Goal: Information Seeking & Learning: Learn about a topic

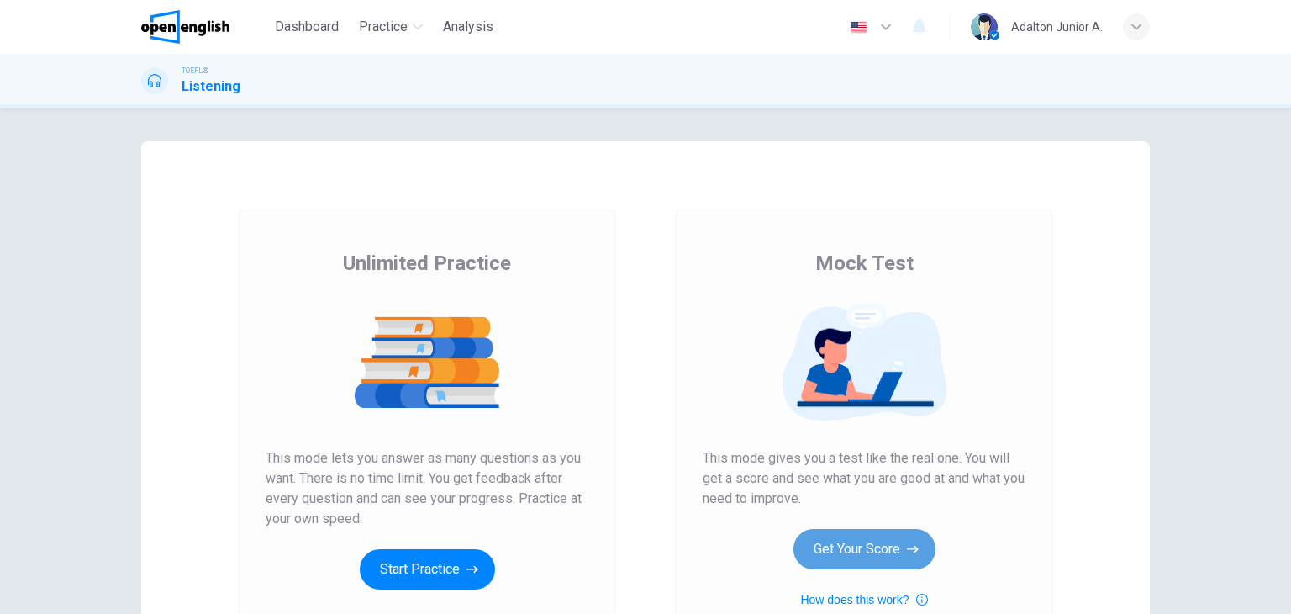
click at [853, 549] on button "Get Your Score" at bounding box center [864, 549] width 142 height 40
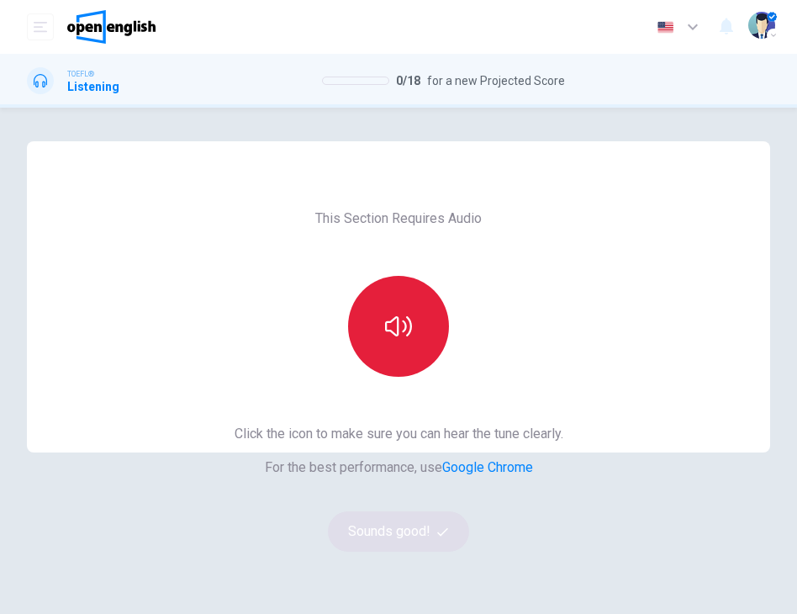
click at [394, 342] on button "button" at bounding box center [398, 326] width 101 height 101
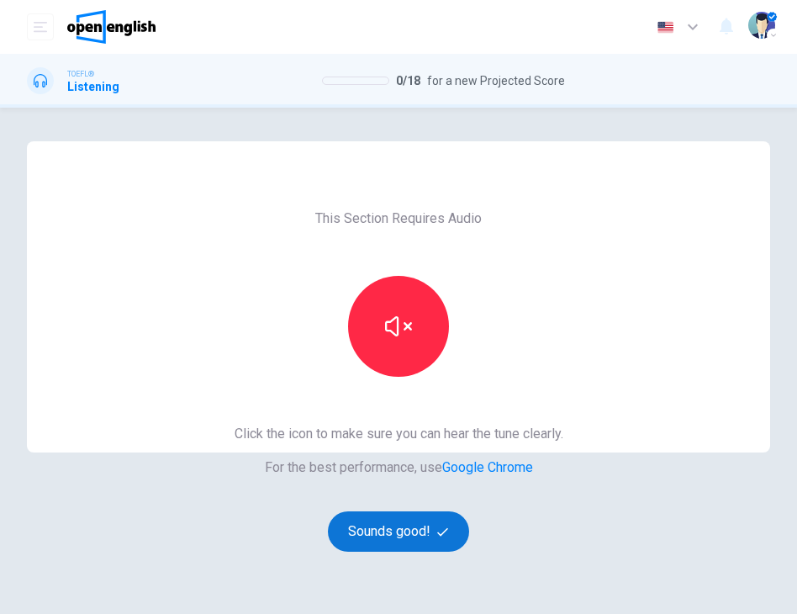
click at [370, 529] on button "Sounds good!" at bounding box center [398, 531] width 141 height 40
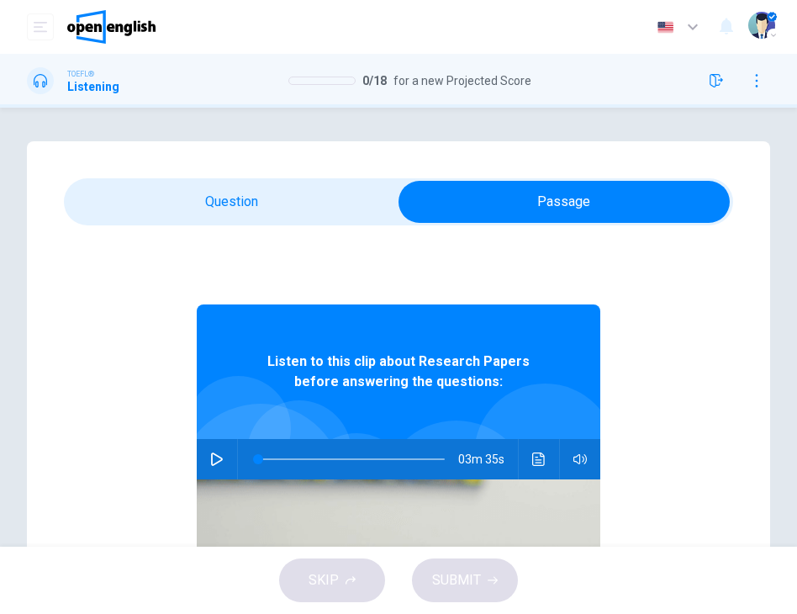
click at [211, 456] on icon "button" at bounding box center [217, 458] width 12 height 13
drag, startPoint x: 251, startPoint y: 459, endPoint x: 238, endPoint y: 460, distance: 13.5
click at [253, 460] on span at bounding box center [258, 459] width 10 height 10
type input "*"
drag, startPoint x: 686, startPoint y: 275, endPoint x: 461, endPoint y: 233, distance: 229.1
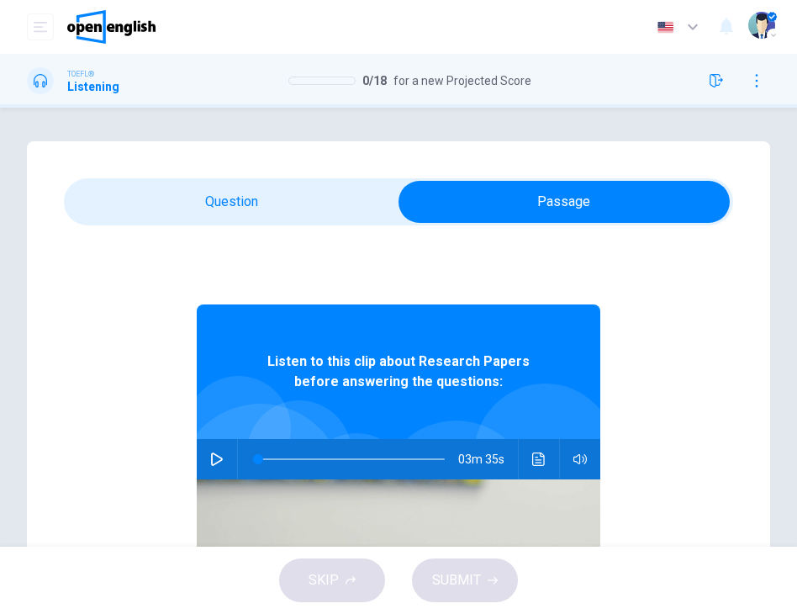
click at [686, 275] on div "Listen to this clip about Research Papers before answering the questions: 03m 3…" at bounding box center [398, 549] width 669 height 649
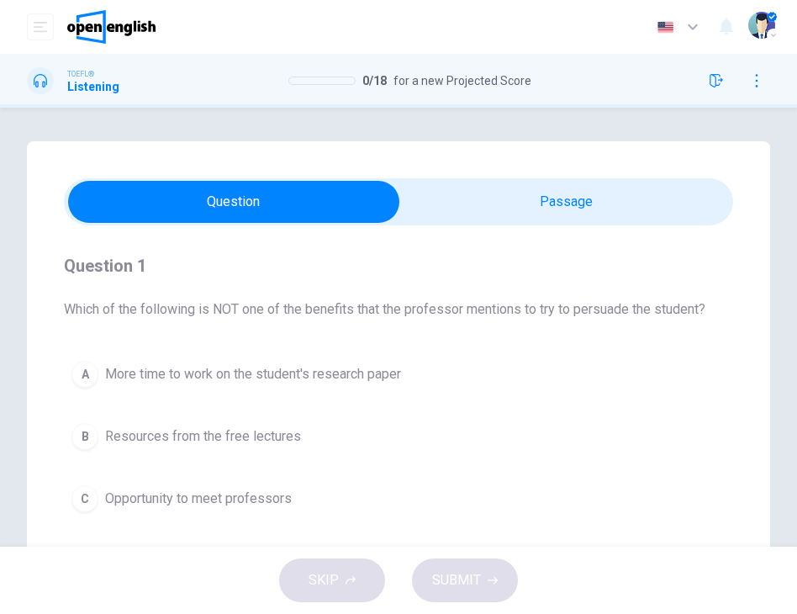
click at [236, 503] on span "Opportunity to meet professors" at bounding box center [198, 498] width 187 height 20
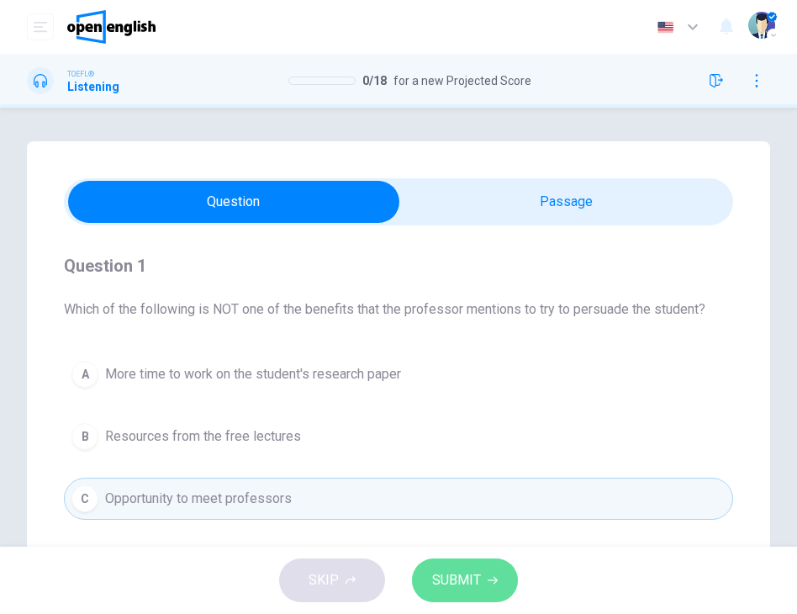
click at [461, 589] on span "SUBMIT" at bounding box center [456, 580] width 49 height 24
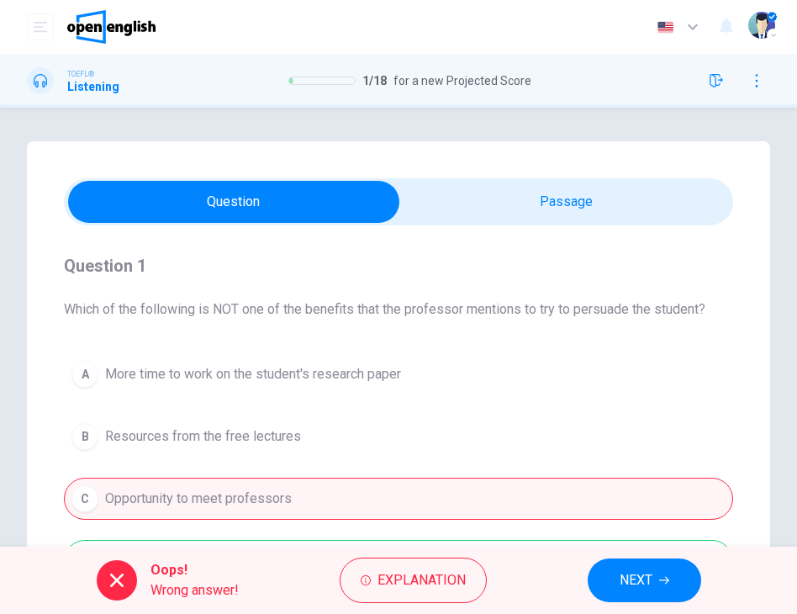
click at [724, 73] on button "button" at bounding box center [716, 80] width 27 height 27
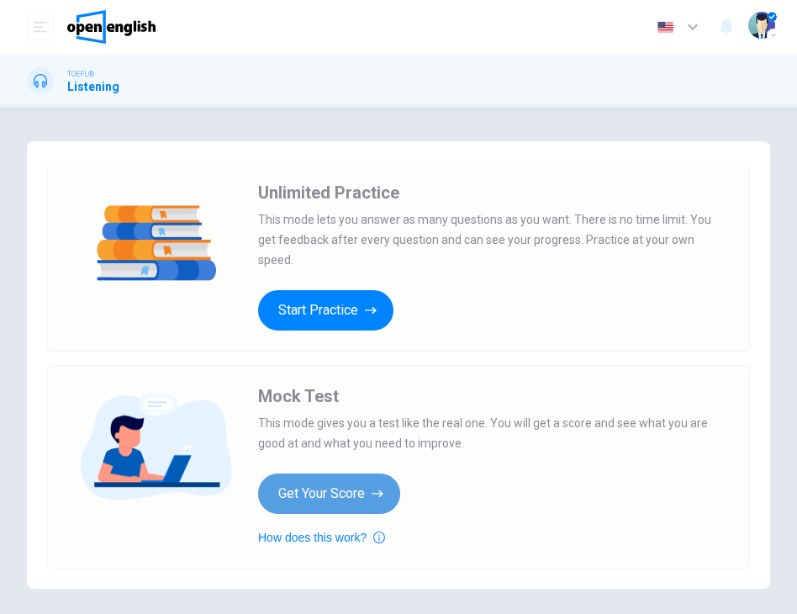
click at [299, 489] on button "Get Your Score" at bounding box center [329, 493] width 142 height 40
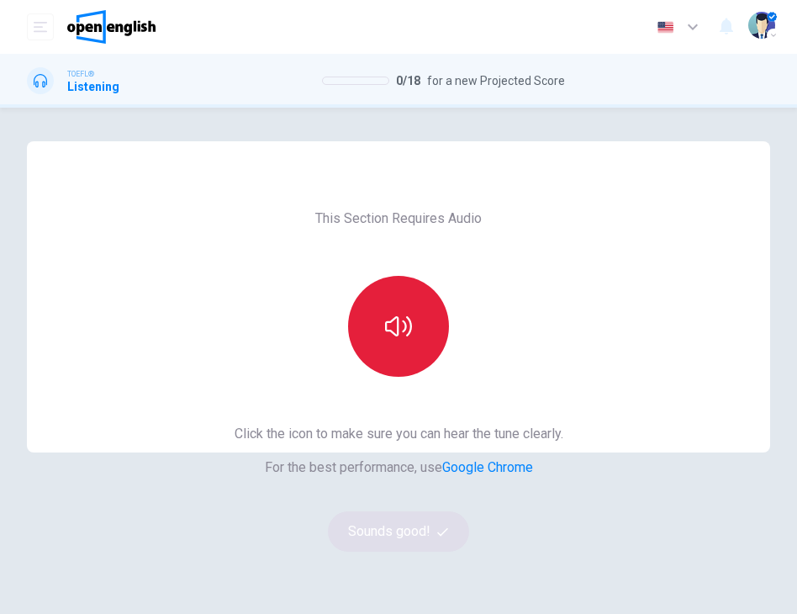
click at [400, 334] on icon "button" at bounding box center [398, 326] width 27 height 27
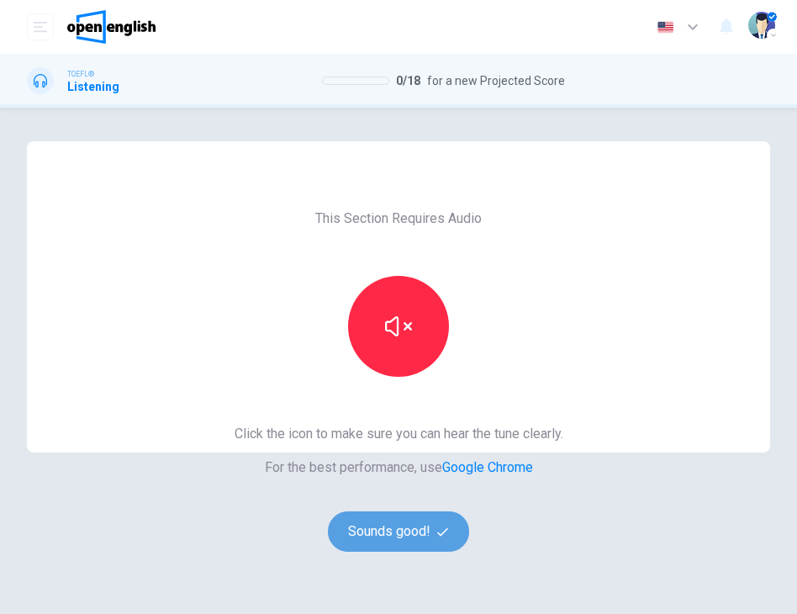
click at [407, 545] on button "Sounds good!" at bounding box center [398, 531] width 141 height 40
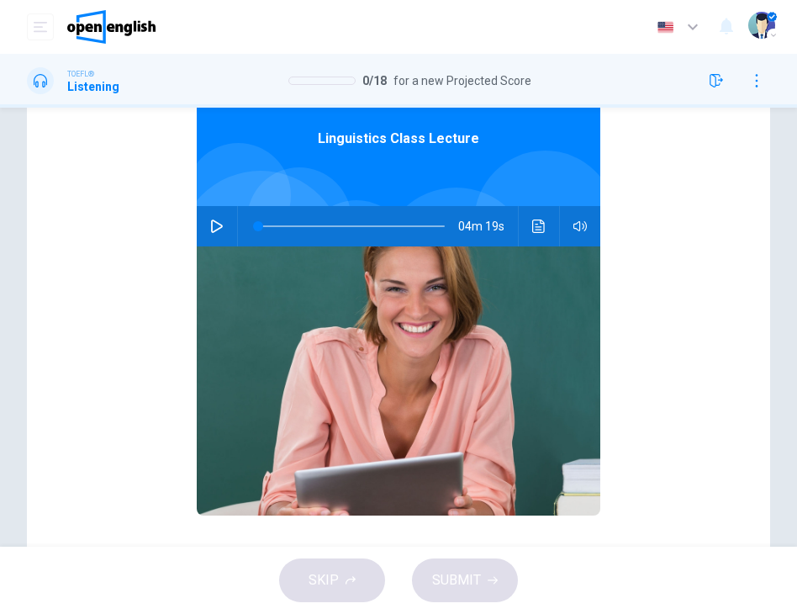
scroll to position [168, 0]
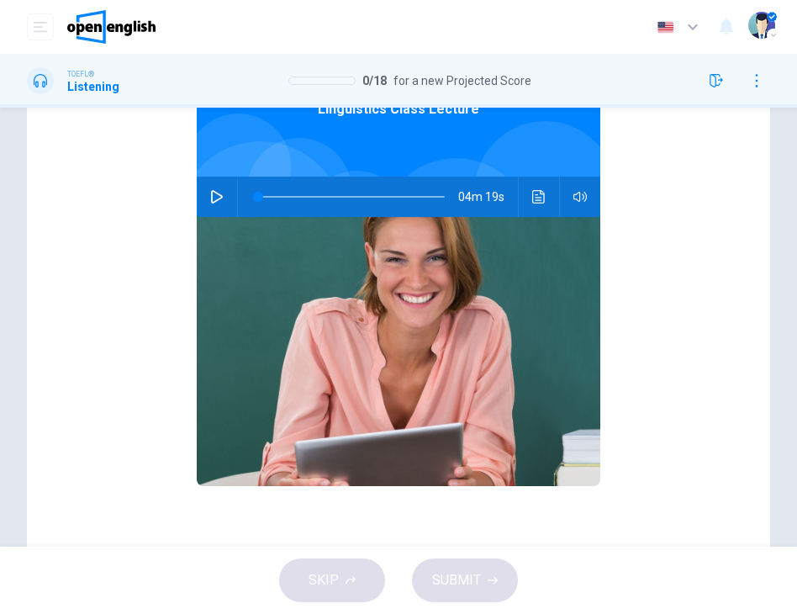
click at [211, 194] on icon "button" at bounding box center [217, 196] width 12 height 13
type input "*"
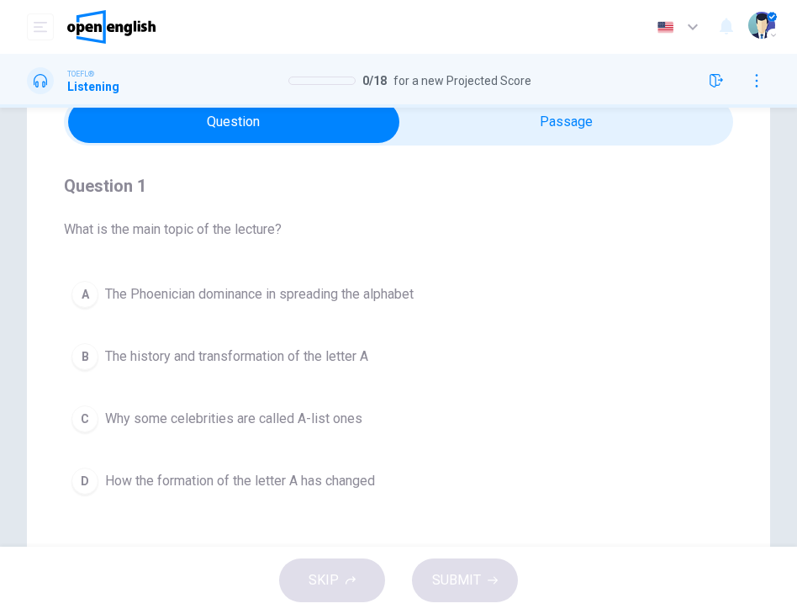
scroll to position [84, 0]
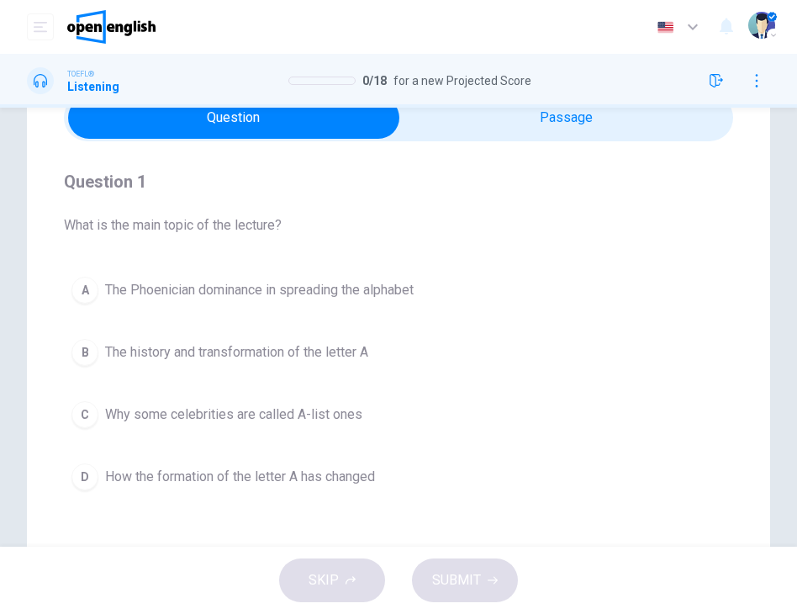
click at [378, 296] on span "The Phoenician dominance in spreading the alphabet" at bounding box center [259, 290] width 308 height 20
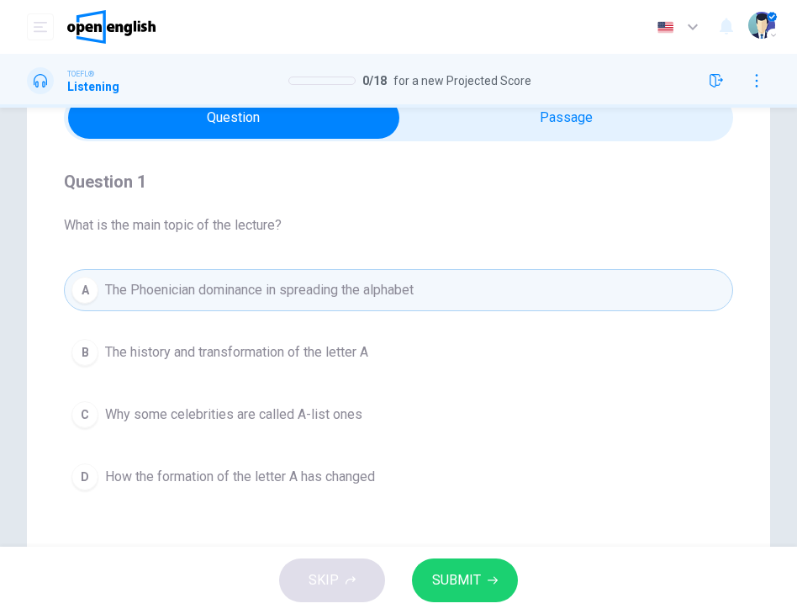
click at [450, 594] on button "SUBMIT" at bounding box center [465, 580] width 106 height 44
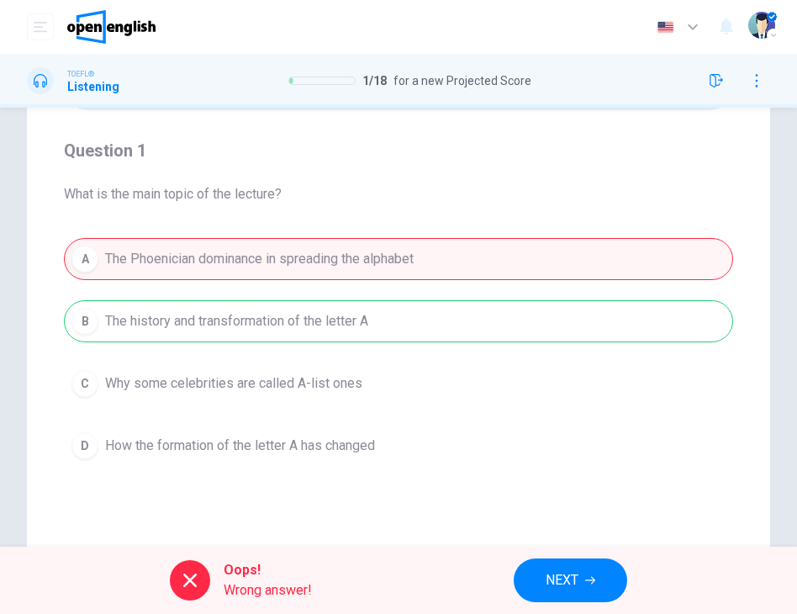
scroll to position [168, 0]
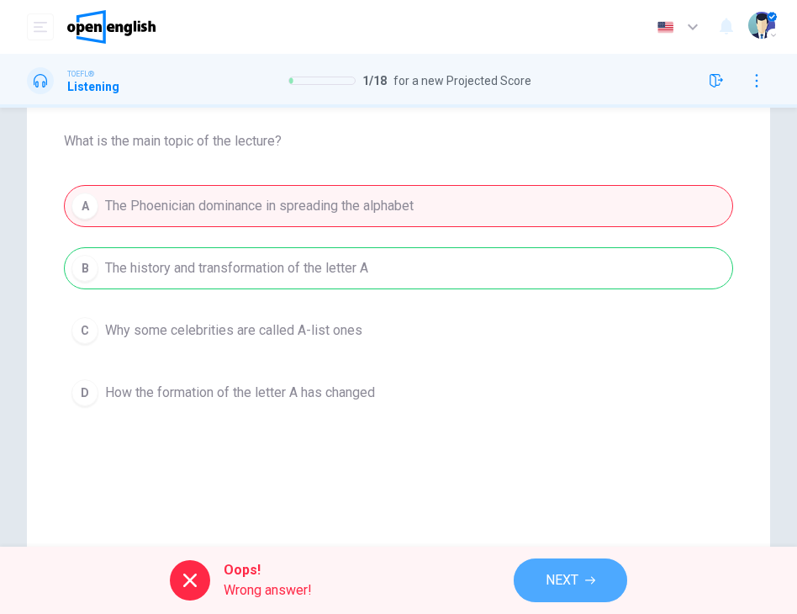
click at [565, 568] on span "NEXT" at bounding box center [561, 580] width 33 height 24
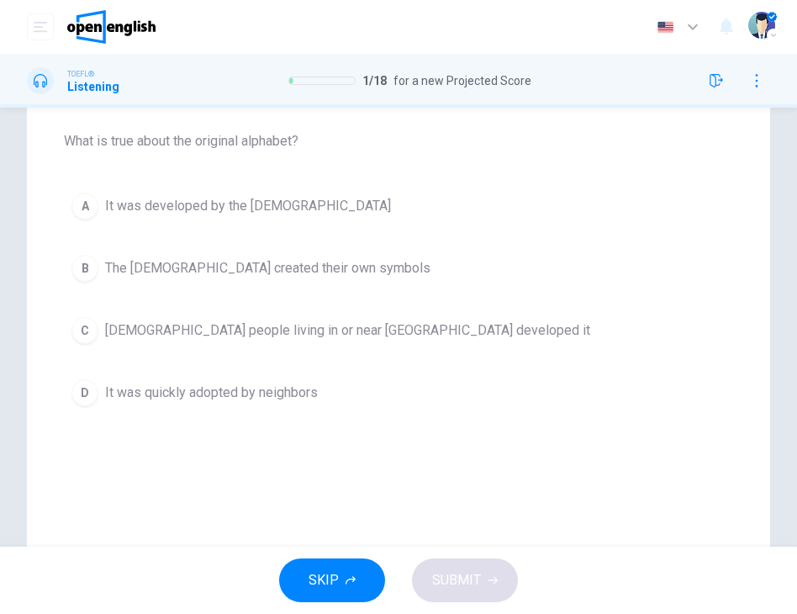
scroll to position [84, 0]
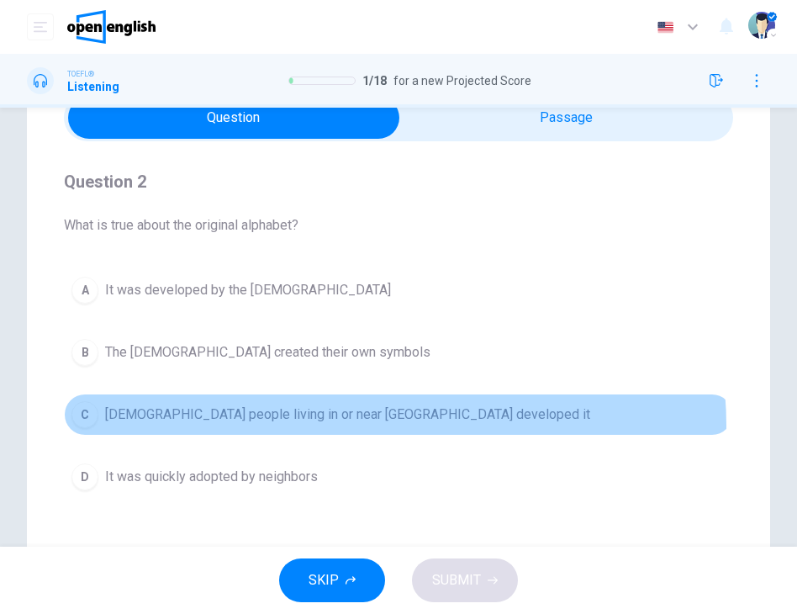
click at [356, 424] on button "C Semitic people living in or near Egypt developed it" at bounding box center [398, 414] width 669 height 42
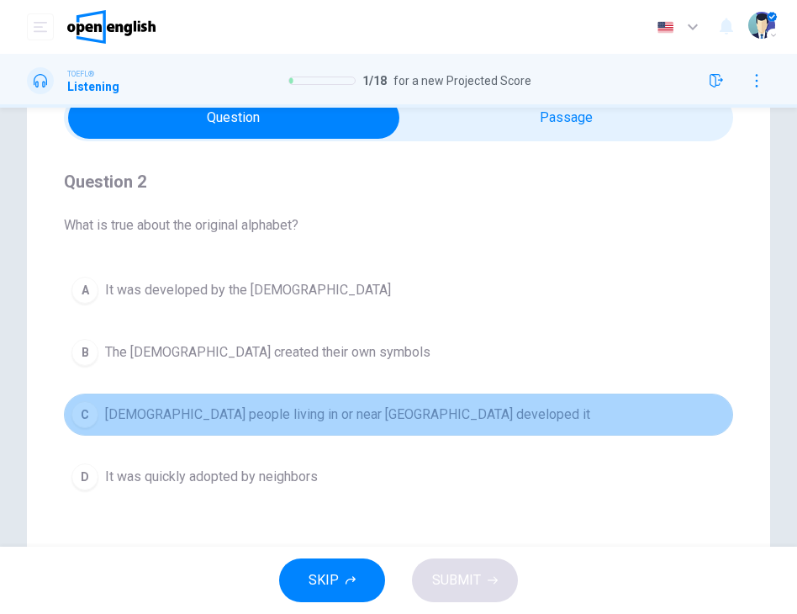
click at [464, 414] on button "C Semitic people living in or near Egypt developed it" at bounding box center [398, 414] width 669 height 42
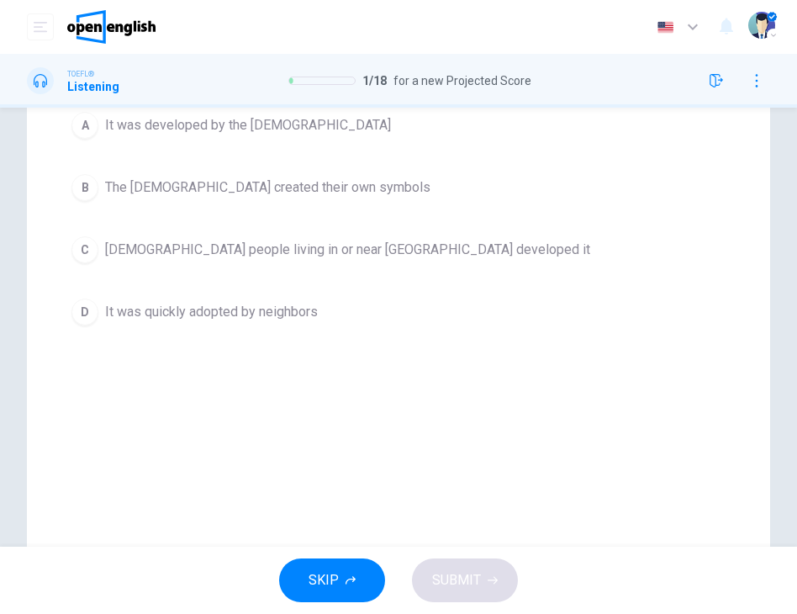
scroll to position [252, 0]
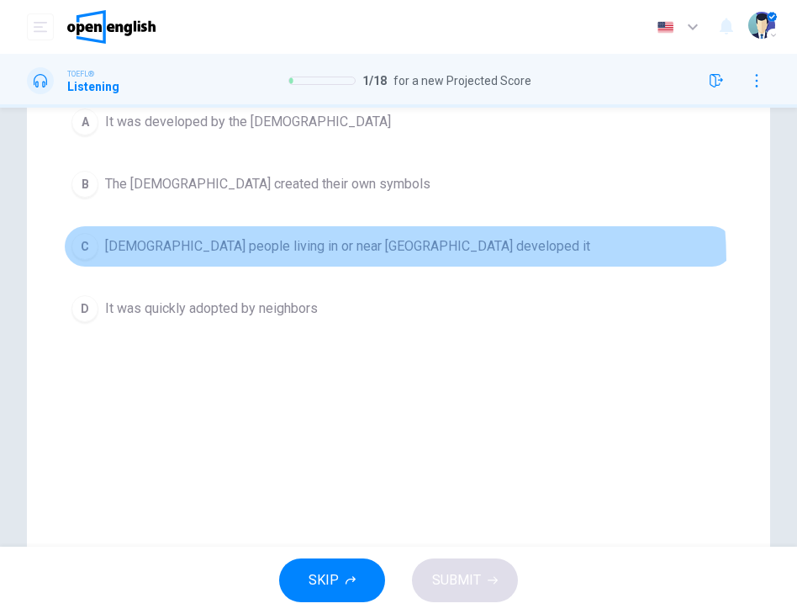
click at [350, 260] on button "C Semitic people living in or near Egypt developed it" at bounding box center [398, 246] width 669 height 42
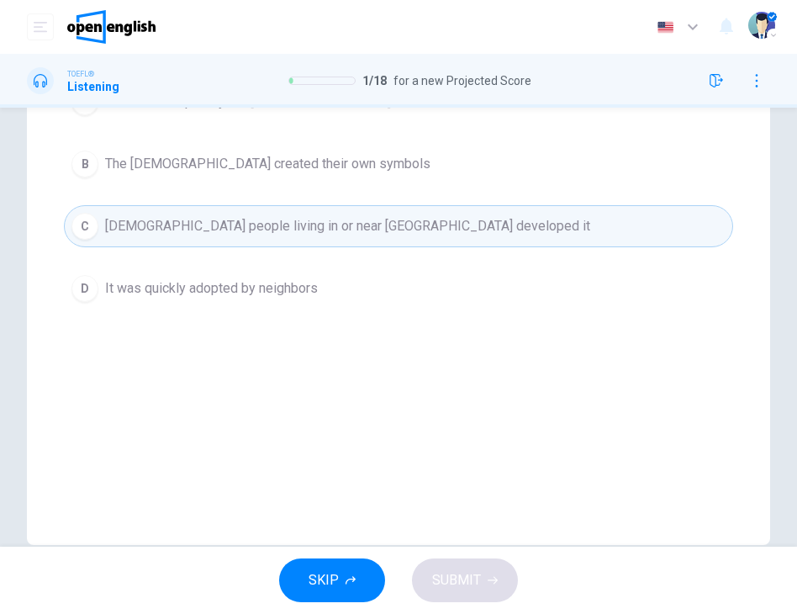
scroll to position [304, 0]
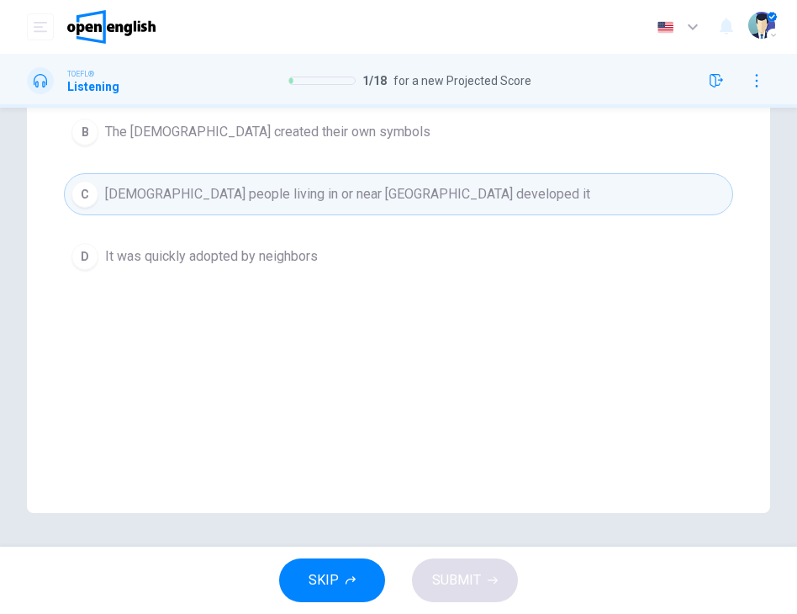
click at [285, 208] on button "C Semitic people living in or near Egypt developed it" at bounding box center [398, 194] width 669 height 42
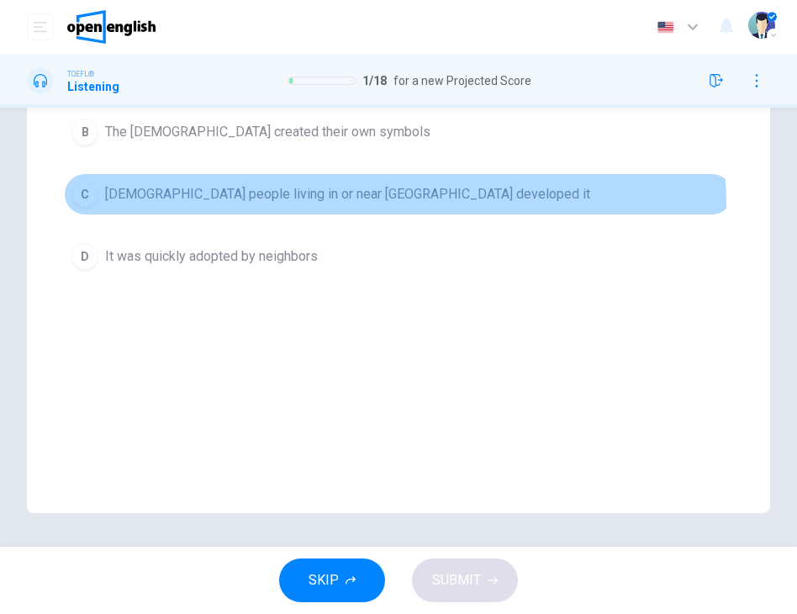
click at [284, 206] on button "C Semitic people living in or near Egypt developed it" at bounding box center [398, 194] width 669 height 42
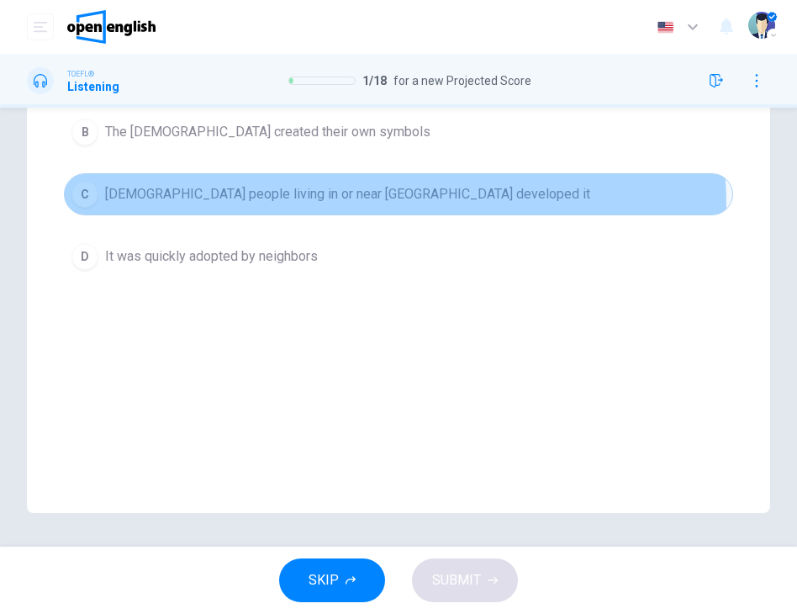
click at [284, 206] on button "C Semitic people living in or near Egypt developed it" at bounding box center [398, 194] width 669 height 42
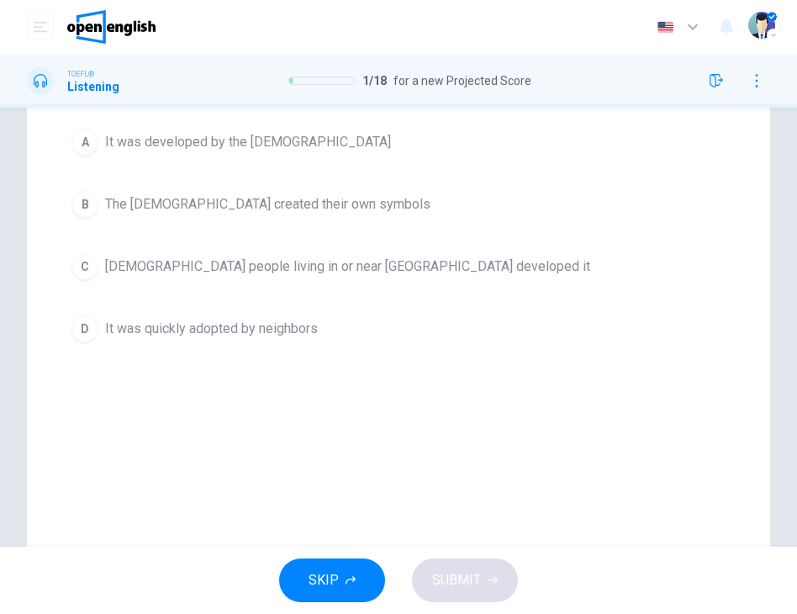
scroll to position [136, 0]
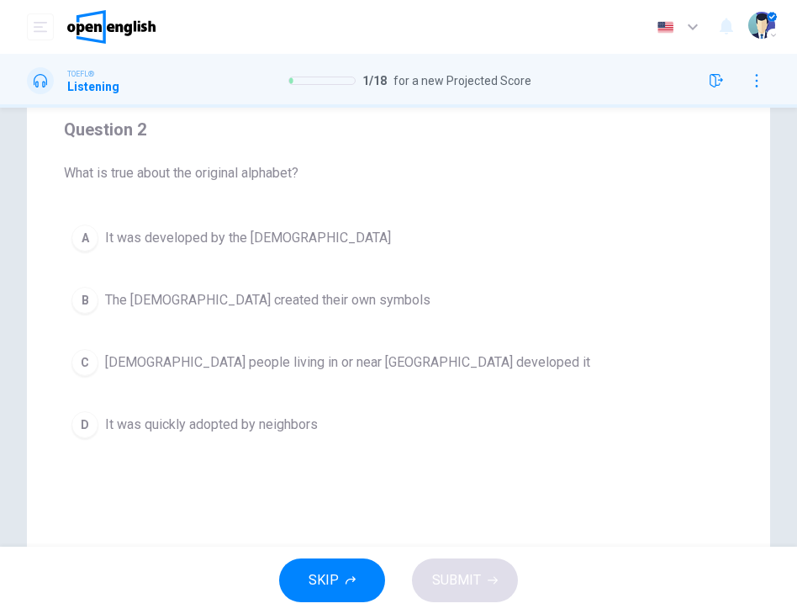
click at [329, 292] on span "The Hebrews created their own symbols" at bounding box center [267, 300] width 325 height 20
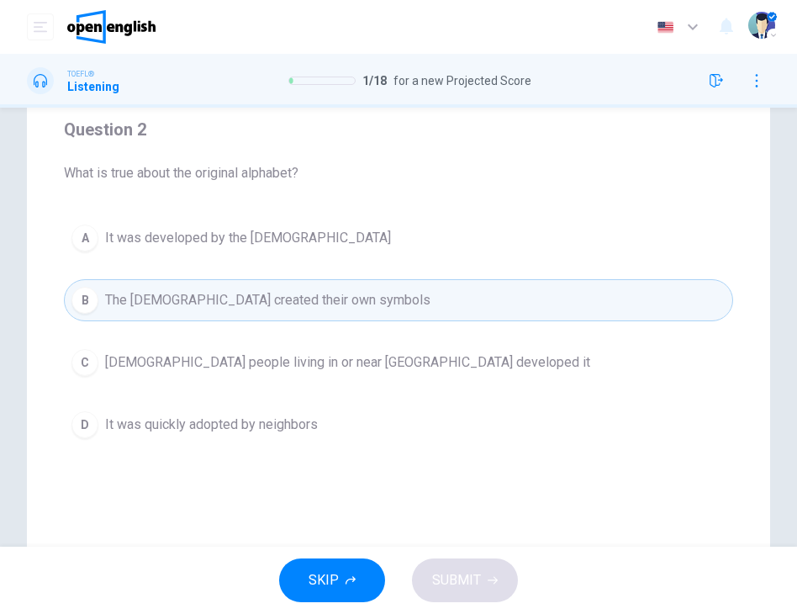
click at [259, 374] on button "C Semitic people living in or near Egypt developed it" at bounding box center [398, 362] width 669 height 42
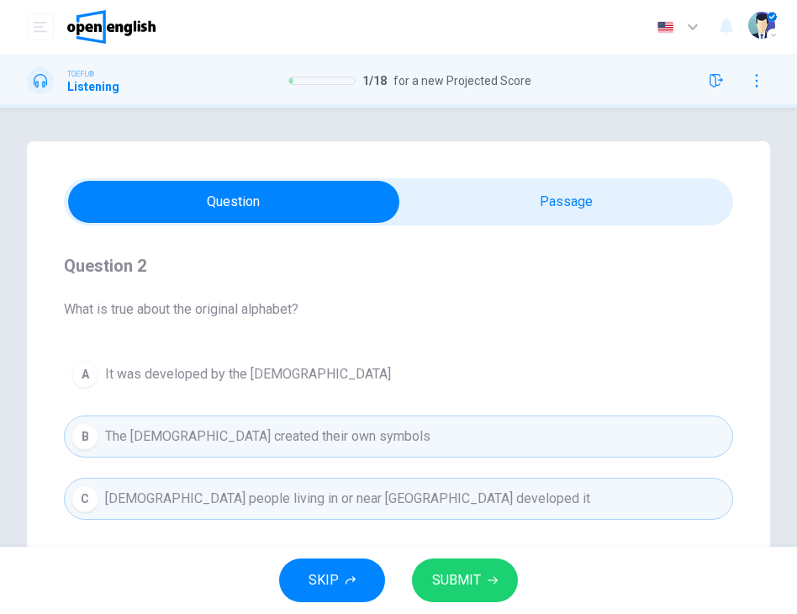
scroll to position [84, 0]
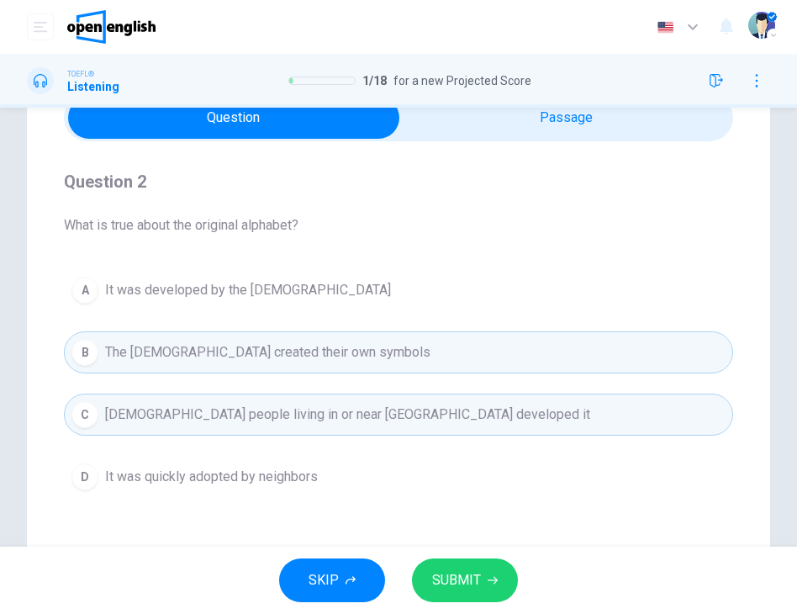
click at [277, 287] on span "It was developed by the Phoenicians" at bounding box center [248, 290] width 286 height 20
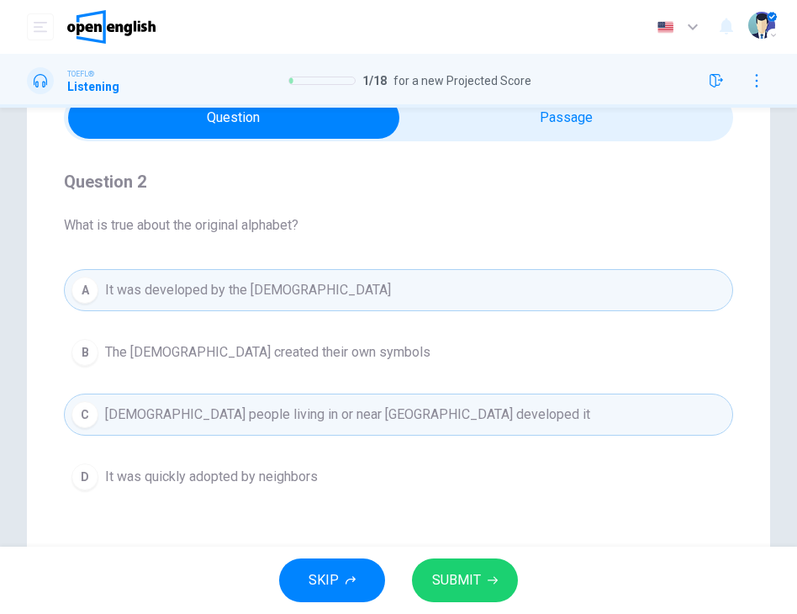
click at [482, 589] on button "SUBMIT" at bounding box center [465, 580] width 106 height 44
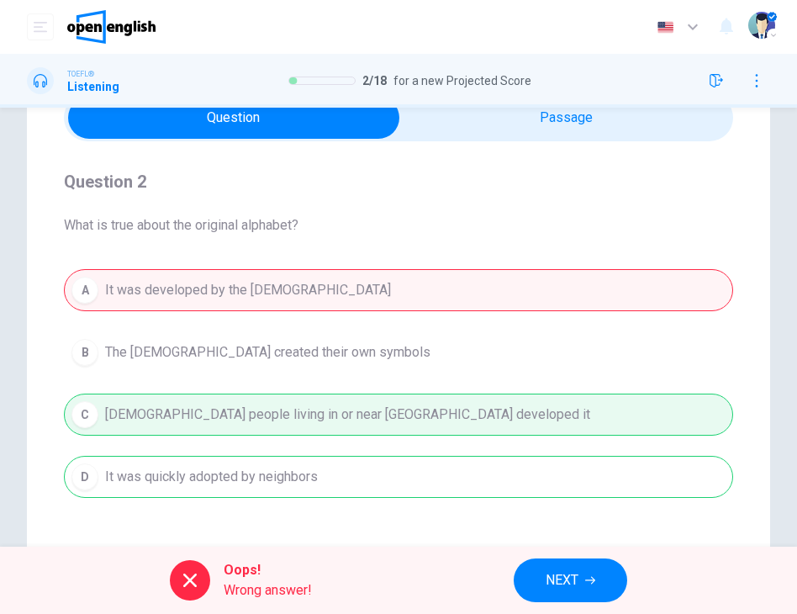
click at [540, 599] on button "NEXT" at bounding box center [570, 580] width 113 height 44
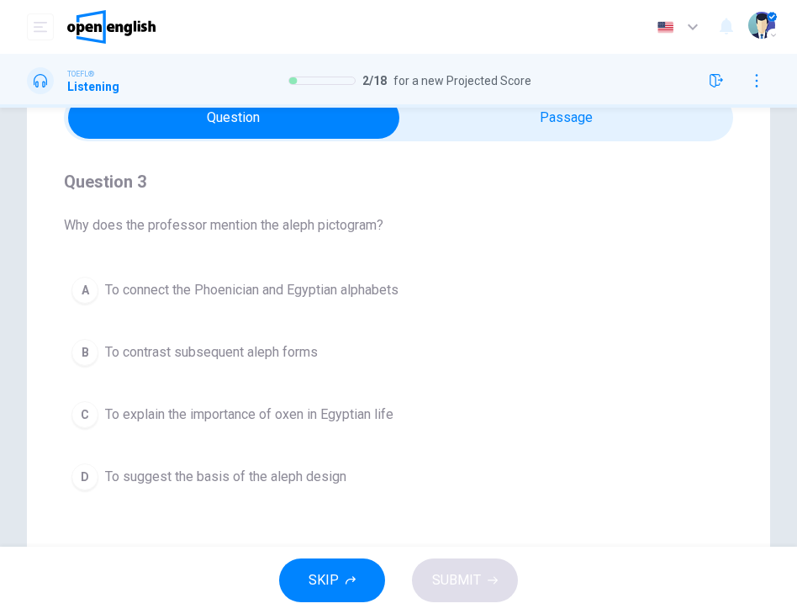
click at [321, 287] on span "To connect the Phoenician and Egyptian alphabets" at bounding box center [251, 290] width 293 height 20
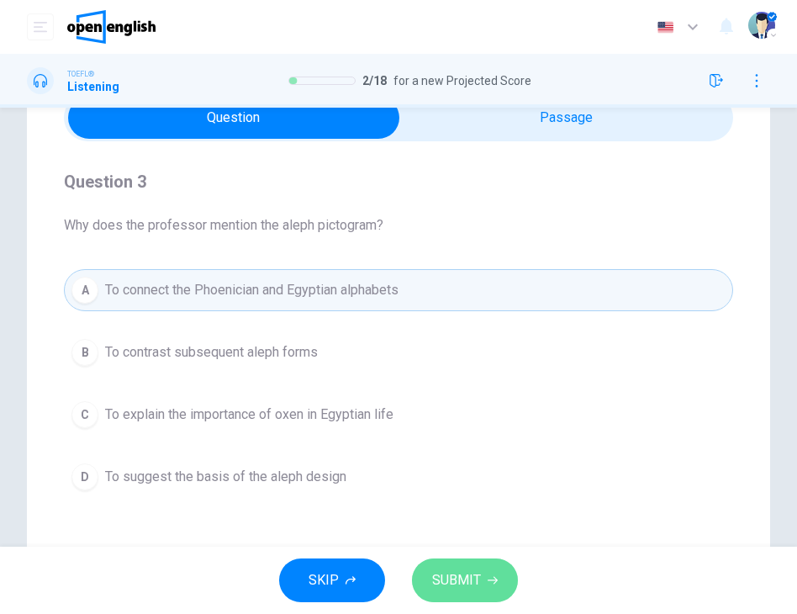
click at [458, 591] on span "SUBMIT" at bounding box center [456, 580] width 49 height 24
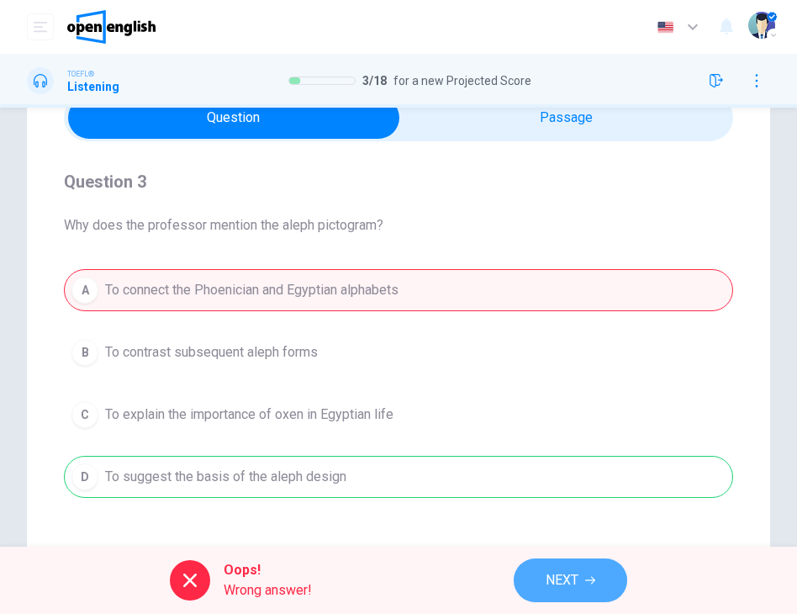
click at [538, 572] on button "NEXT" at bounding box center [570, 580] width 113 height 44
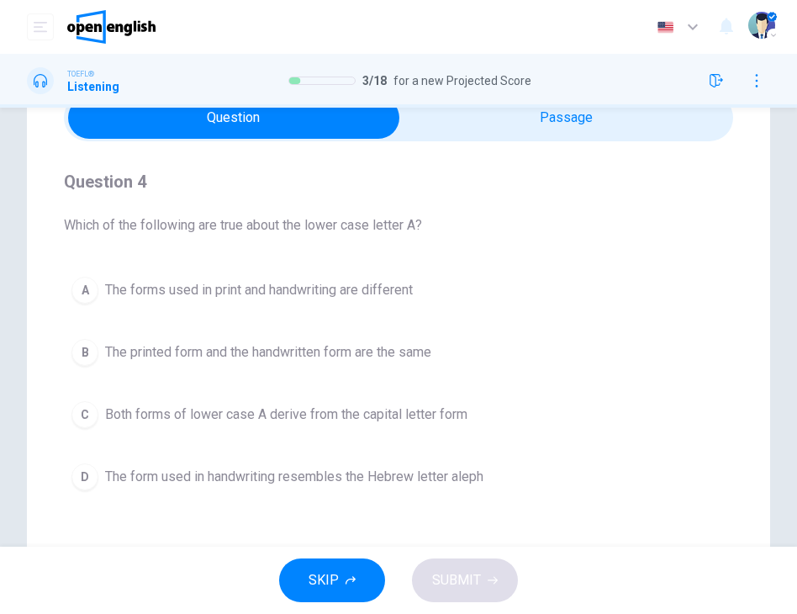
drag, startPoint x: 435, startPoint y: 226, endPoint x: 66, endPoint y: 218, distance: 368.2
click at [66, 218] on span "Which of the following are true about the lower case letter A?" at bounding box center [398, 225] width 669 height 20
drag, startPoint x: 376, startPoint y: 354, endPoint x: 366, endPoint y: 319, distance: 35.7
click at [376, 354] on span "The printed form and the handwritten form are the same" at bounding box center [268, 352] width 326 height 20
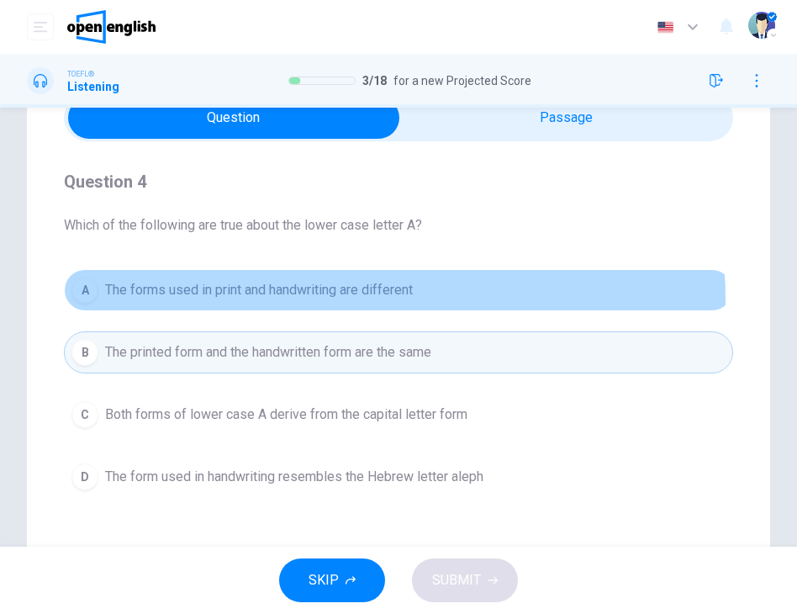
click at [357, 298] on span "The forms used in print and handwriting are different" at bounding box center [259, 290] width 308 height 20
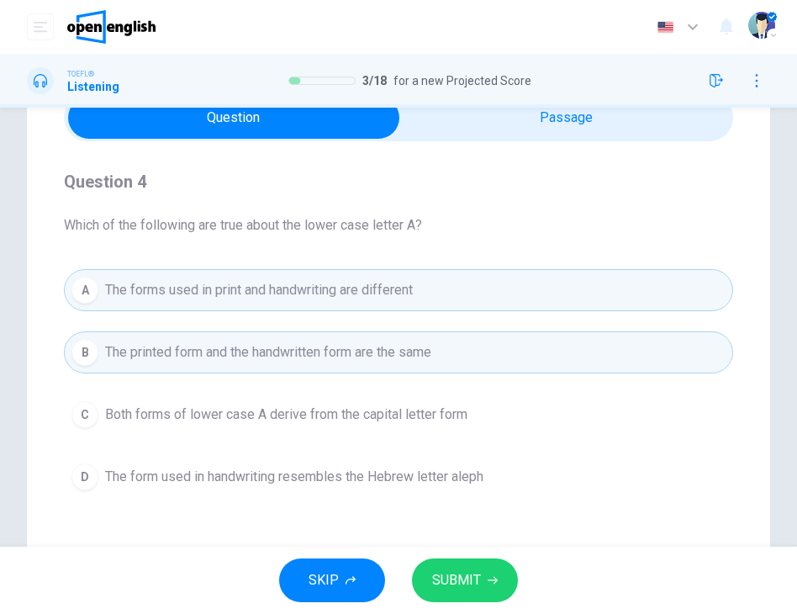
click at [491, 587] on button "SUBMIT" at bounding box center [465, 580] width 106 height 44
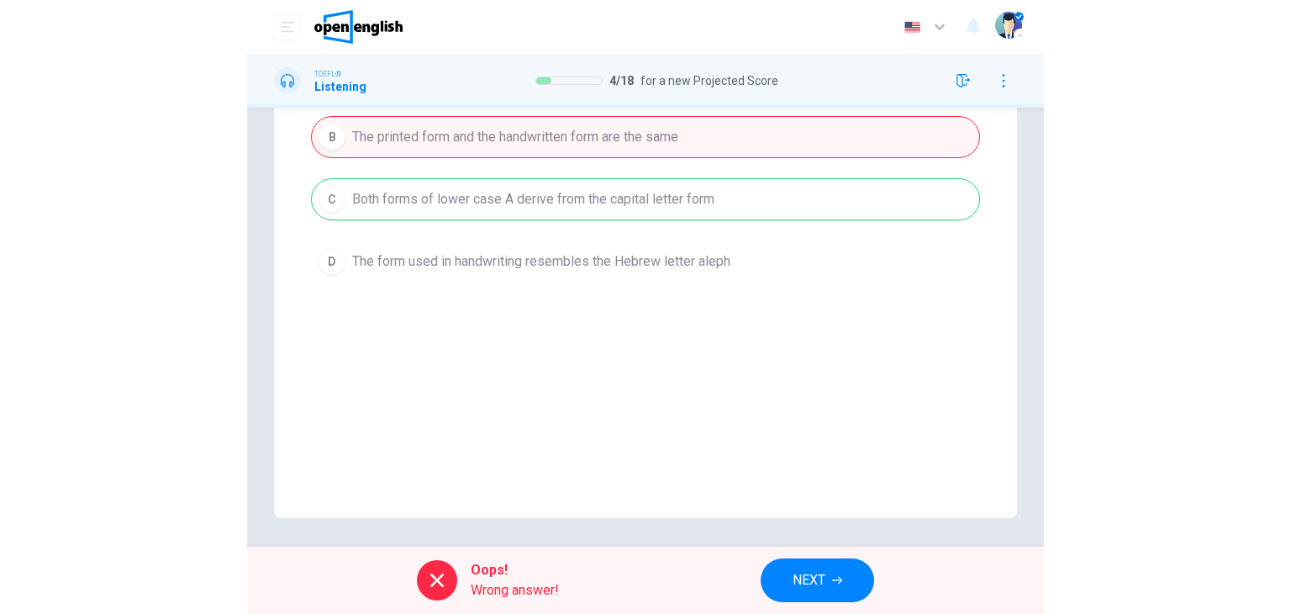
scroll to position [304, 0]
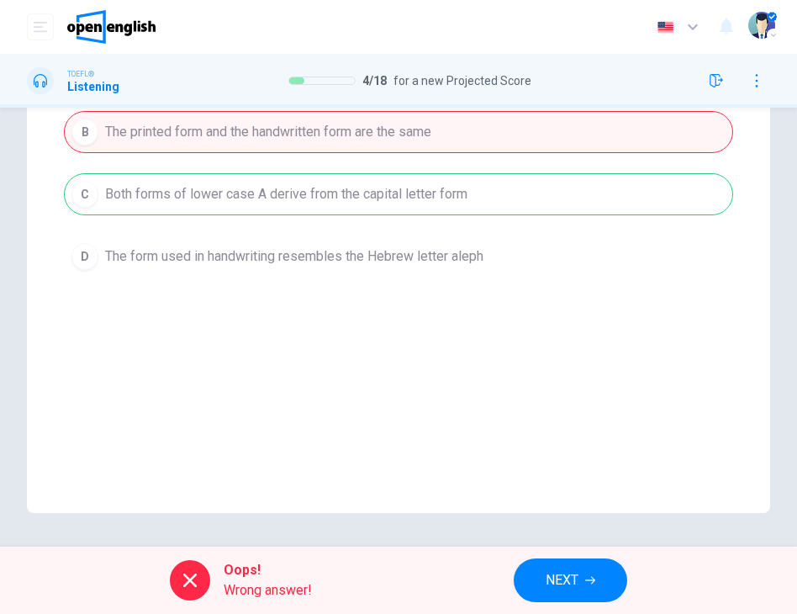
click at [283, 576] on span "Oops!" at bounding box center [268, 570] width 88 height 20
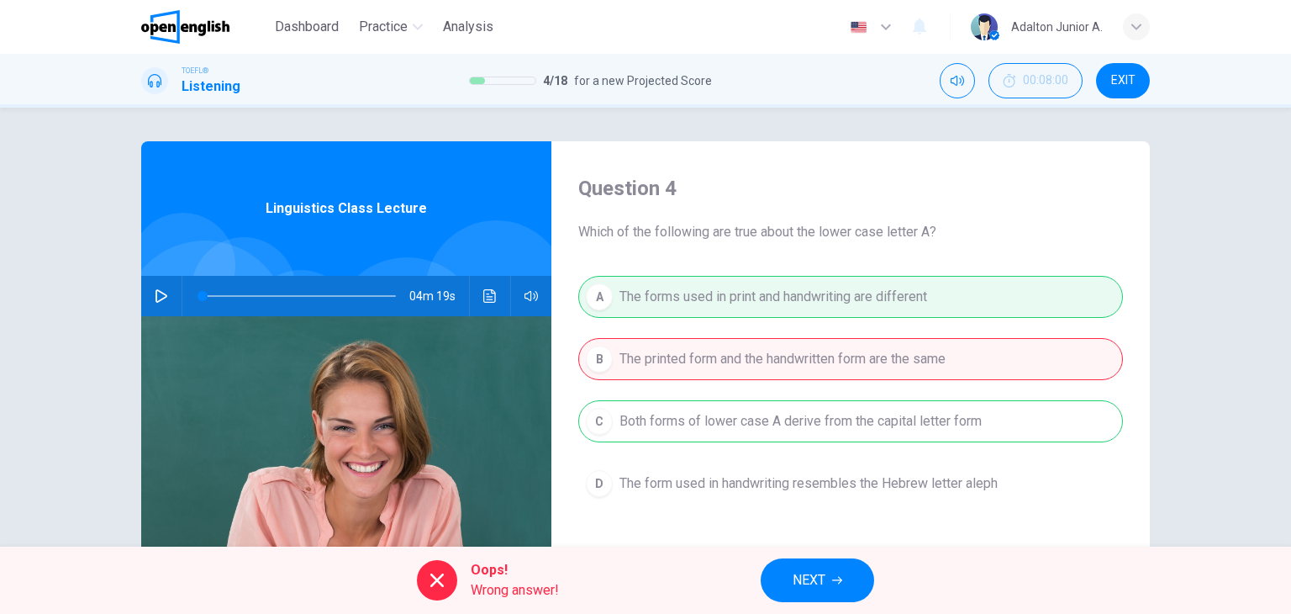
scroll to position [0, 0]
click at [796, 579] on span "NEXT" at bounding box center [809, 580] width 33 height 24
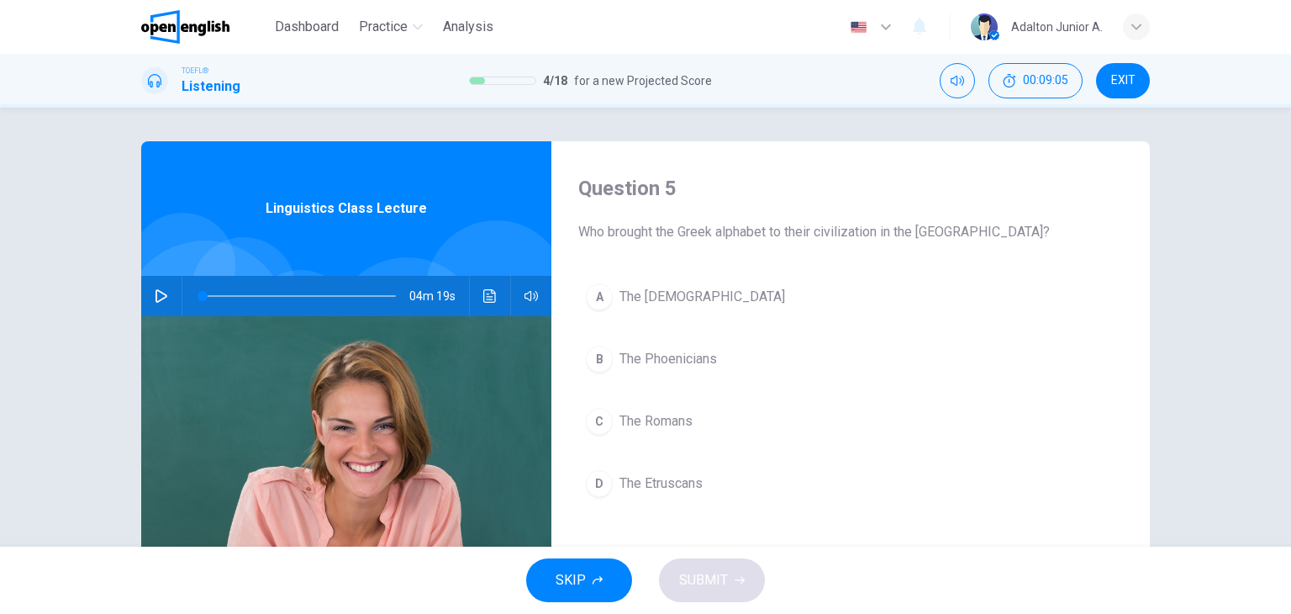
click at [619, 431] on button "C The Romans" at bounding box center [850, 421] width 545 height 42
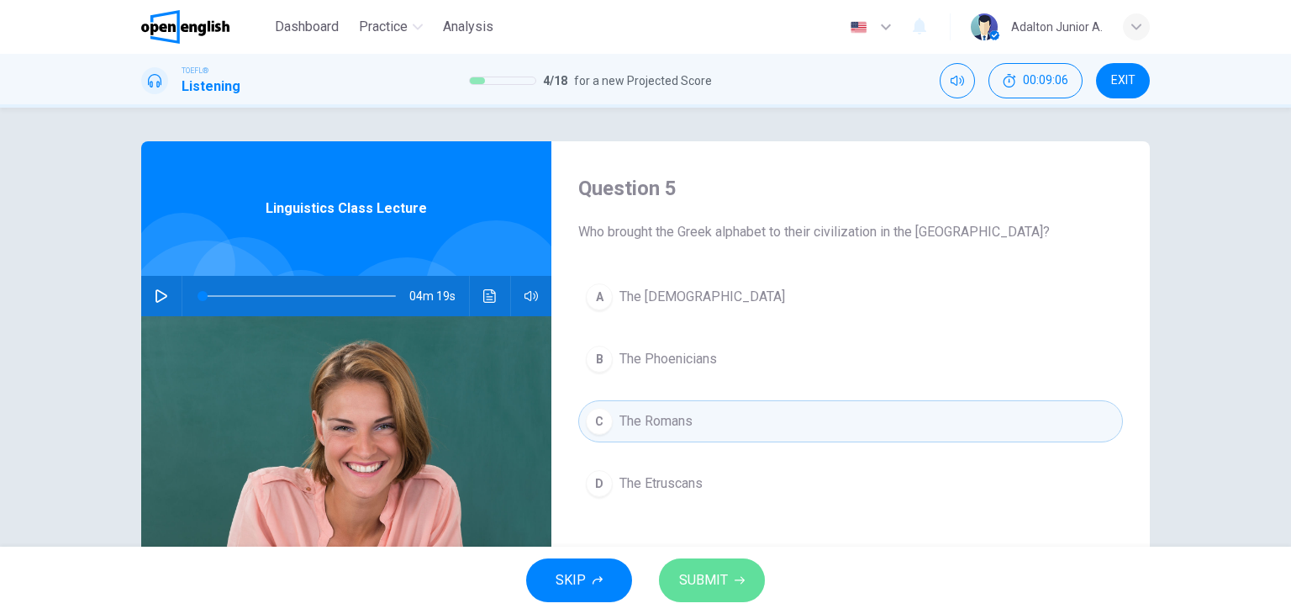
click at [684, 579] on span "SUBMIT" at bounding box center [703, 580] width 49 height 24
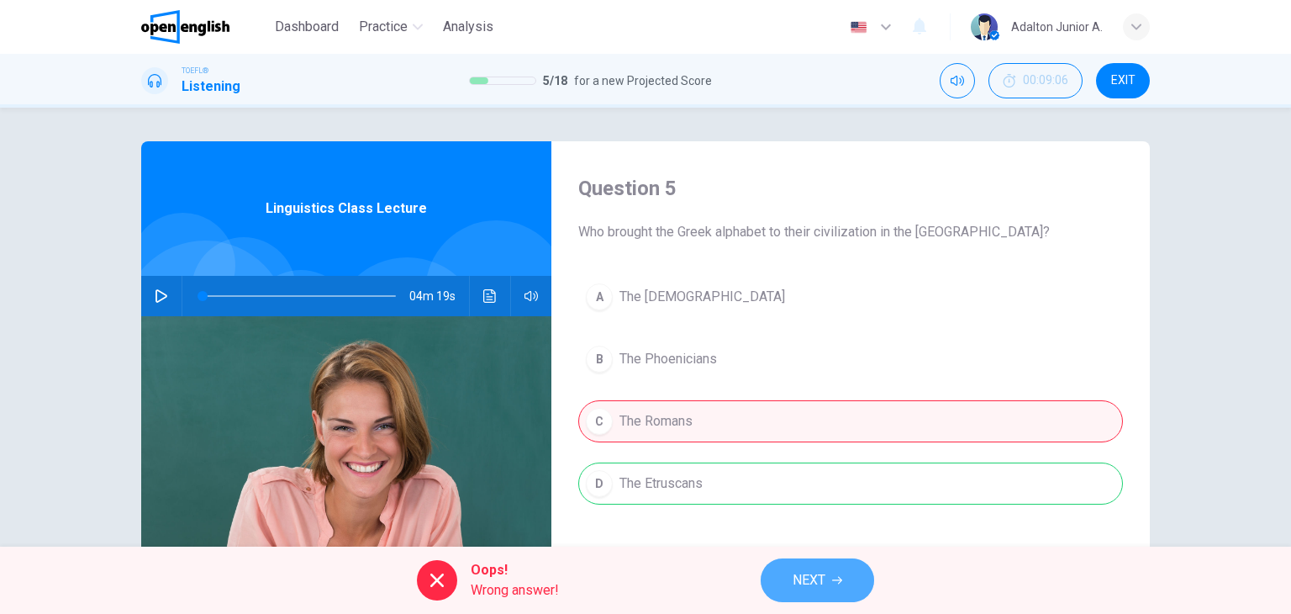
click at [796, 587] on span "NEXT" at bounding box center [809, 580] width 33 height 24
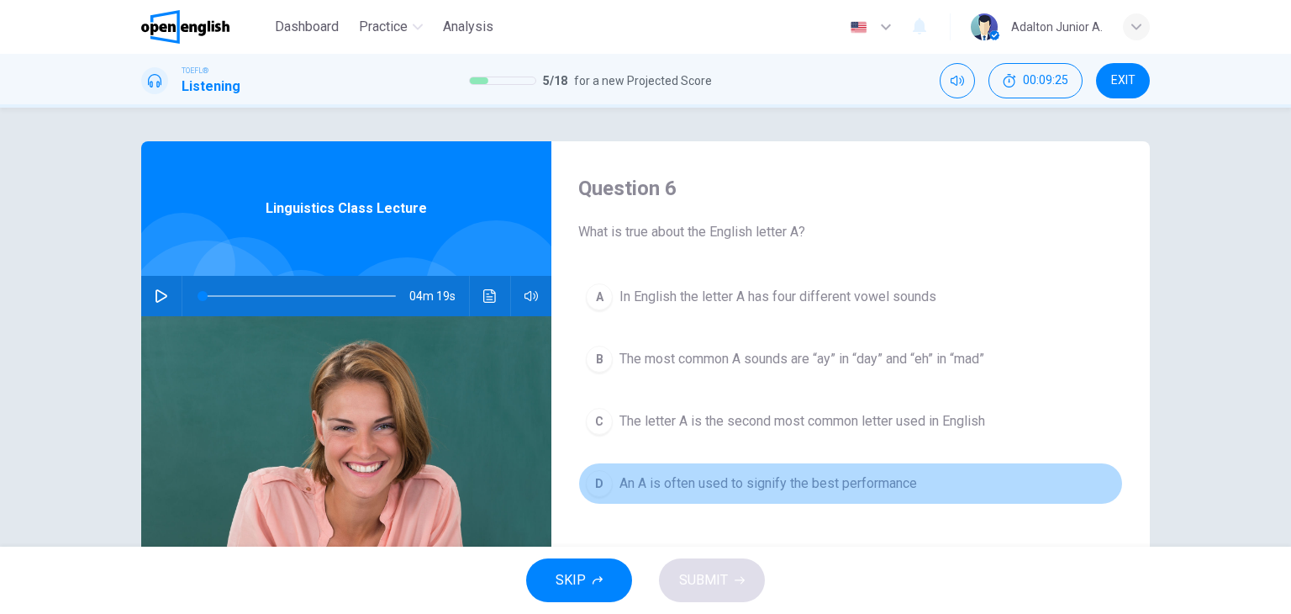
click at [796, 480] on span "An A is often used to signify the best performance" at bounding box center [768, 483] width 298 height 20
click at [692, 477] on span "An A is often used to signify the best performance" at bounding box center [768, 483] width 298 height 20
click at [698, 488] on span "An A is often used to signify the best performance" at bounding box center [768, 483] width 298 height 20
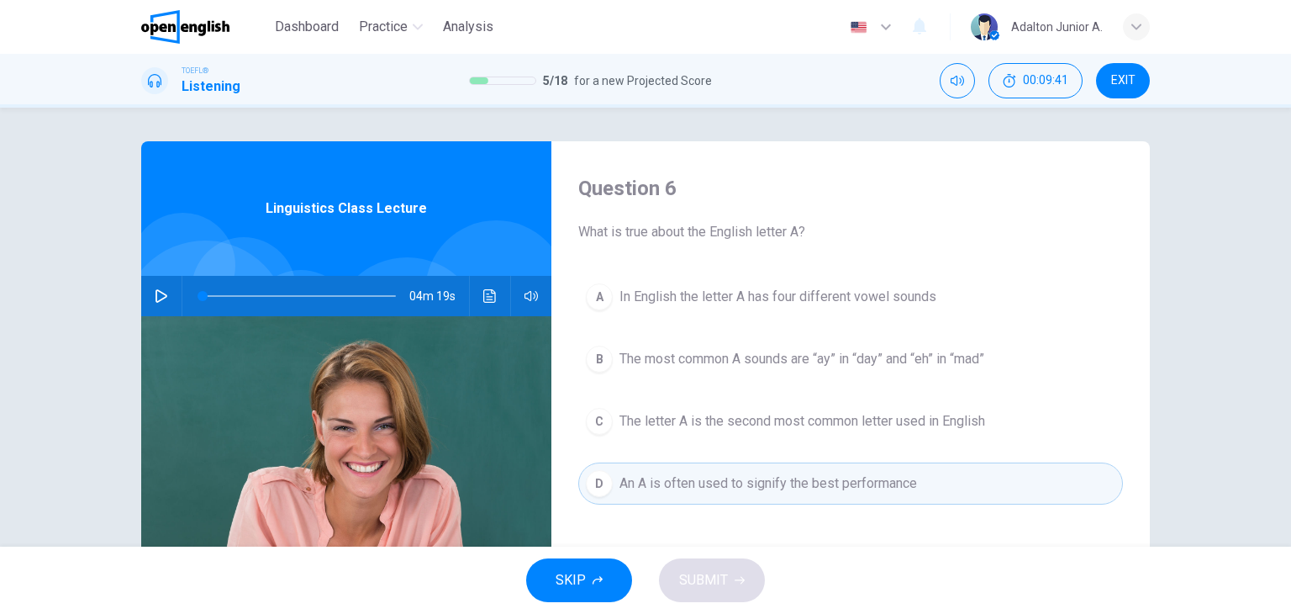
click at [572, 401] on div "Question 6 What is true about the English letter A? A In English the letter A h…" at bounding box center [850, 433] width 598 height 584
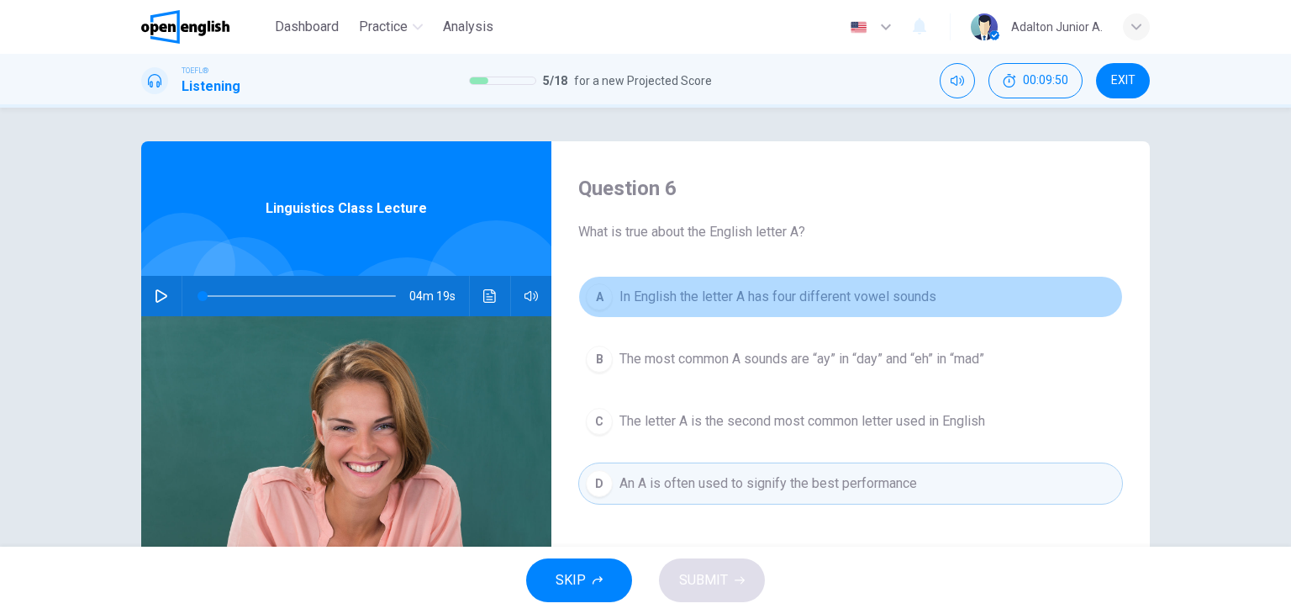
click at [730, 303] on span "In English the letter A has four different vowel sounds" at bounding box center [777, 297] width 317 height 20
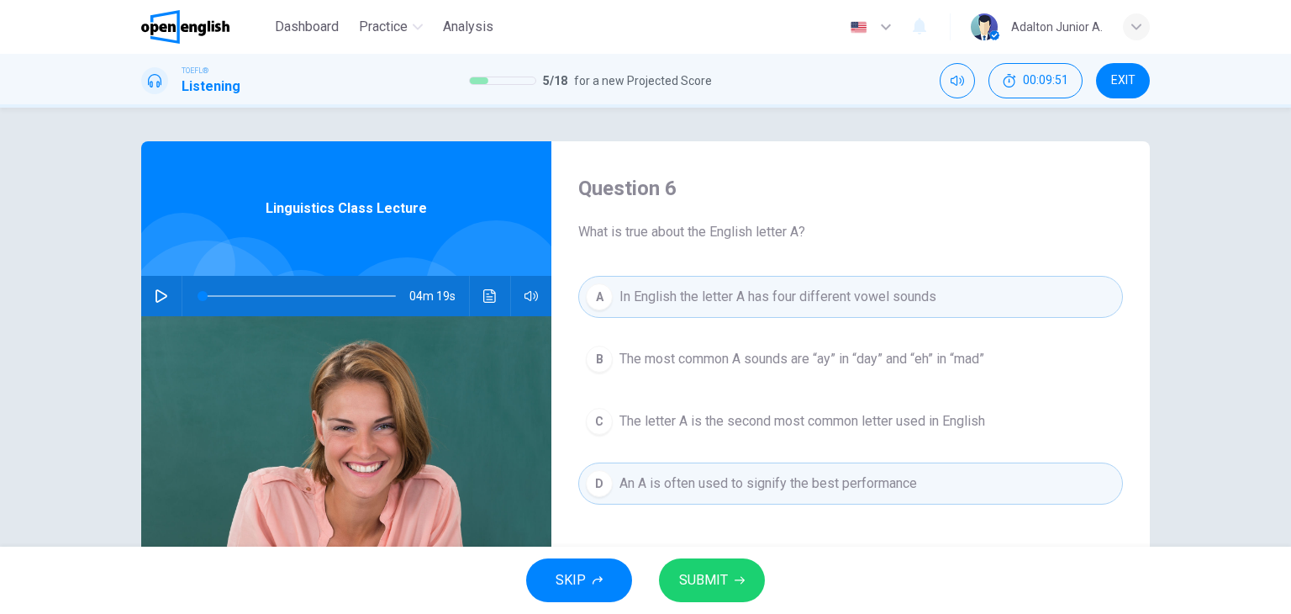
click at [730, 374] on button "B The most common A sounds are “ay” in “day” and “eh” in “mad”" at bounding box center [850, 359] width 545 height 42
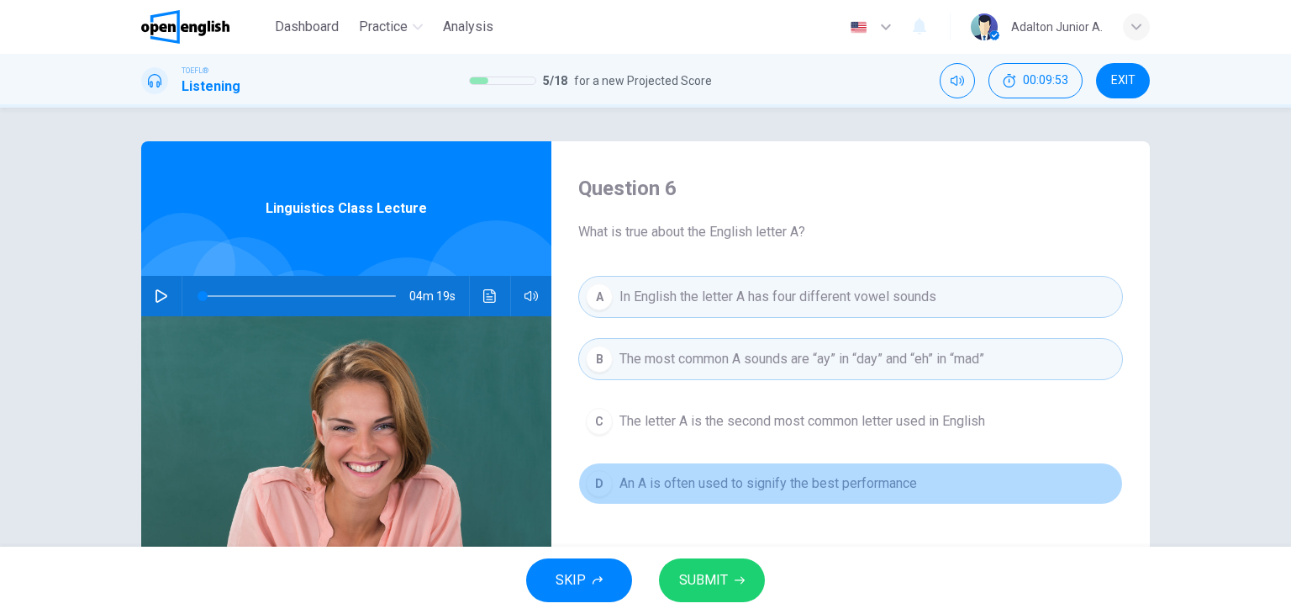
click at [690, 493] on button "D An A is often used to signify the best performance" at bounding box center [850, 483] width 545 height 42
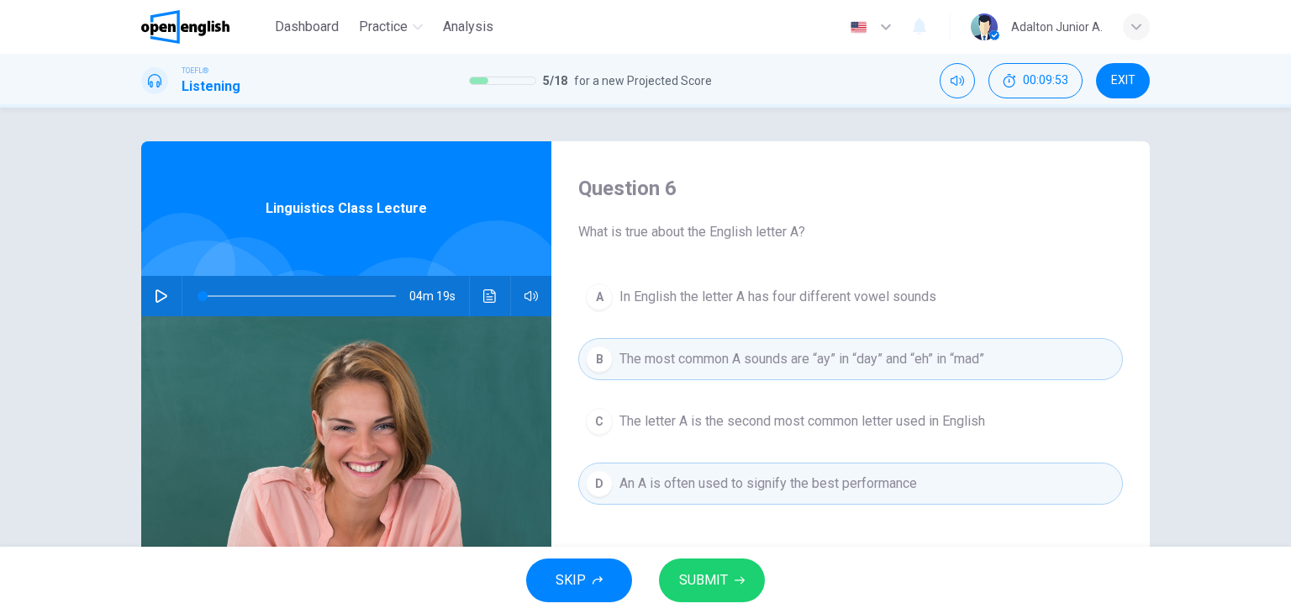
click at [720, 347] on button "B The most common A sounds are “ay” in “day” and “eh” in “mad”" at bounding box center [850, 359] width 545 height 42
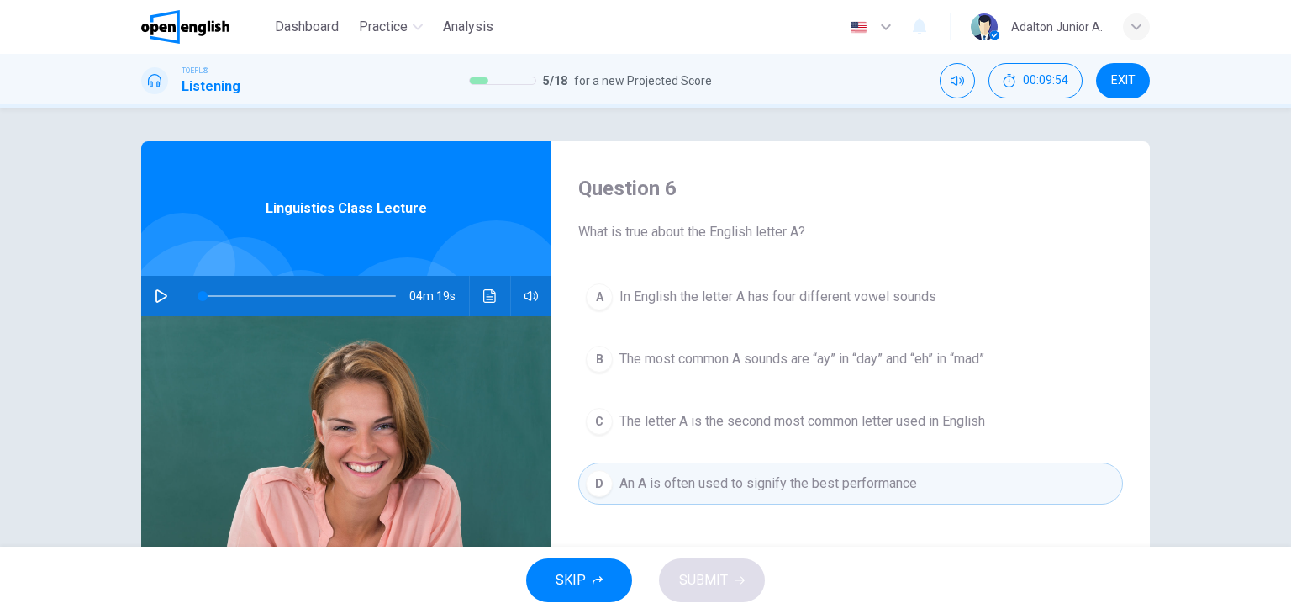
click at [723, 305] on span "In English the letter A has four different vowel sounds" at bounding box center [777, 297] width 317 height 20
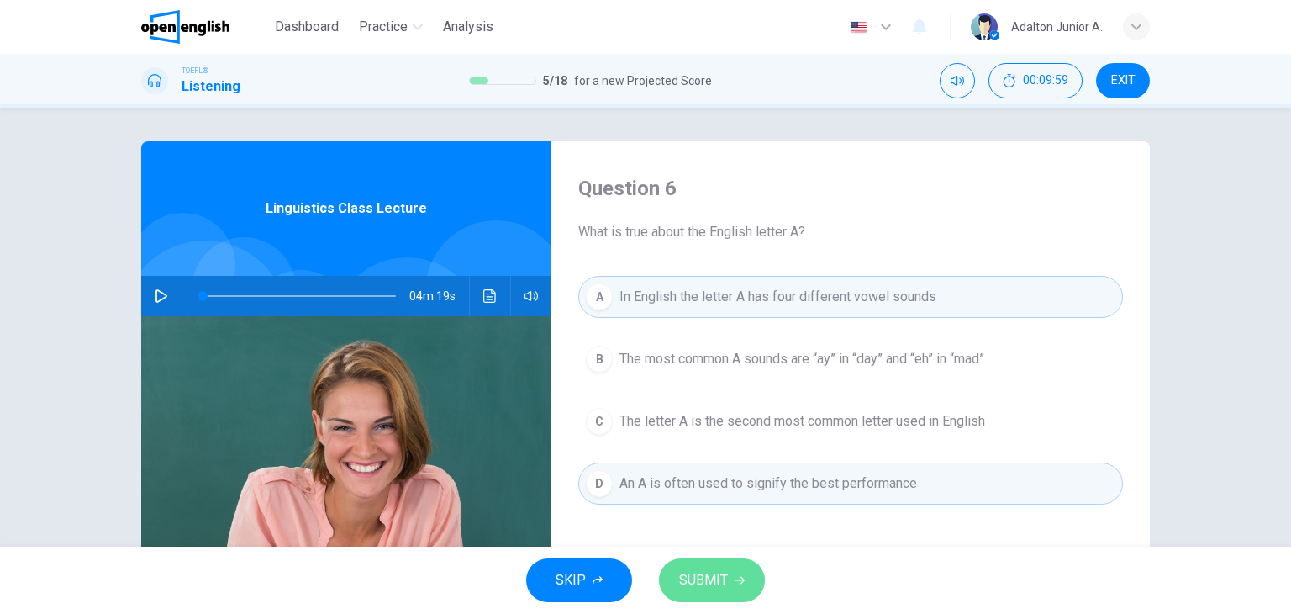
click at [714, 579] on span "SUBMIT" at bounding box center [703, 580] width 49 height 24
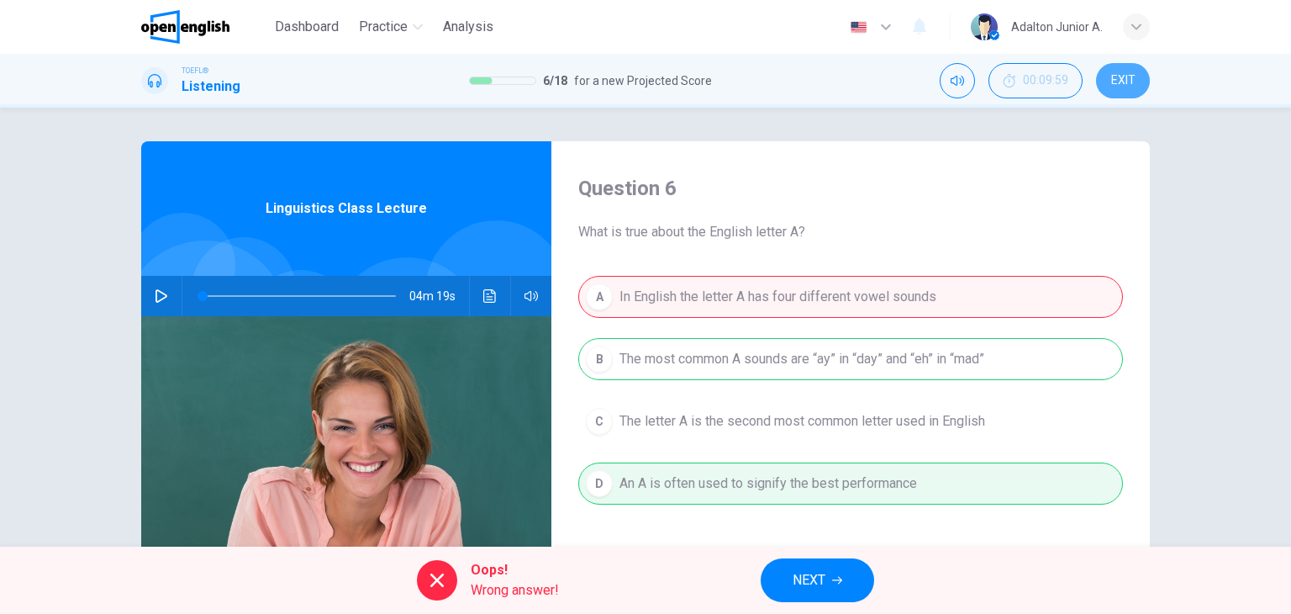
drag, startPoint x: 1128, startPoint y: 74, endPoint x: 724, endPoint y: 112, distance: 405.2
click at [796, 78] on span "EXIT" at bounding box center [1123, 80] width 24 height 13
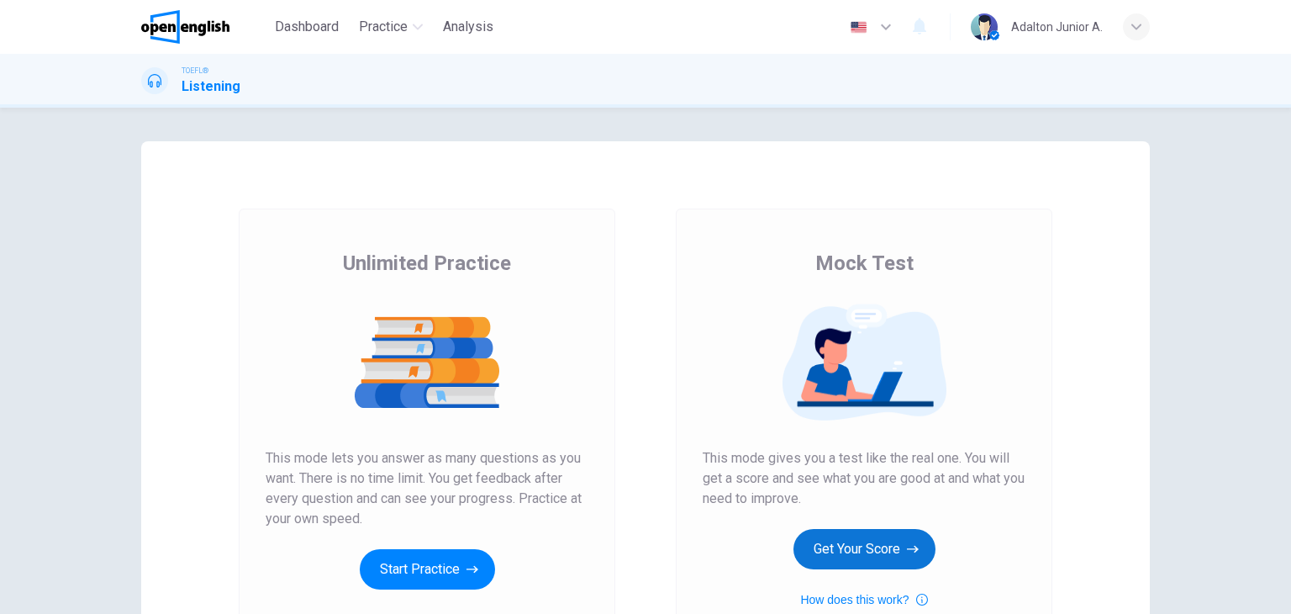
click at [886, 552] on button "Get Your Score" at bounding box center [864, 549] width 142 height 40
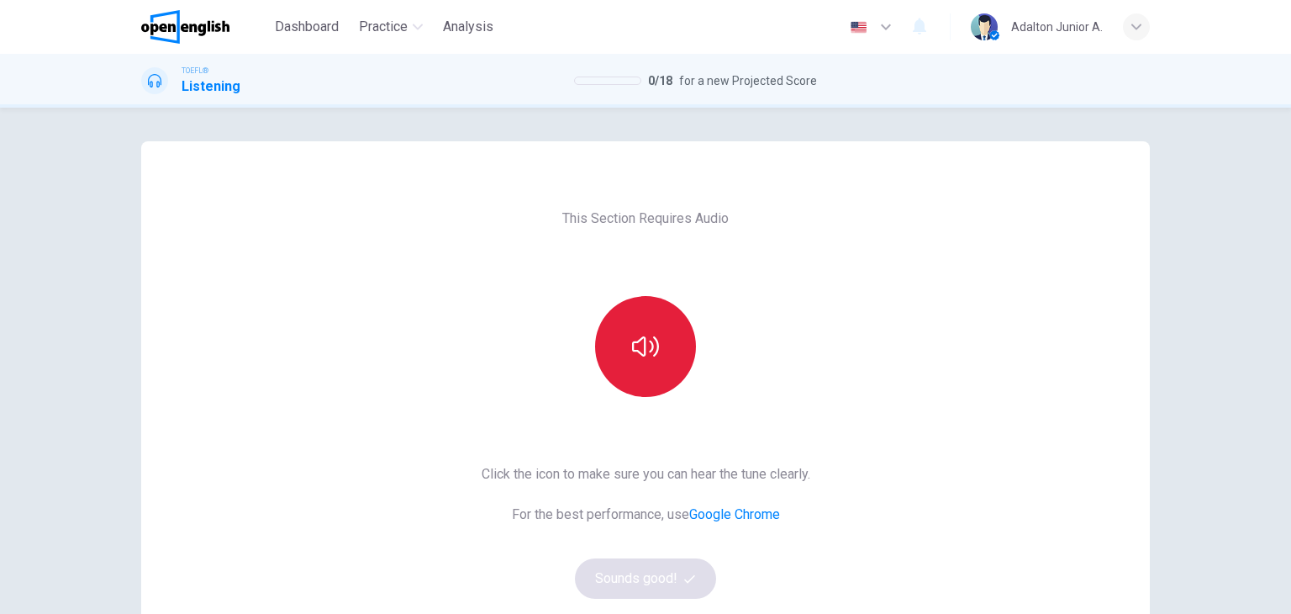
click at [632, 340] on icon "button" at bounding box center [645, 346] width 27 height 27
click at [669, 576] on button "Sounds good!" at bounding box center [645, 578] width 141 height 40
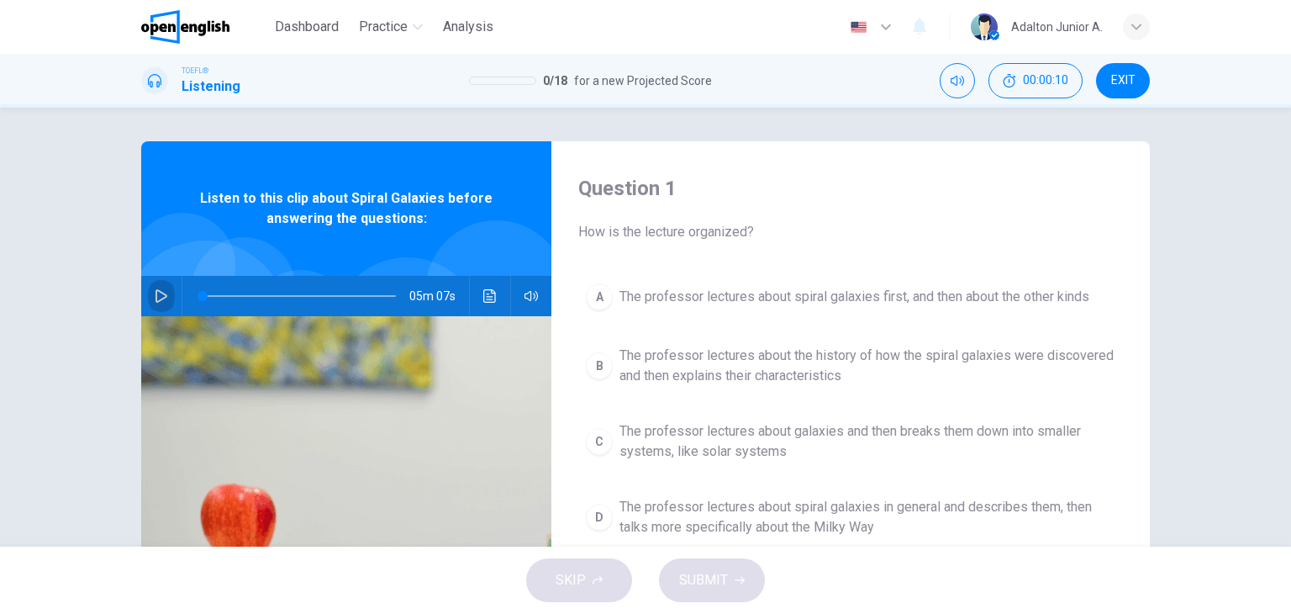
click at [160, 296] on icon "button" at bounding box center [161, 295] width 13 height 13
click at [234, 297] on span at bounding box center [237, 296] width 10 height 10
click at [233, 297] on span at bounding box center [238, 296] width 10 height 10
type input "*"
click at [635, 528] on span "The professor lectures about spiral galaxies in general and describes them, the…" at bounding box center [867, 517] width 496 height 40
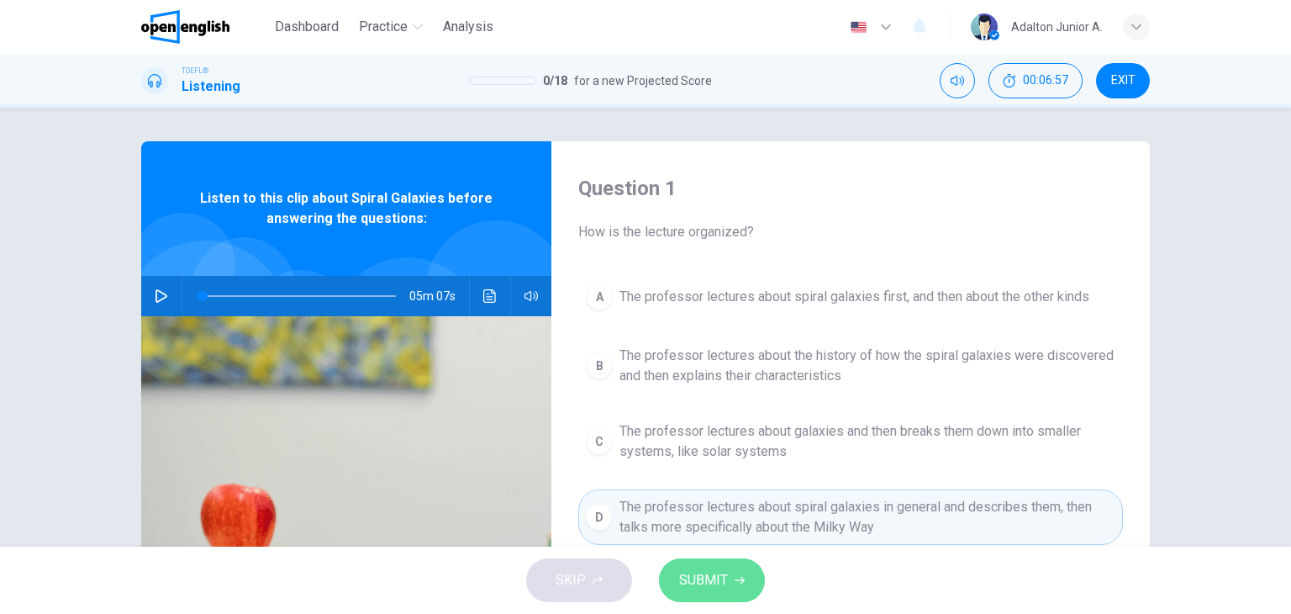
click at [696, 576] on span "SUBMIT" at bounding box center [703, 580] width 49 height 24
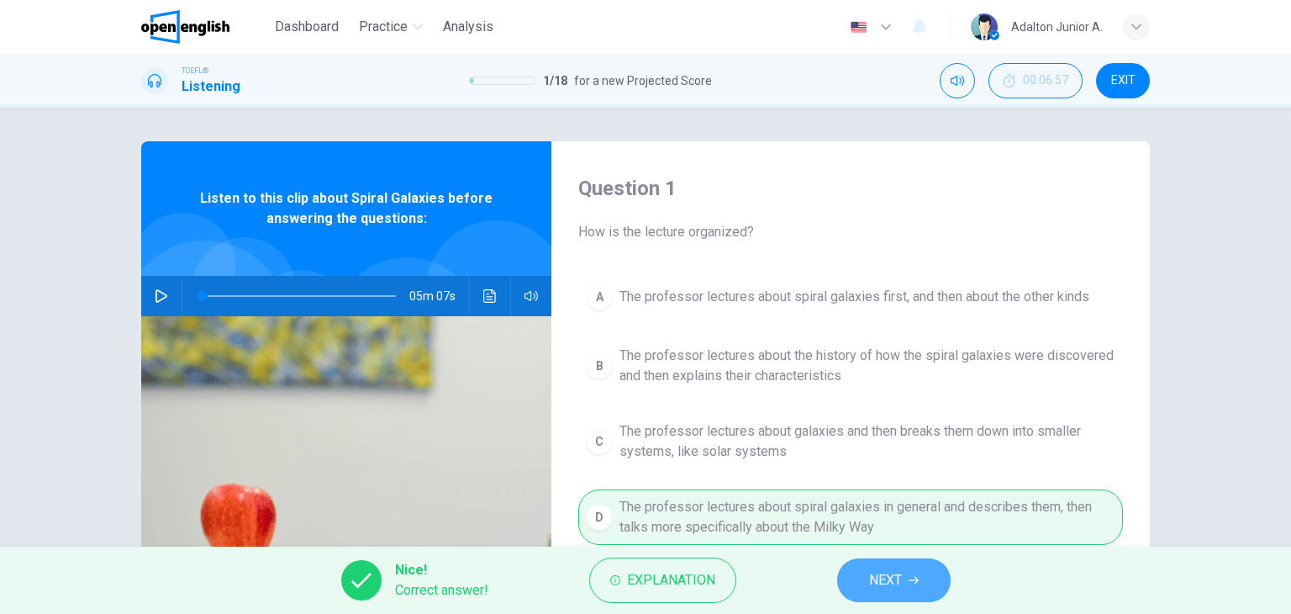
click at [909, 585] on button "NEXT" at bounding box center [893, 580] width 113 height 44
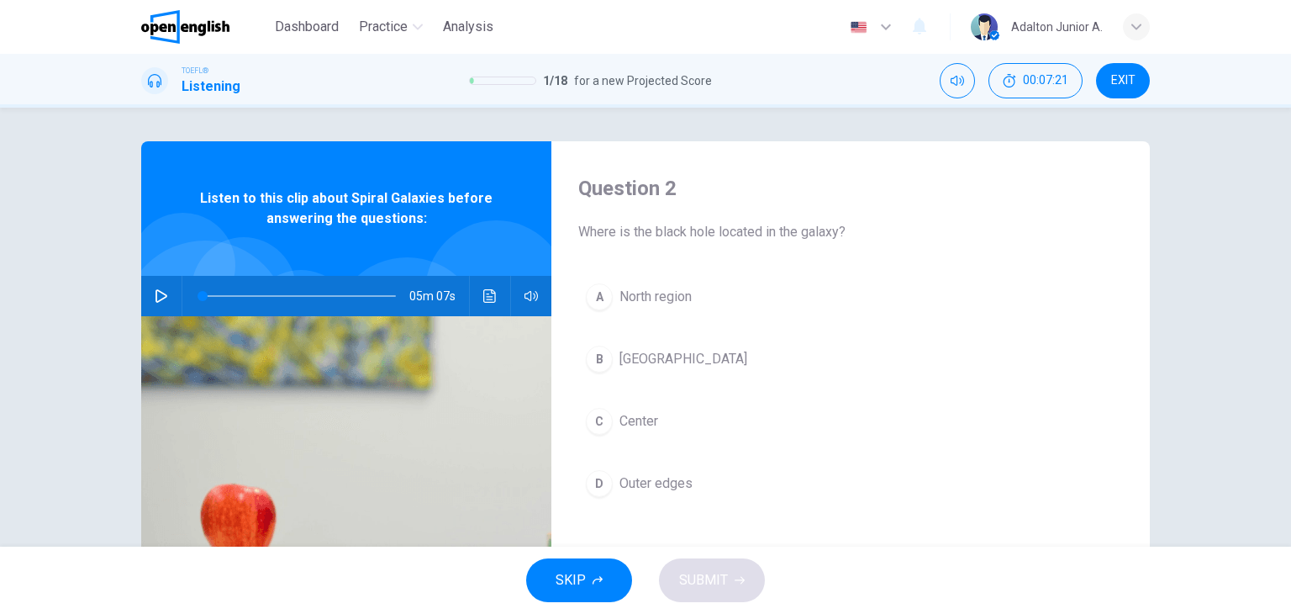
click at [623, 416] on span "Center" at bounding box center [638, 421] width 39 height 20
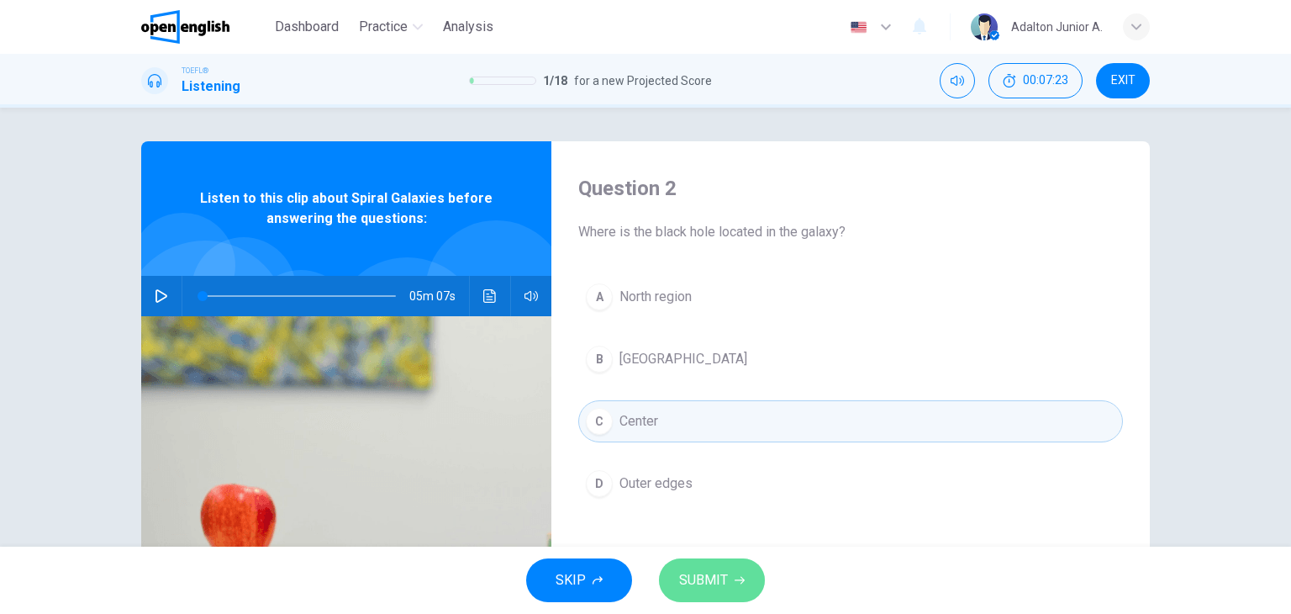
click at [751, 563] on button "SUBMIT" at bounding box center [712, 580] width 106 height 44
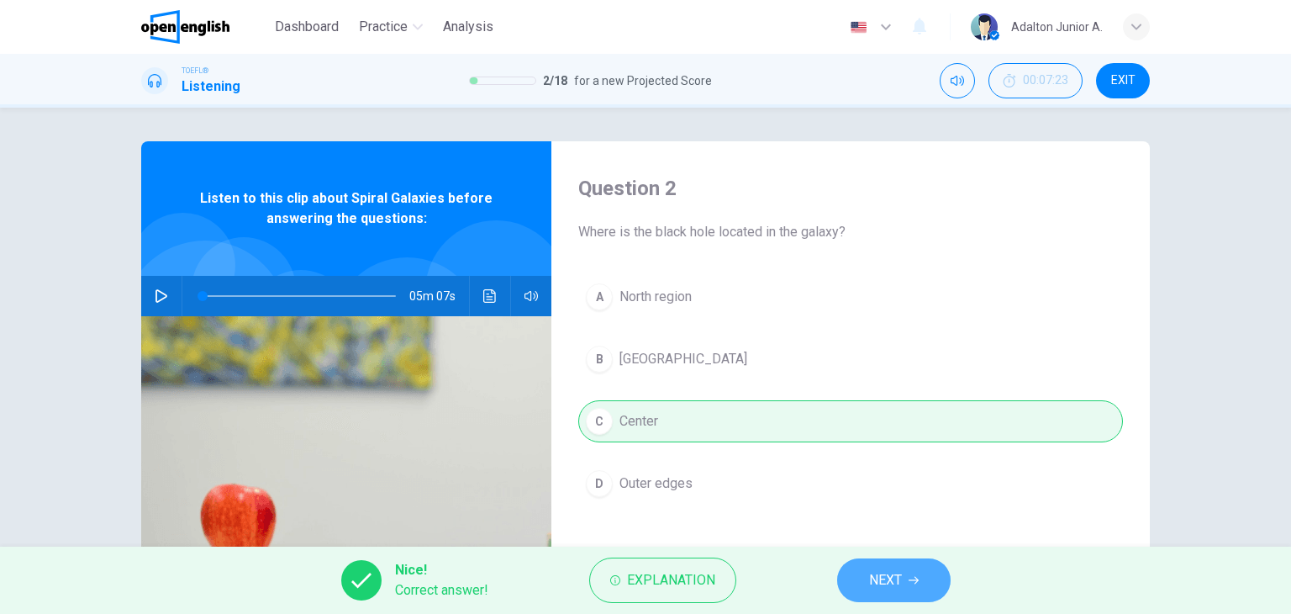
click at [914, 589] on button "NEXT" at bounding box center [893, 580] width 113 height 44
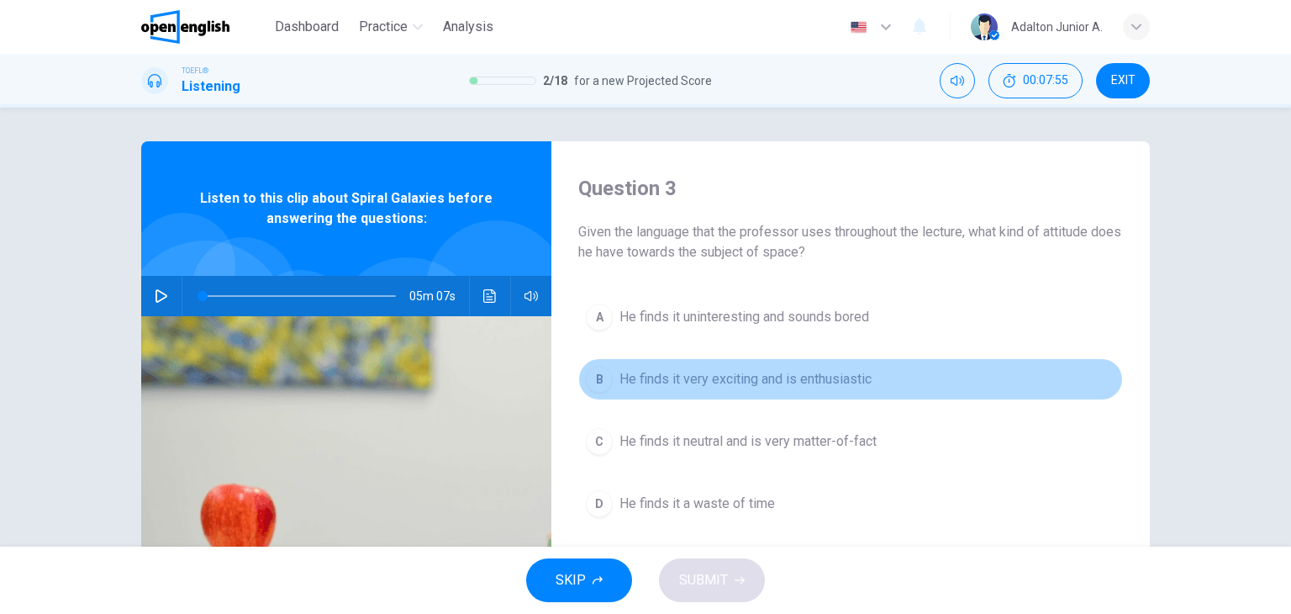
click at [651, 398] on button "B He finds it very exciting and is enthusiastic" at bounding box center [850, 379] width 545 height 42
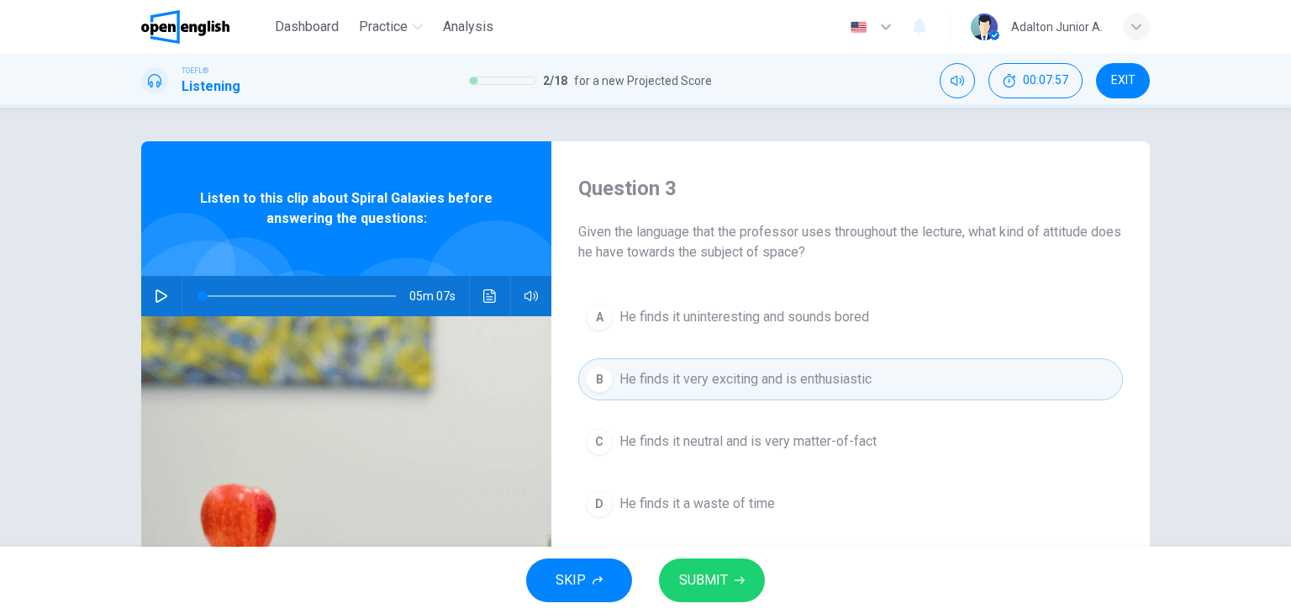
click at [739, 575] on icon "button" at bounding box center [740, 580] width 10 height 10
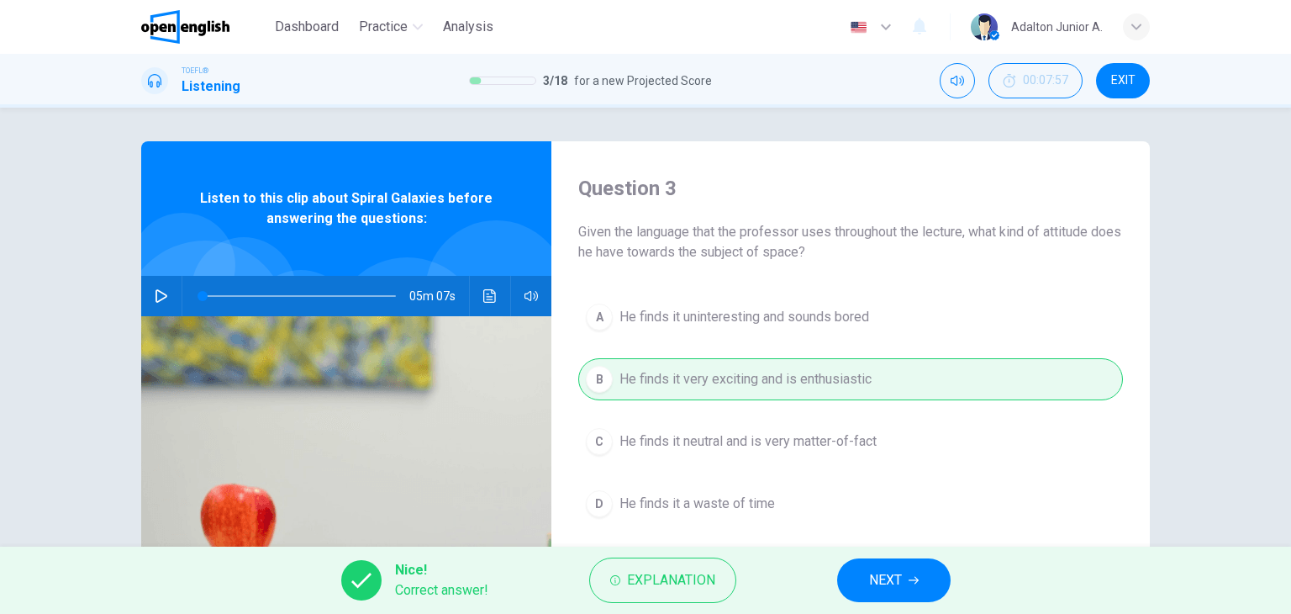
click at [917, 588] on button "NEXT" at bounding box center [893, 580] width 113 height 44
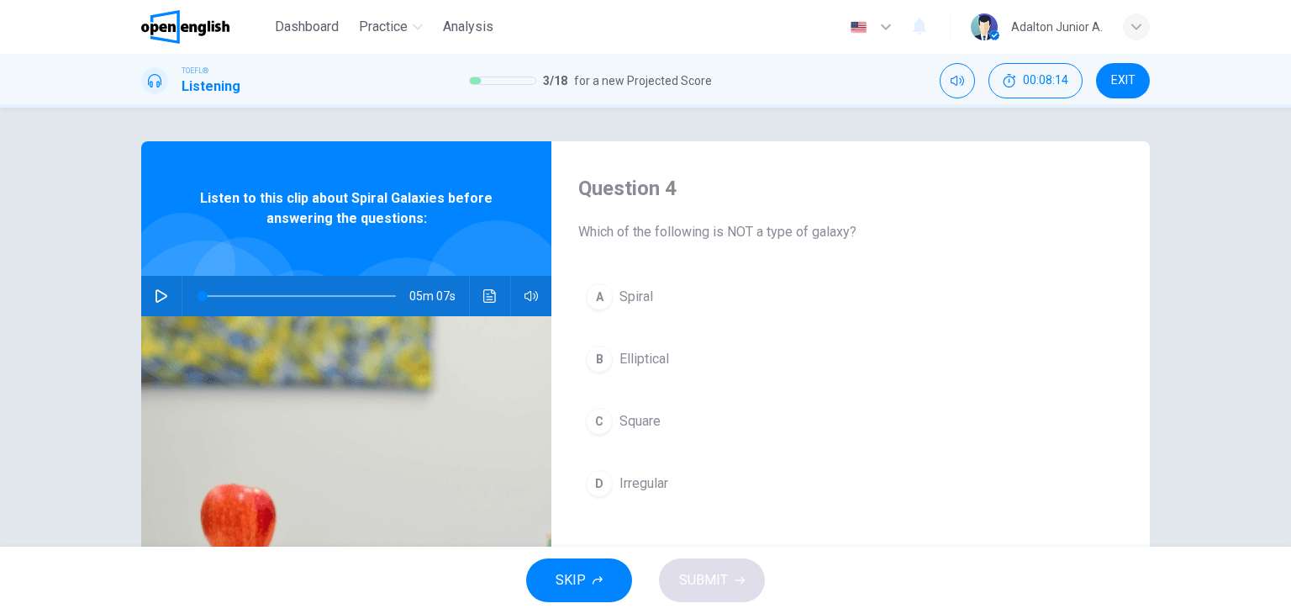
click at [660, 419] on button "C Square" at bounding box center [850, 421] width 545 height 42
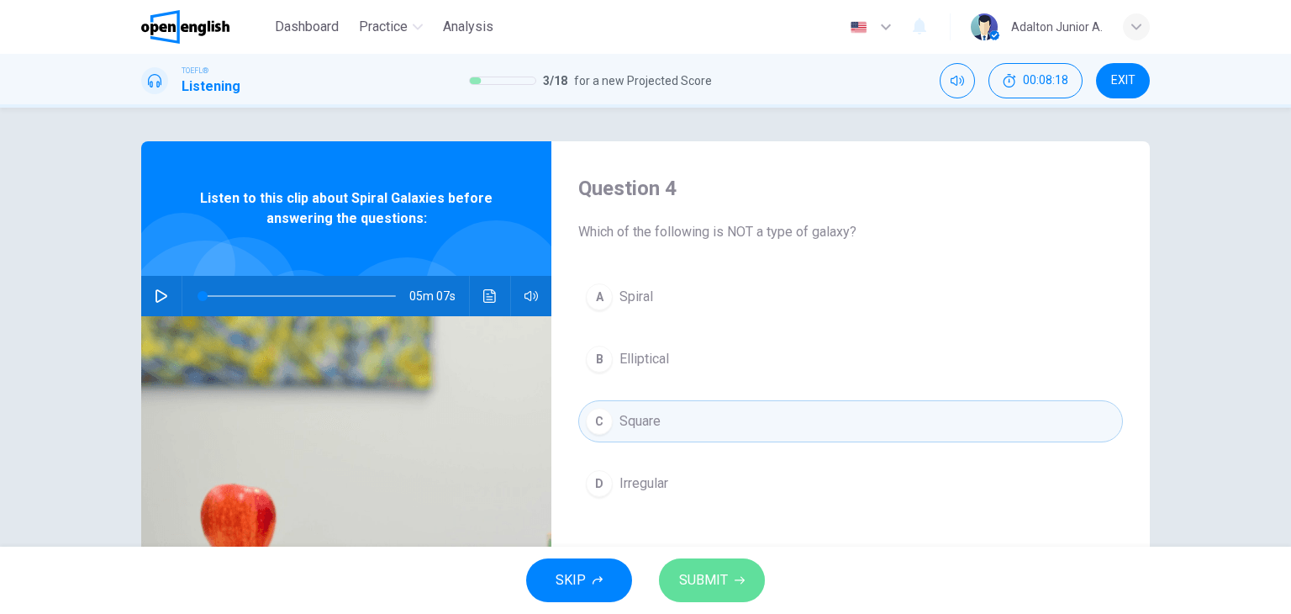
click at [714, 573] on span "SUBMIT" at bounding box center [703, 580] width 49 height 24
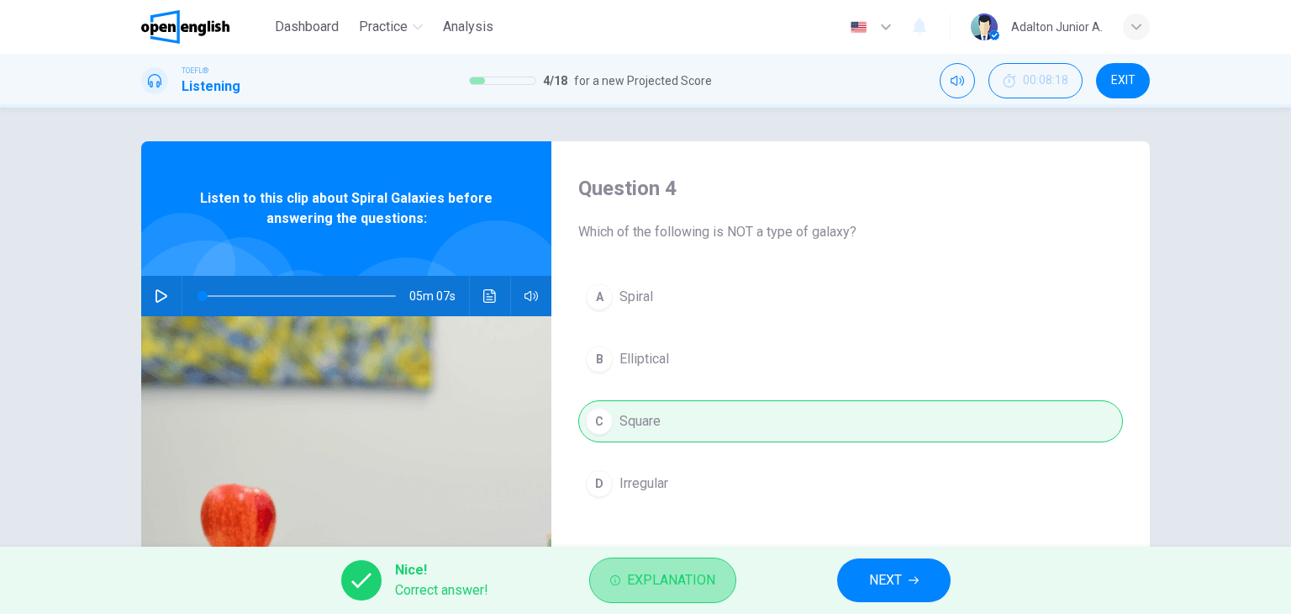
click at [714, 576] on span "Explanation" at bounding box center [671, 580] width 88 height 24
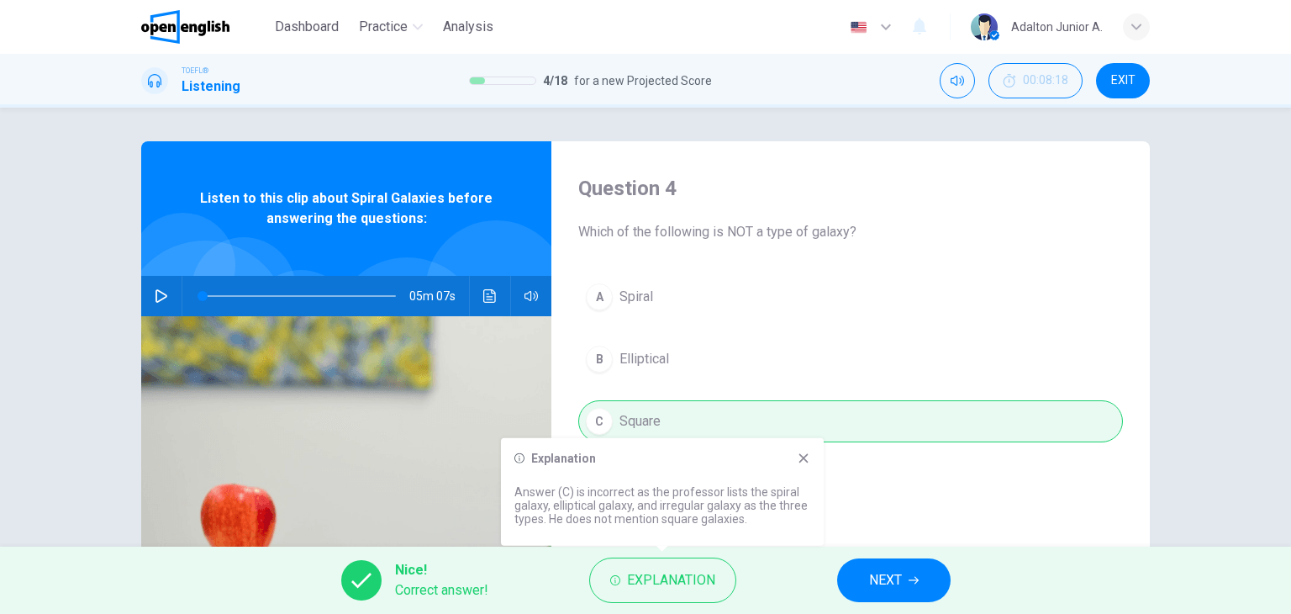
click at [888, 561] on button "NEXT" at bounding box center [893, 580] width 113 height 44
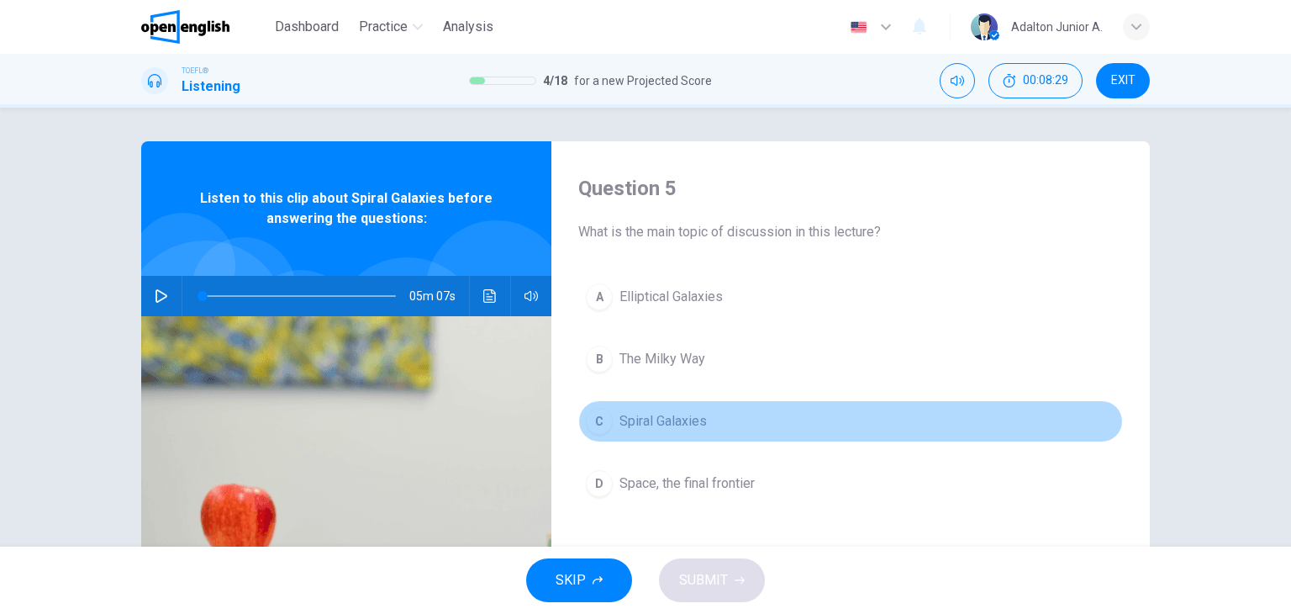
click at [666, 431] on button "C Spiral Galaxies" at bounding box center [850, 421] width 545 height 42
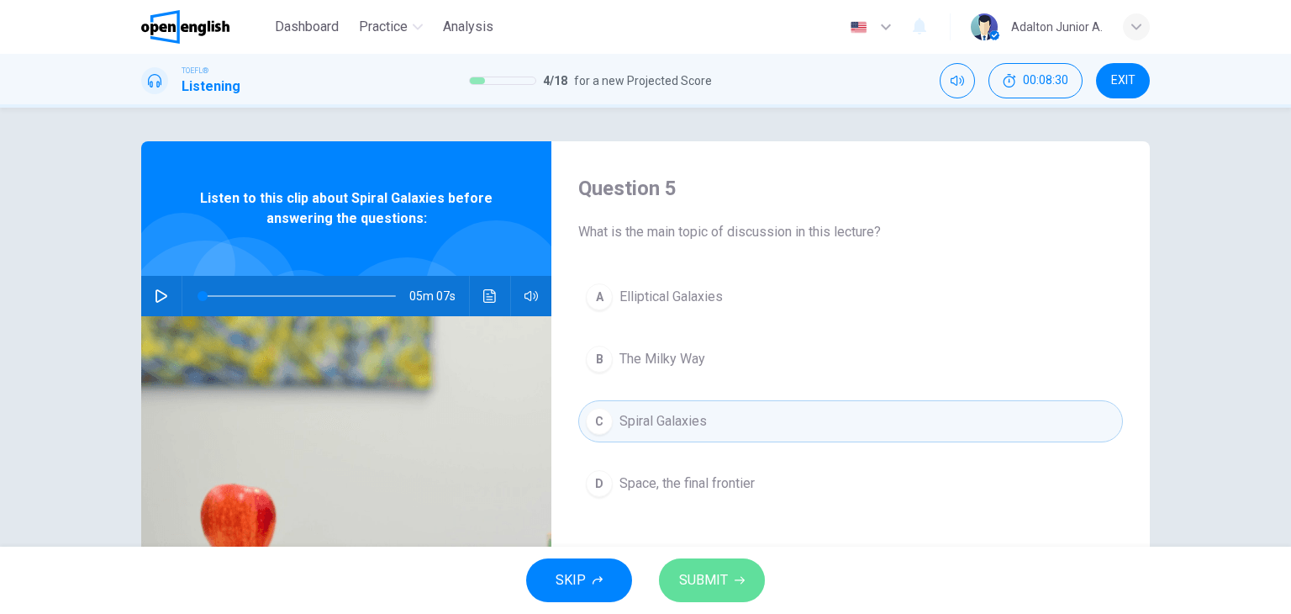
click at [715, 566] on button "SUBMIT" at bounding box center [712, 580] width 106 height 44
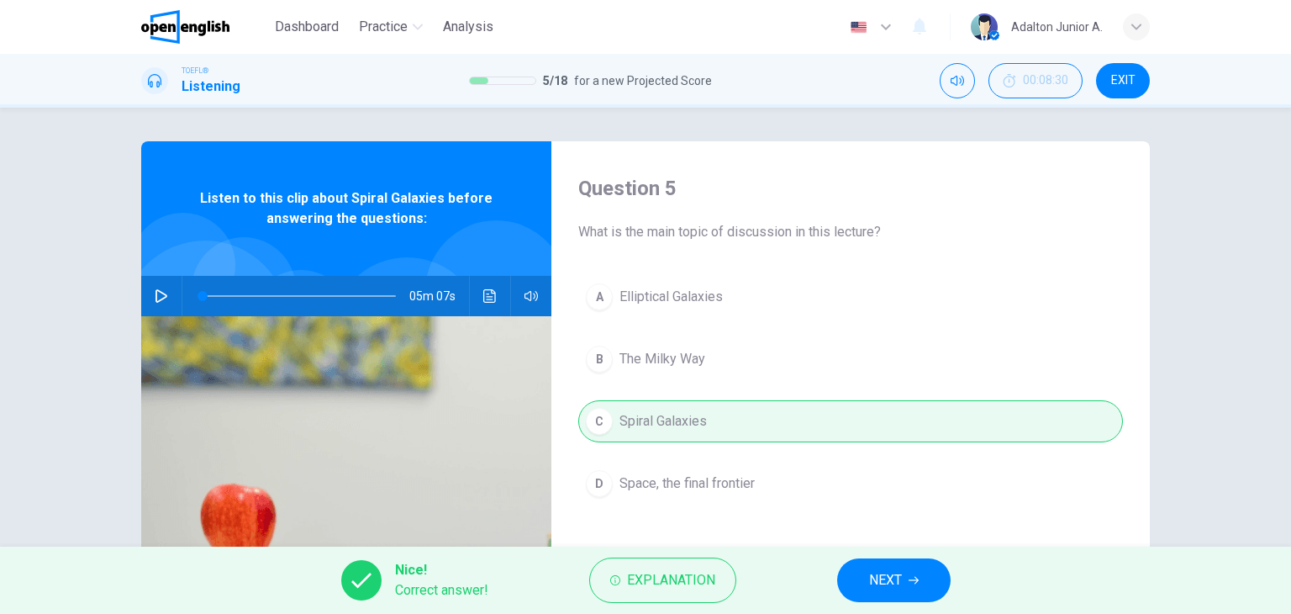
click at [903, 577] on button "NEXT" at bounding box center [893, 580] width 113 height 44
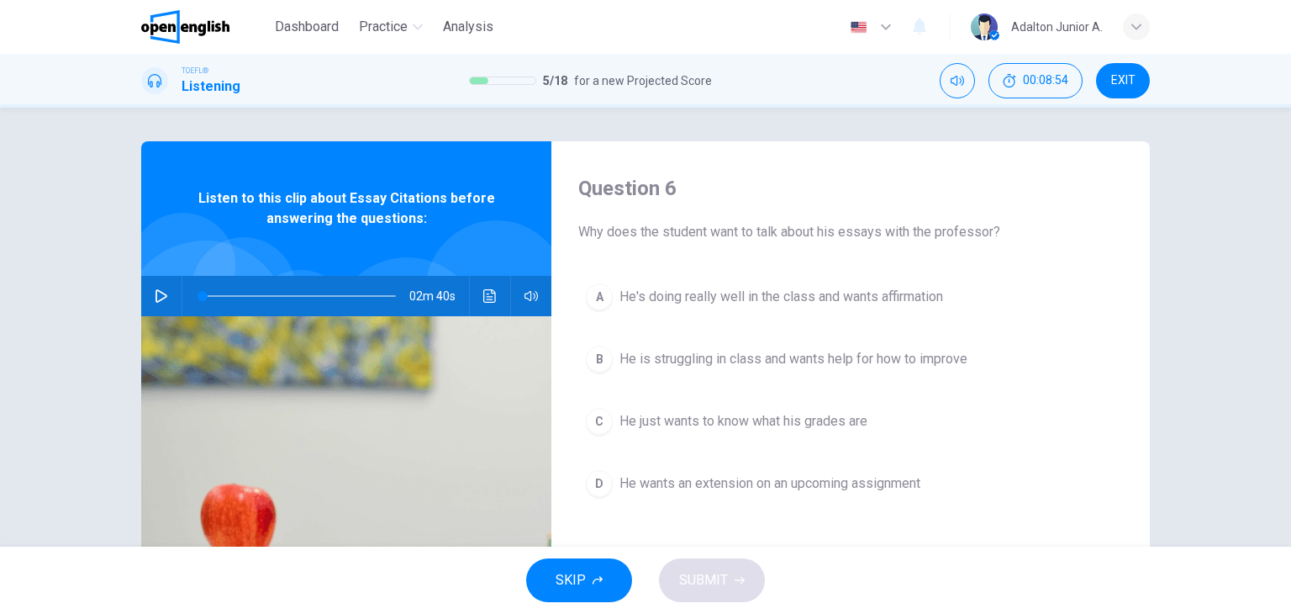
click at [159, 300] on icon "button" at bounding box center [161, 295] width 13 height 13
type input "*"
click at [733, 362] on span "He is struggling in class and wants help for how to improve" at bounding box center [793, 359] width 348 height 20
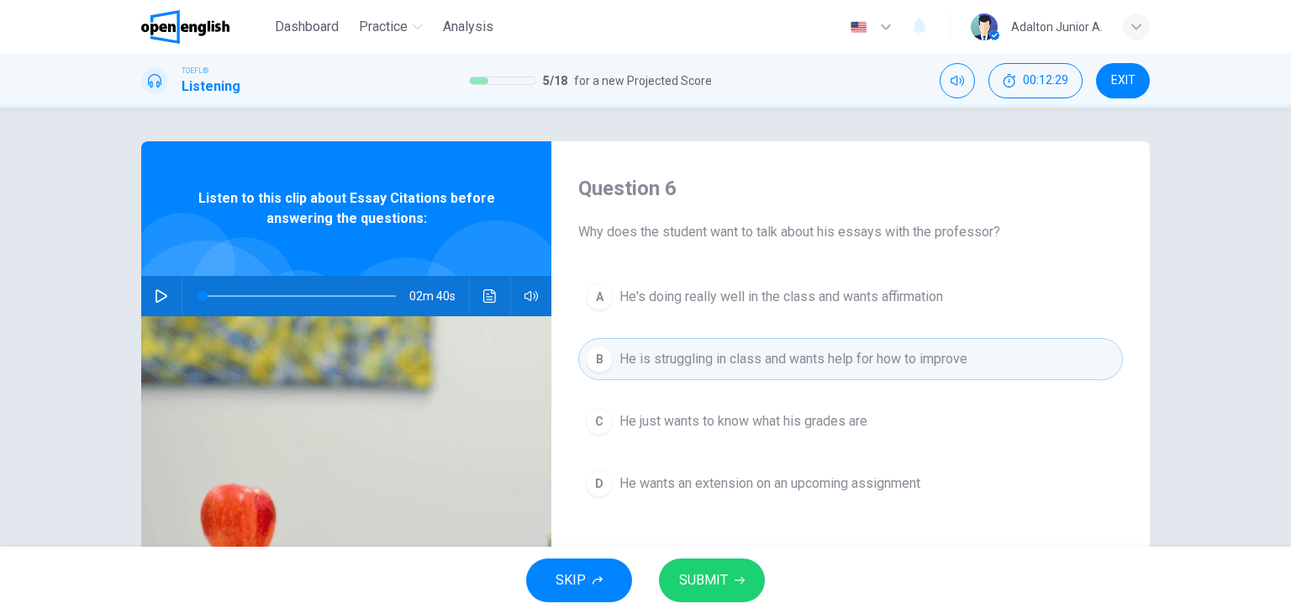
drag, startPoint x: 559, startPoint y: 324, endPoint x: 770, endPoint y: 364, distance: 214.6
click at [770, 364] on div "Question 6 Why does the student want to talk about his essays with the professo…" at bounding box center [850, 433] width 598 height 584
click at [709, 593] on button "SUBMIT" at bounding box center [712, 580] width 106 height 44
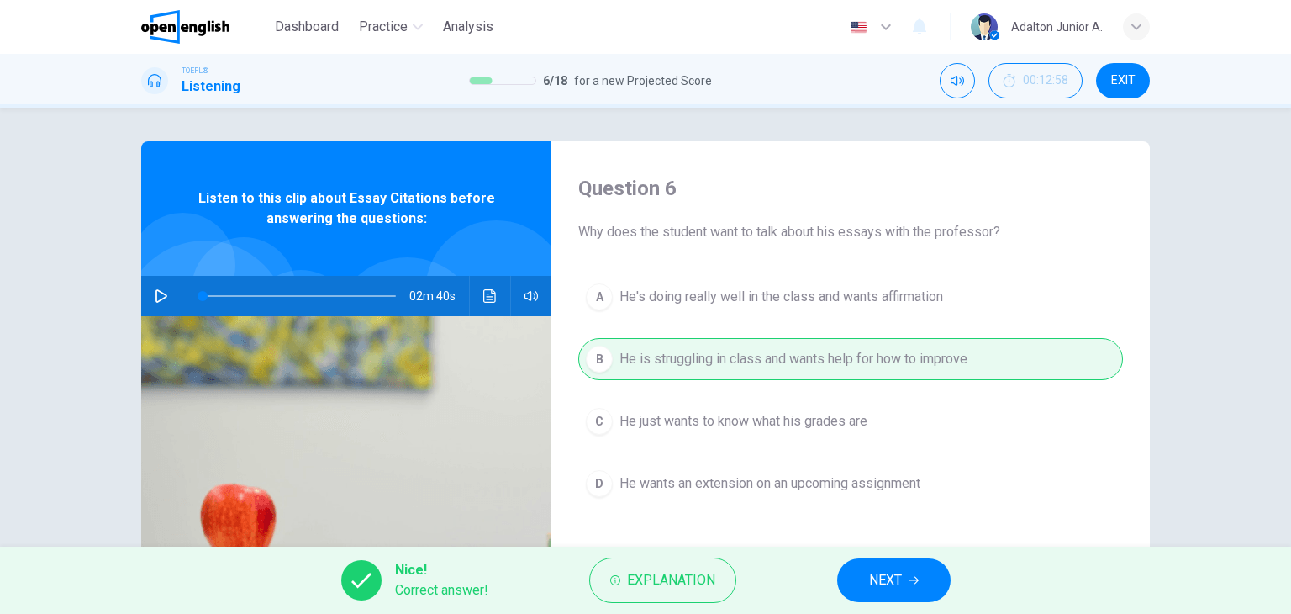
click at [897, 572] on span "NEXT" at bounding box center [885, 580] width 33 height 24
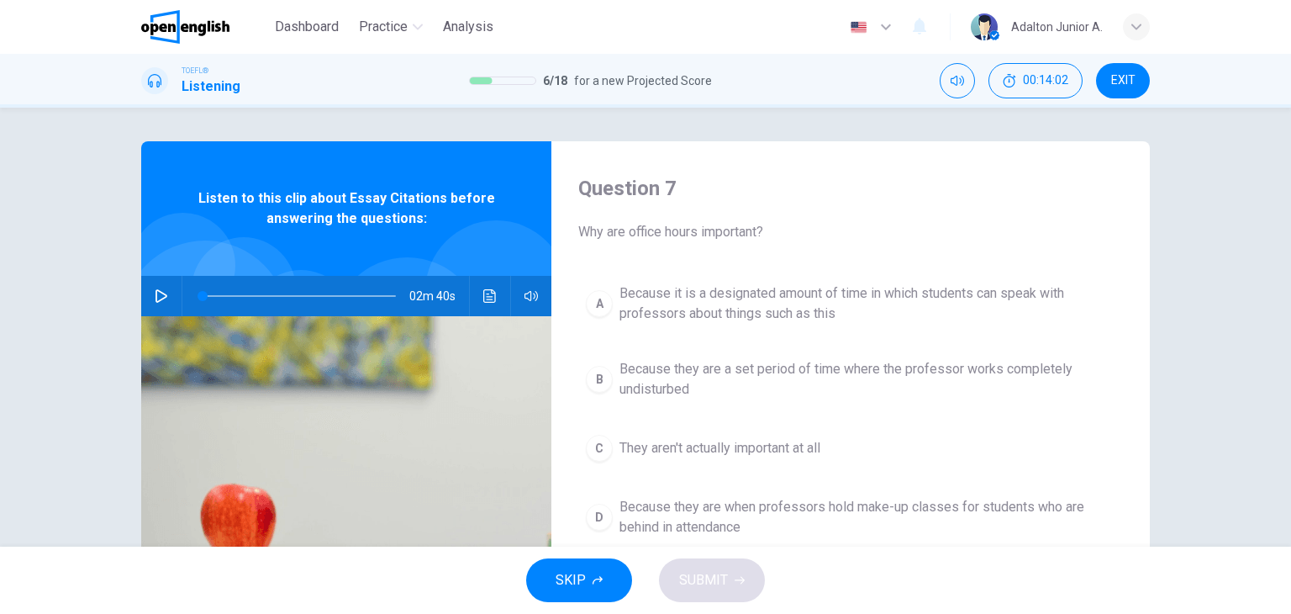
click at [736, 327] on button "A Because it is a designated amount of time in which students can speak with pr…" at bounding box center [850, 303] width 545 height 55
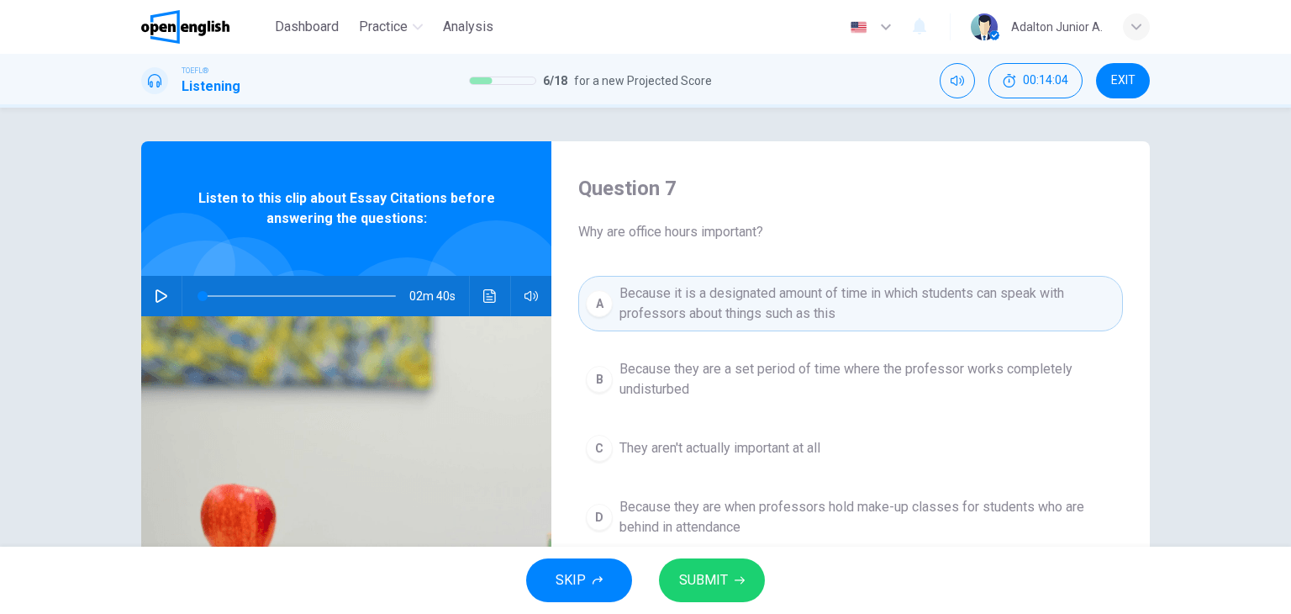
click at [738, 589] on button "SUBMIT" at bounding box center [712, 580] width 106 height 44
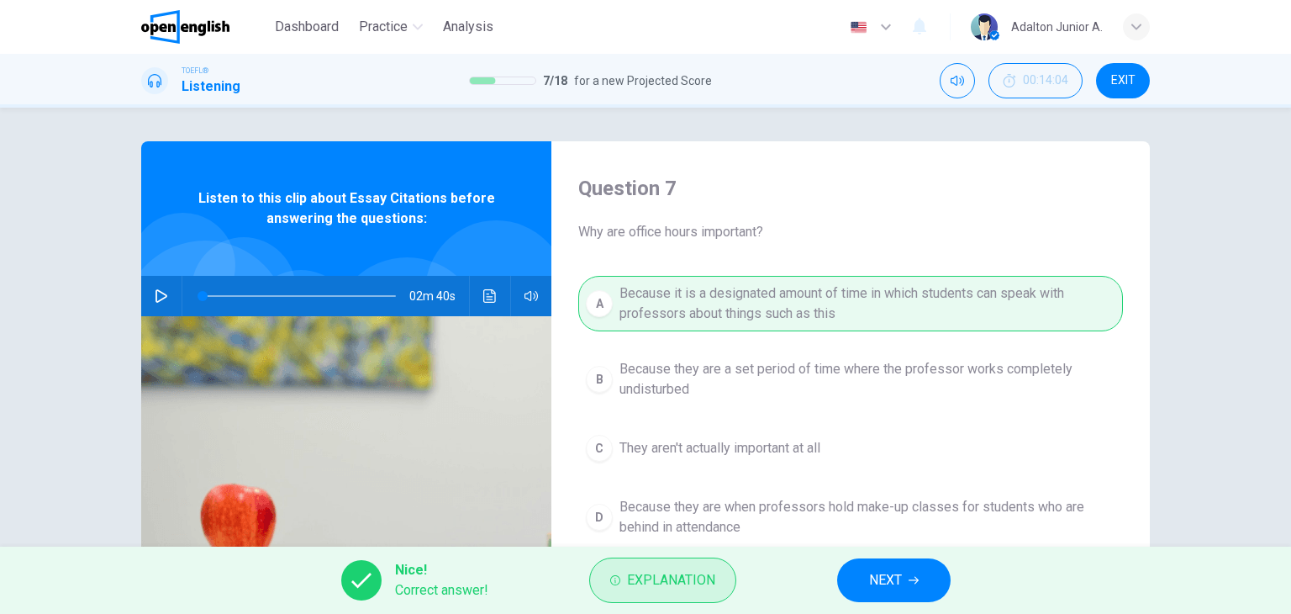
click at [674, 583] on span "Explanation" at bounding box center [671, 580] width 88 height 24
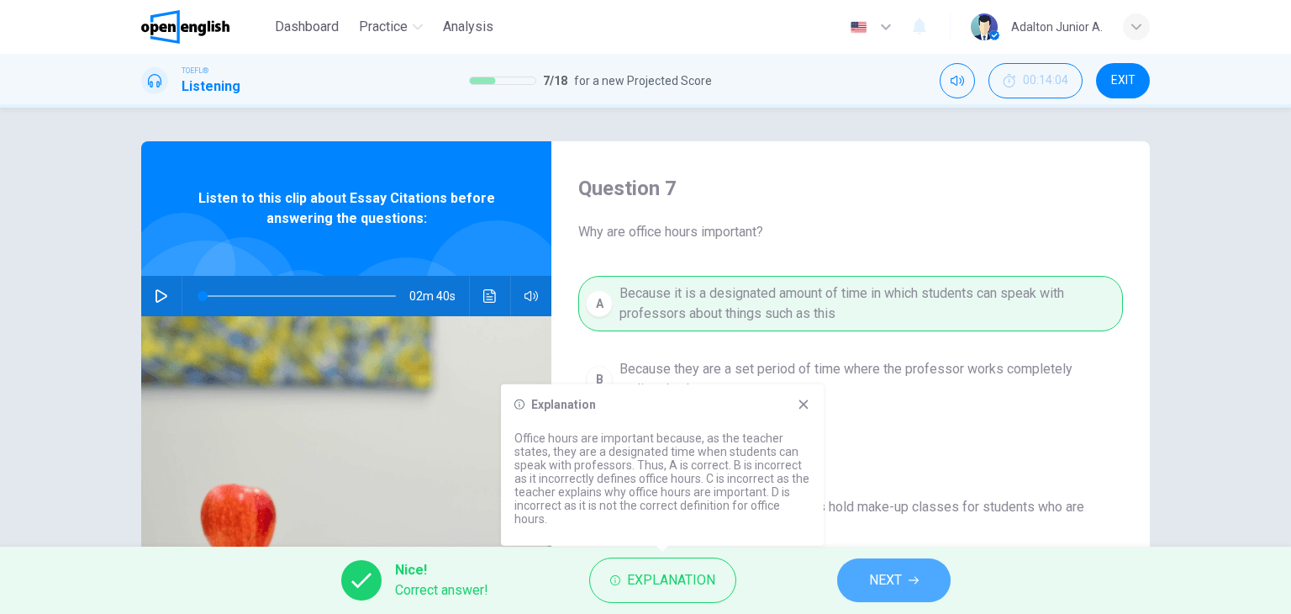
click at [882, 576] on span "NEXT" at bounding box center [885, 580] width 33 height 24
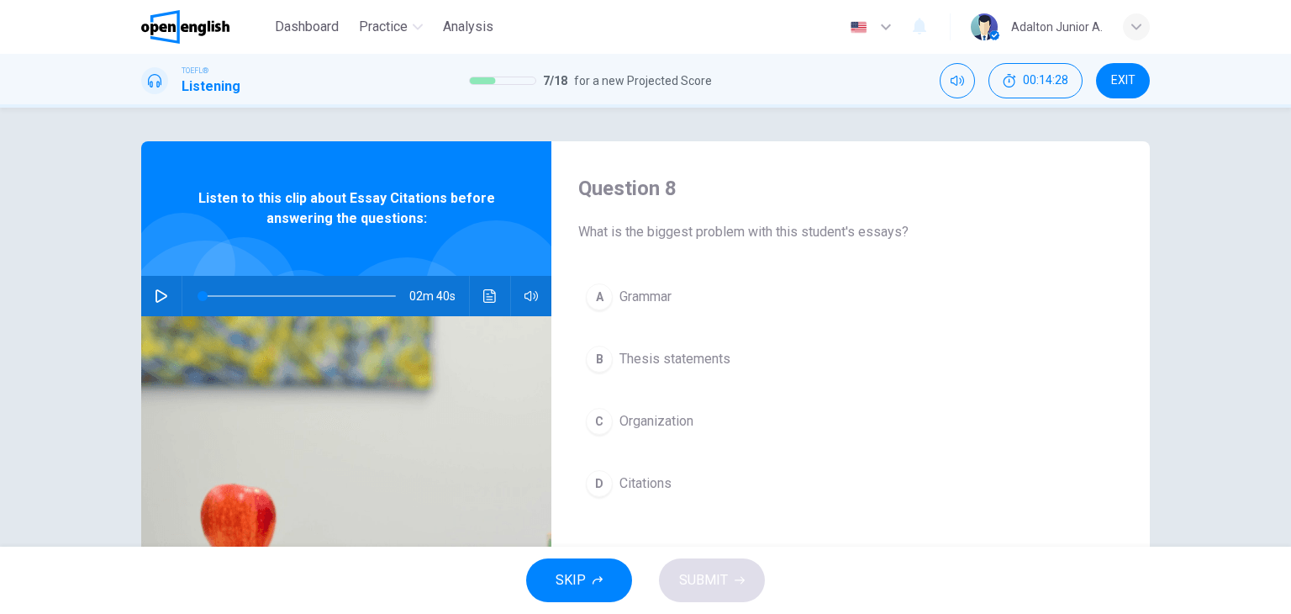
click at [659, 495] on button "D Citations" at bounding box center [850, 483] width 545 height 42
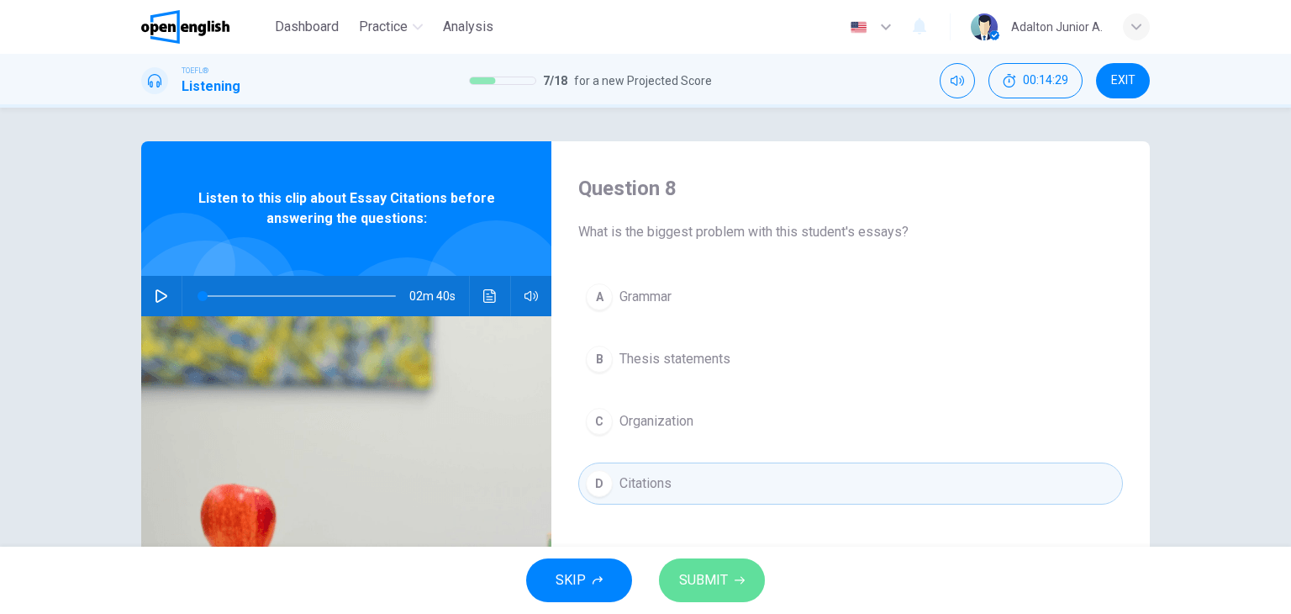
click at [698, 588] on span "SUBMIT" at bounding box center [703, 580] width 49 height 24
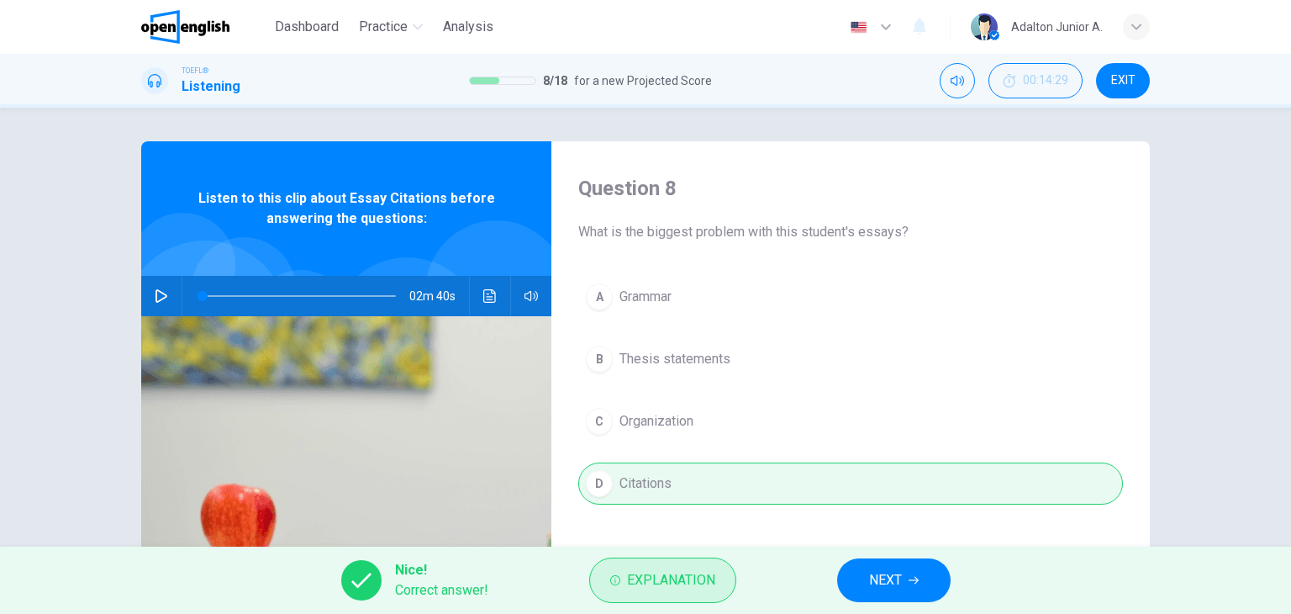
click at [655, 584] on span "Explanation" at bounding box center [671, 580] width 88 height 24
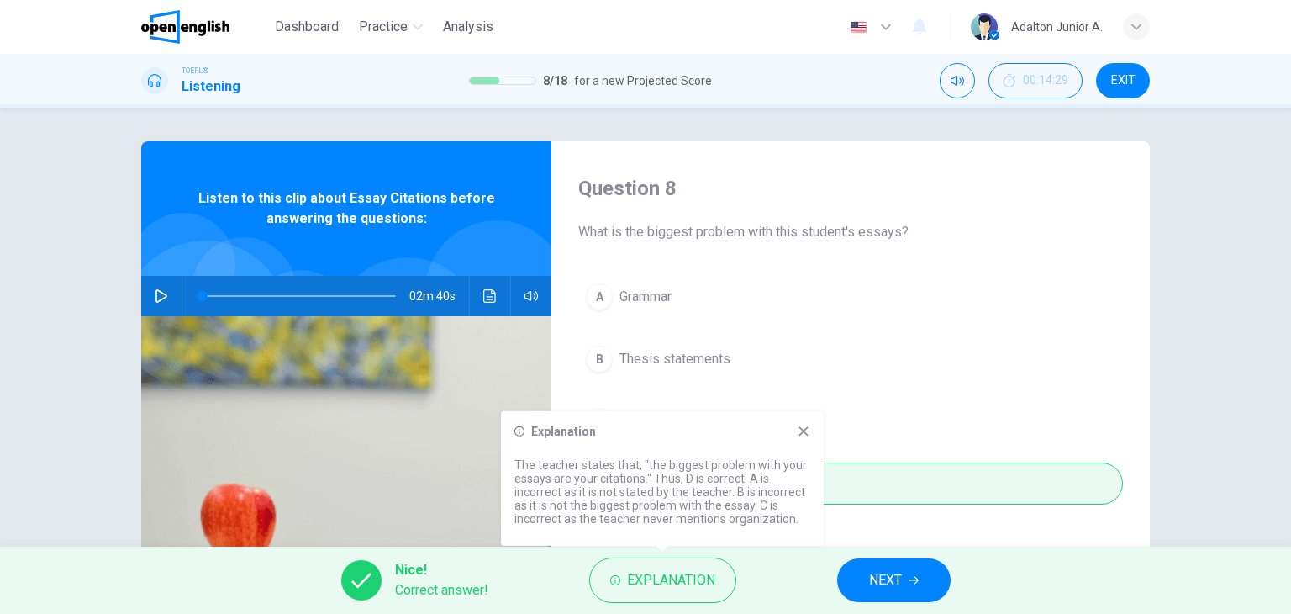
click at [805, 437] on icon at bounding box center [803, 430] width 13 height 13
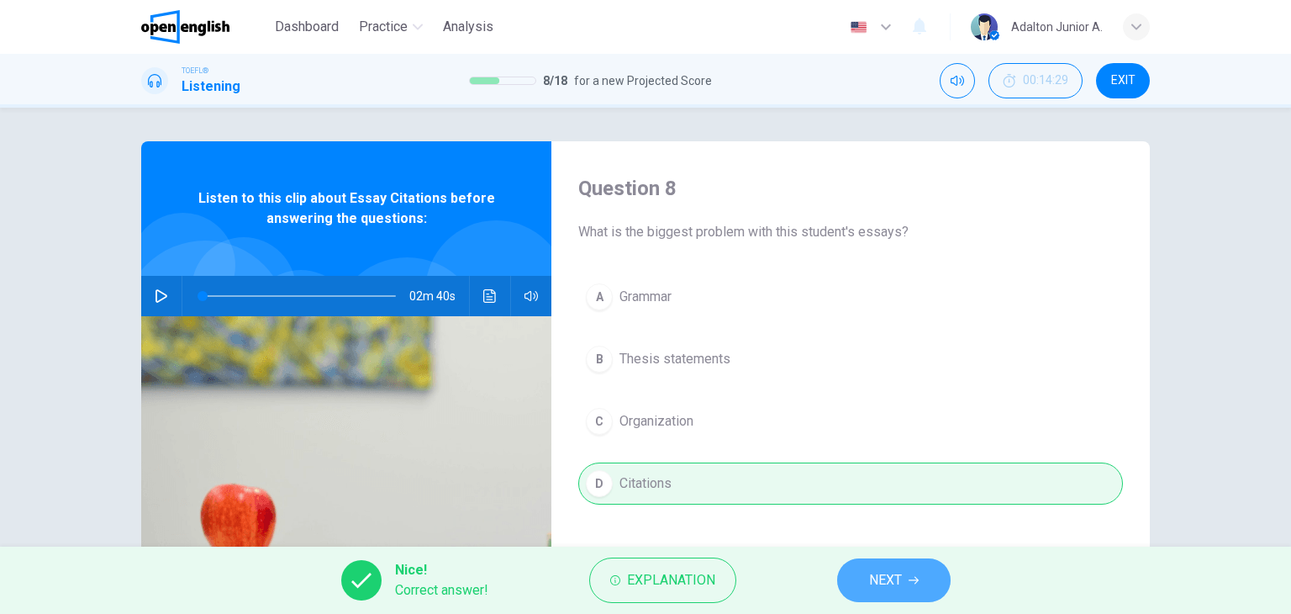
click at [864, 565] on button "NEXT" at bounding box center [893, 580] width 113 height 44
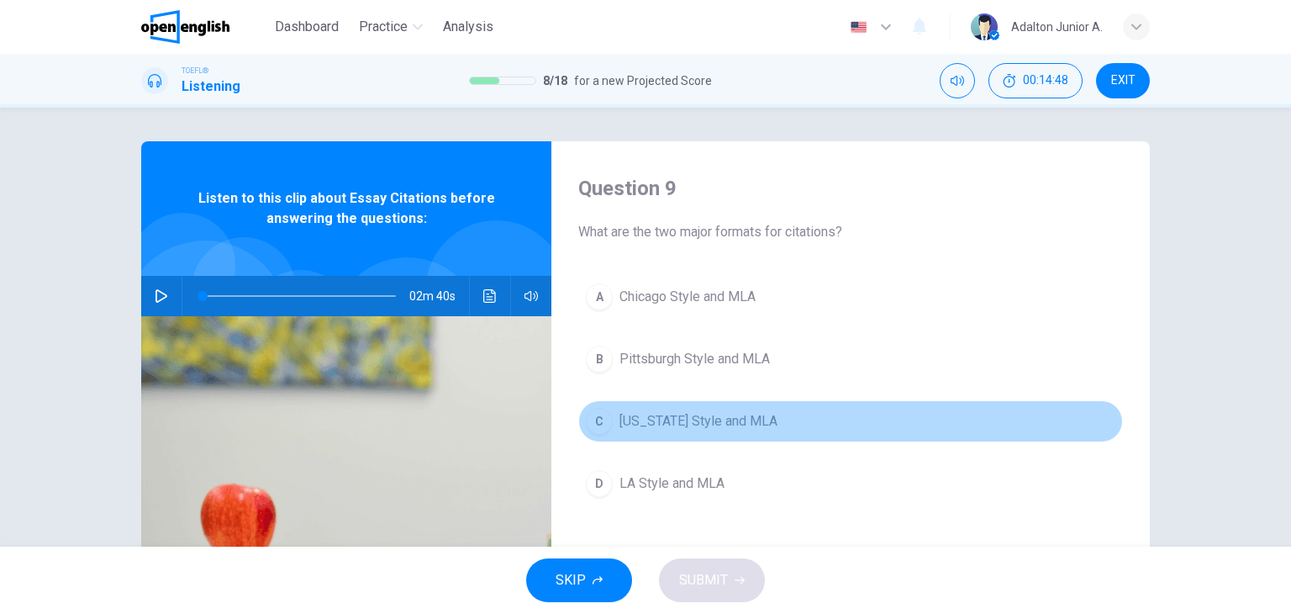
click at [606, 422] on div "C" at bounding box center [599, 421] width 27 height 27
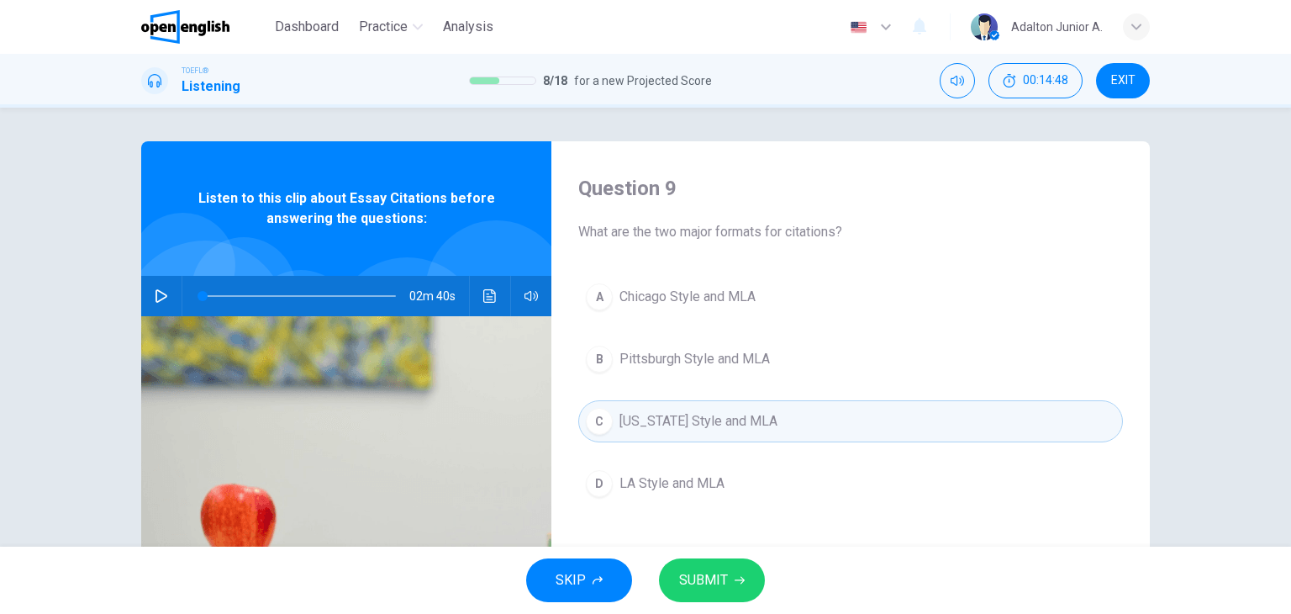
click at [642, 288] on span "Chicago Style and MLA" at bounding box center [687, 297] width 136 height 20
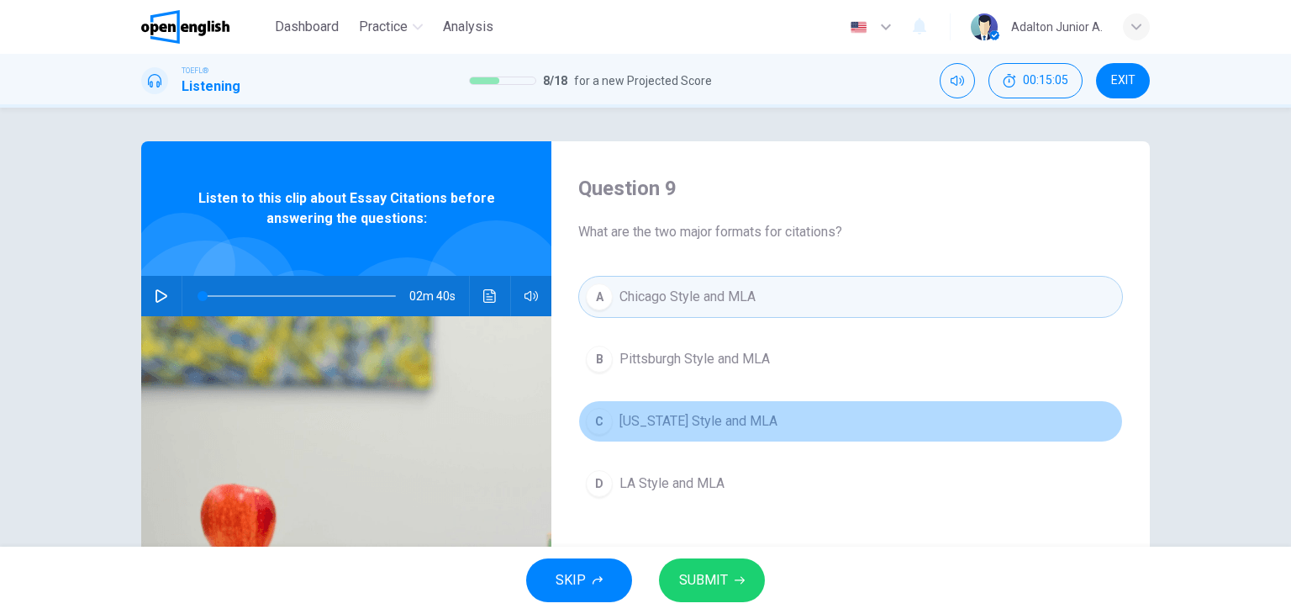
click at [648, 424] on span "[US_STATE] Style and MLA" at bounding box center [698, 421] width 158 height 20
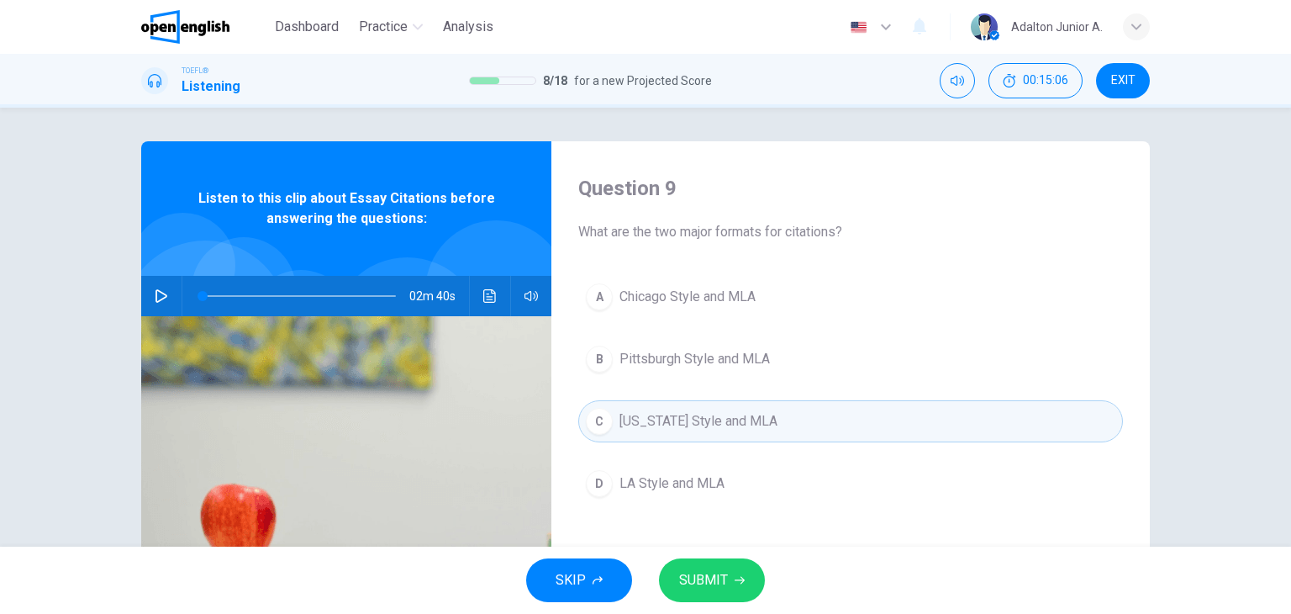
click at [672, 307] on button "A Chicago Style and MLA" at bounding box center [850, 297] width 545 height 42
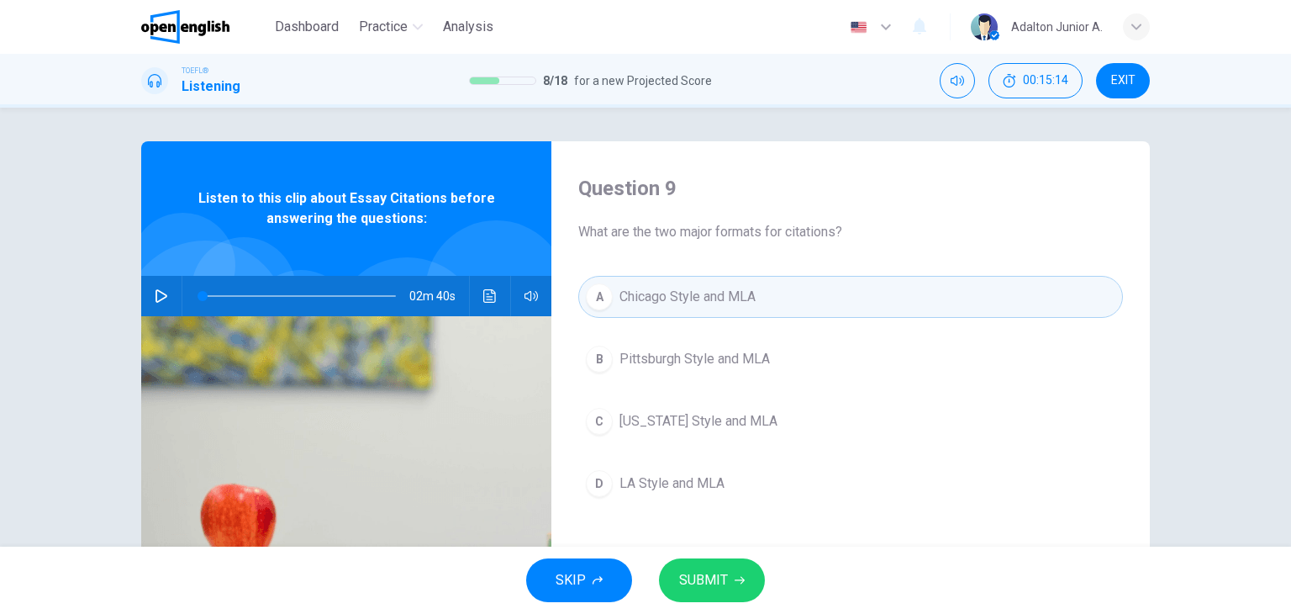
click at [722, 590] on span "SUBMIT" at bounding box center [703, 580] width 49 height 24
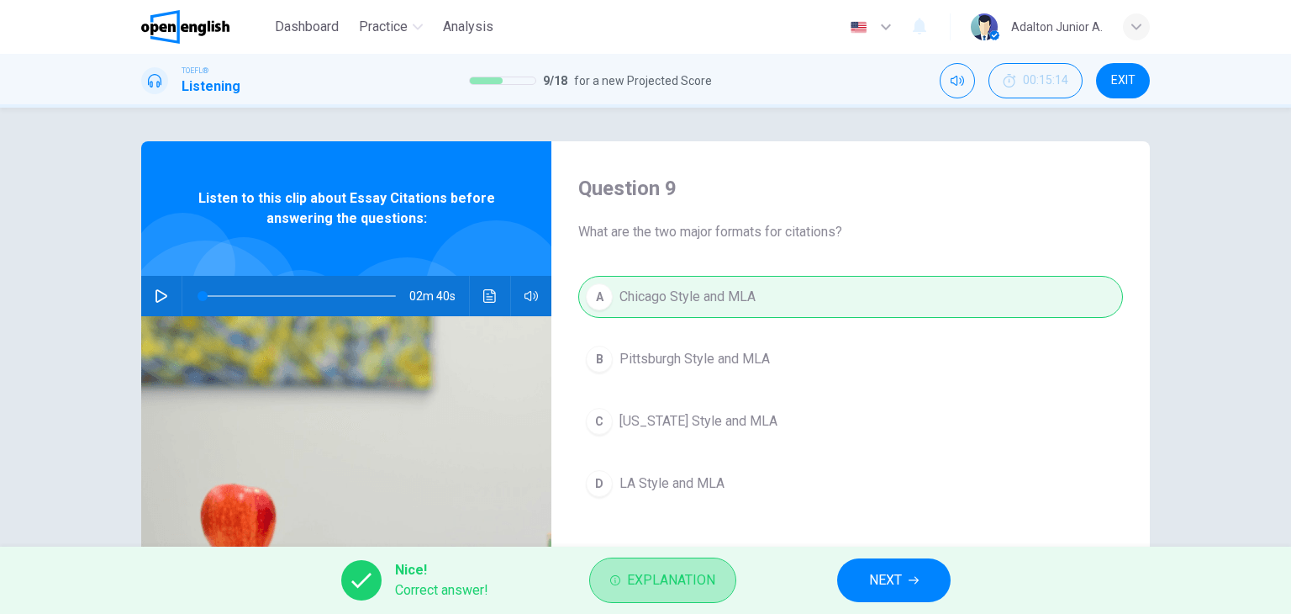
click at [722, 590] on button "Explanation" at bounding box center [662, 579] width 147 height 45
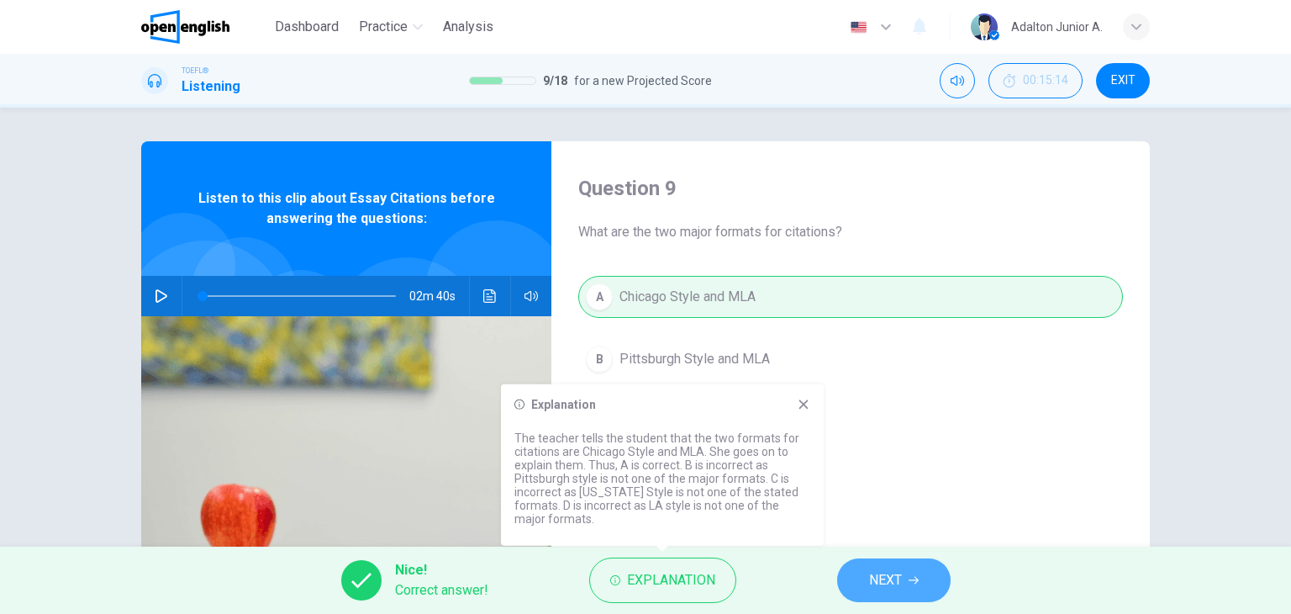
click at [882, 584] on span "NEXT" at bounding box center [885, 580] width 33 height 24
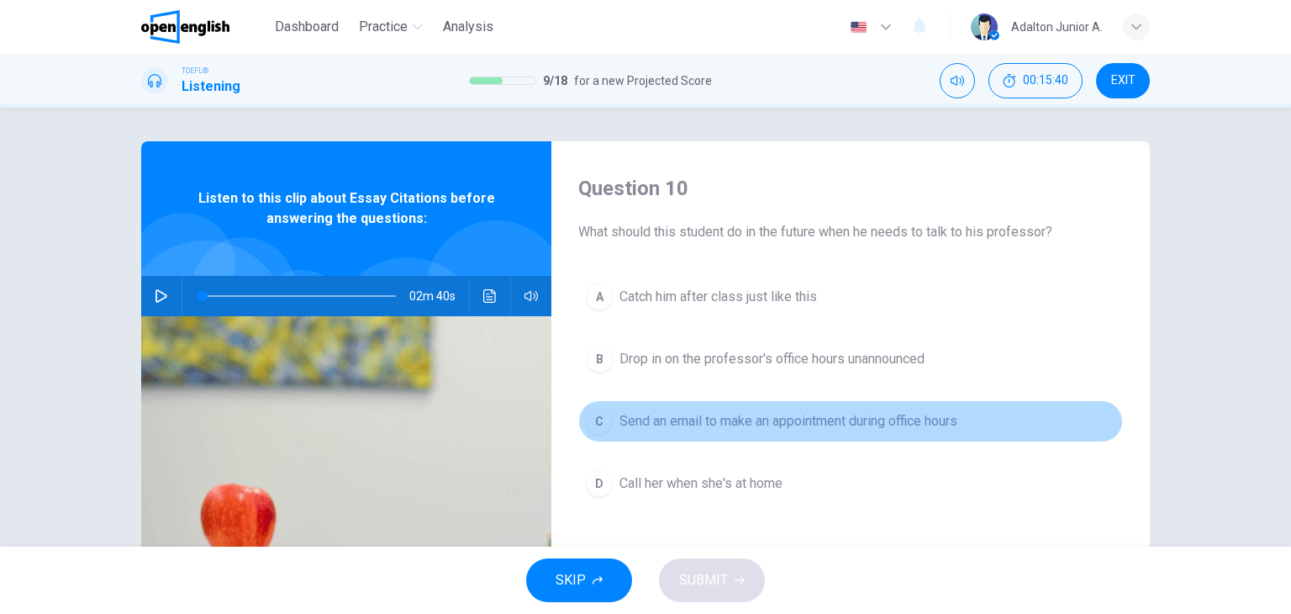
click at [663, 418] on span "Send an email to make an appointment during office hours" at bounding box center [788, 421] width 338 height 20
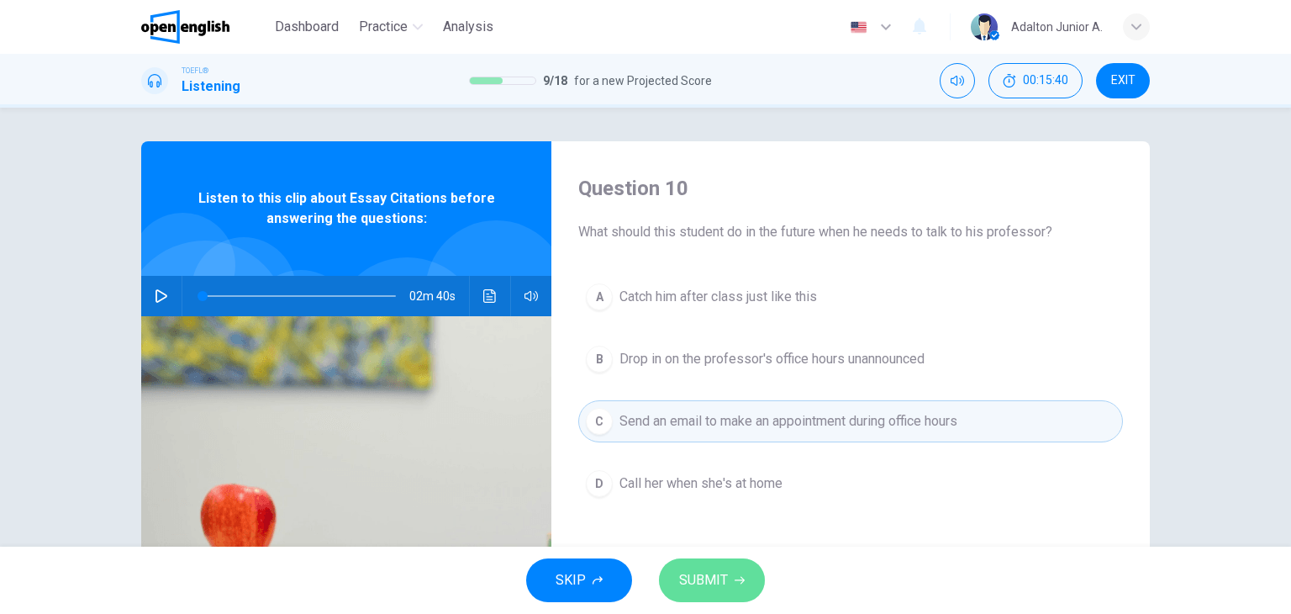
click at [687, 569] on span "SUBMIT" at bounding box center [703, 580] width 49 height 24
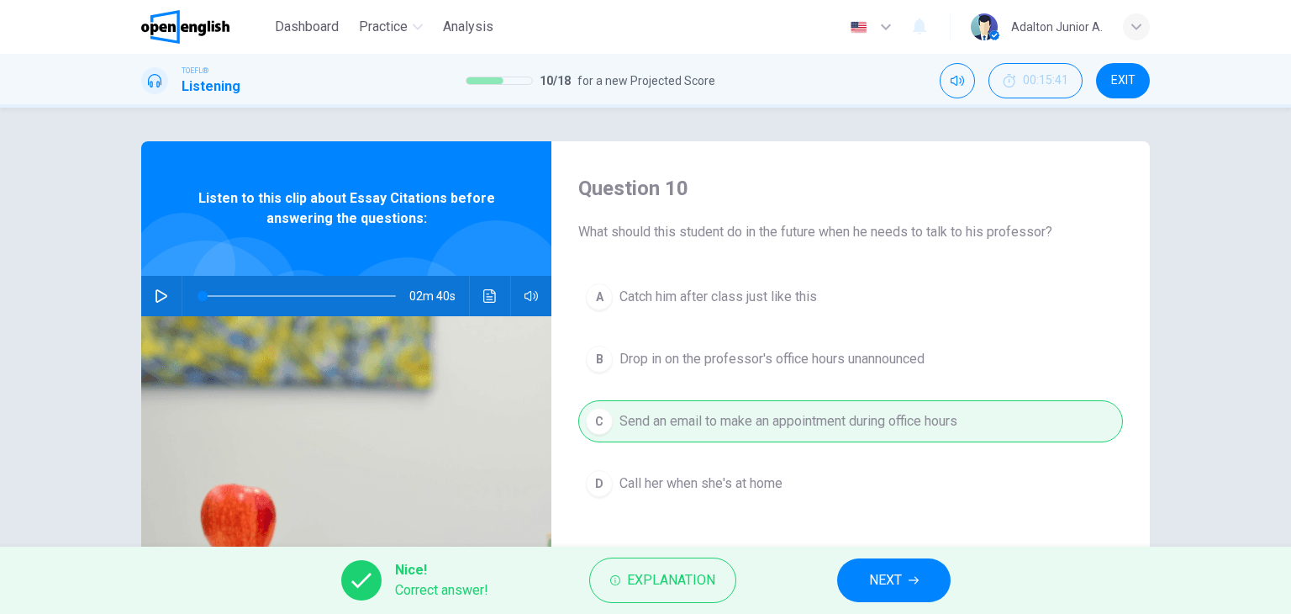
click at [863, 578] on button "NEXT" at bounding box center [893, 580] width 113 height 44
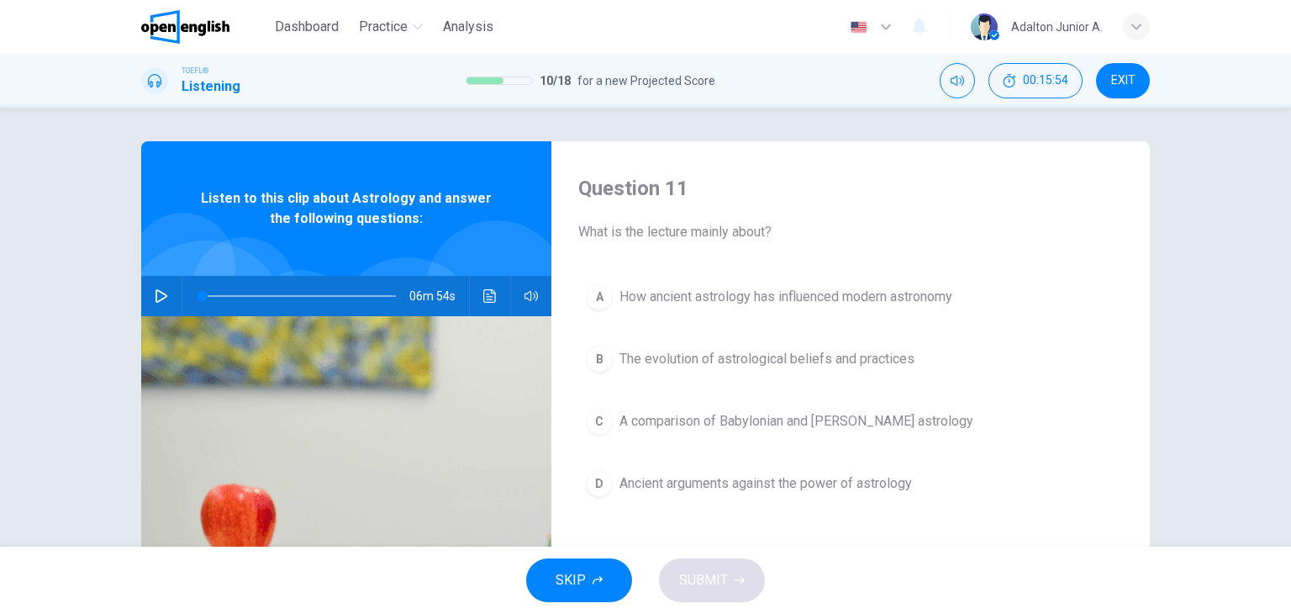
click at [160, 301] on icon "button" at bounding box center [161, 295] width 13 height 13
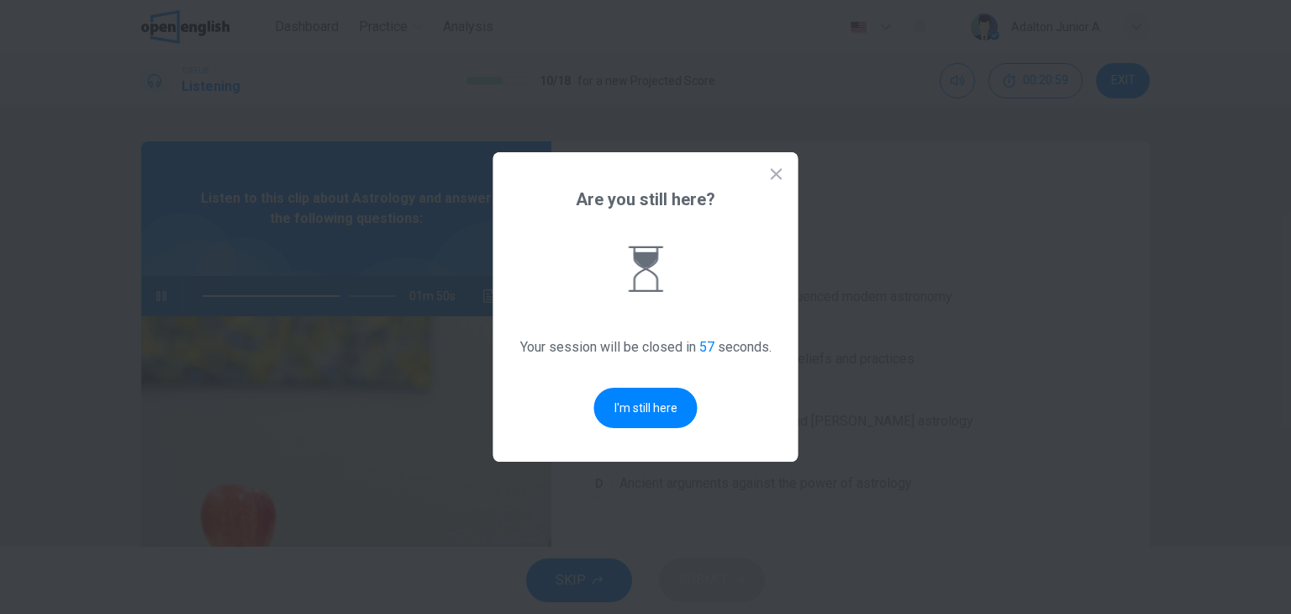
drag, startPoint x: 488, startPoint y: 261, endPoint x: 501, endPoint y: 276, distance: 19.7
click at [488, 261] on div at bounding box center [645, 307] width 1291 height 614
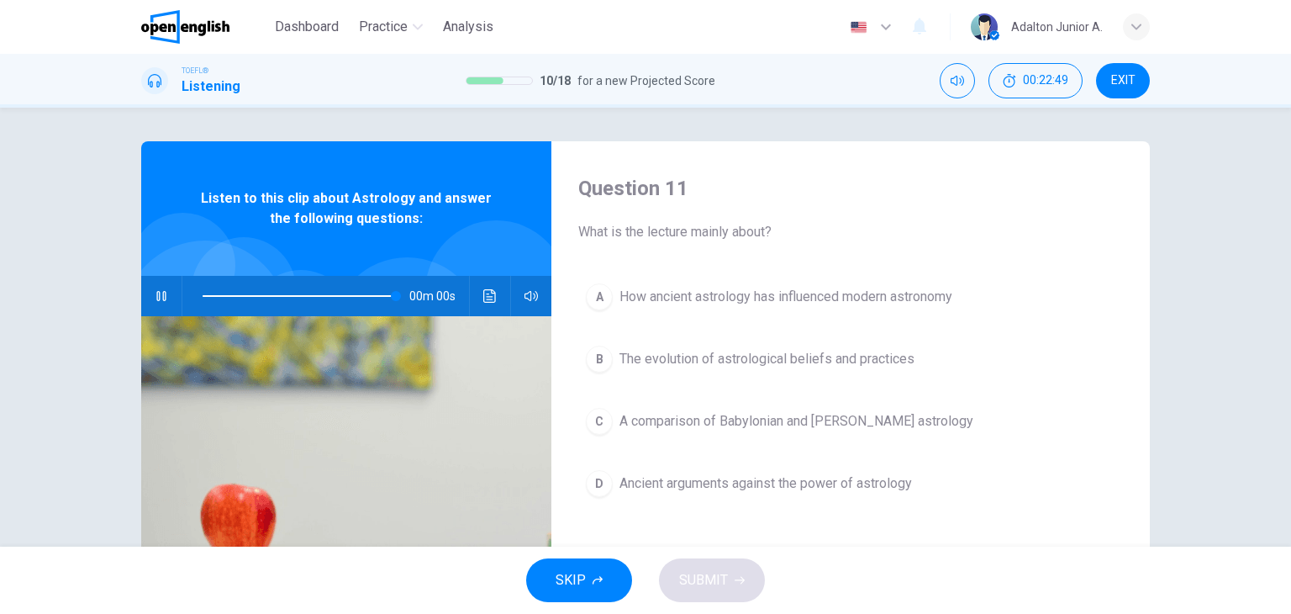
type input "*"
click at [904, 493] on button "D Ancient arguments against the power of astrology" at bounding box center [850, 483] width 545 height 42
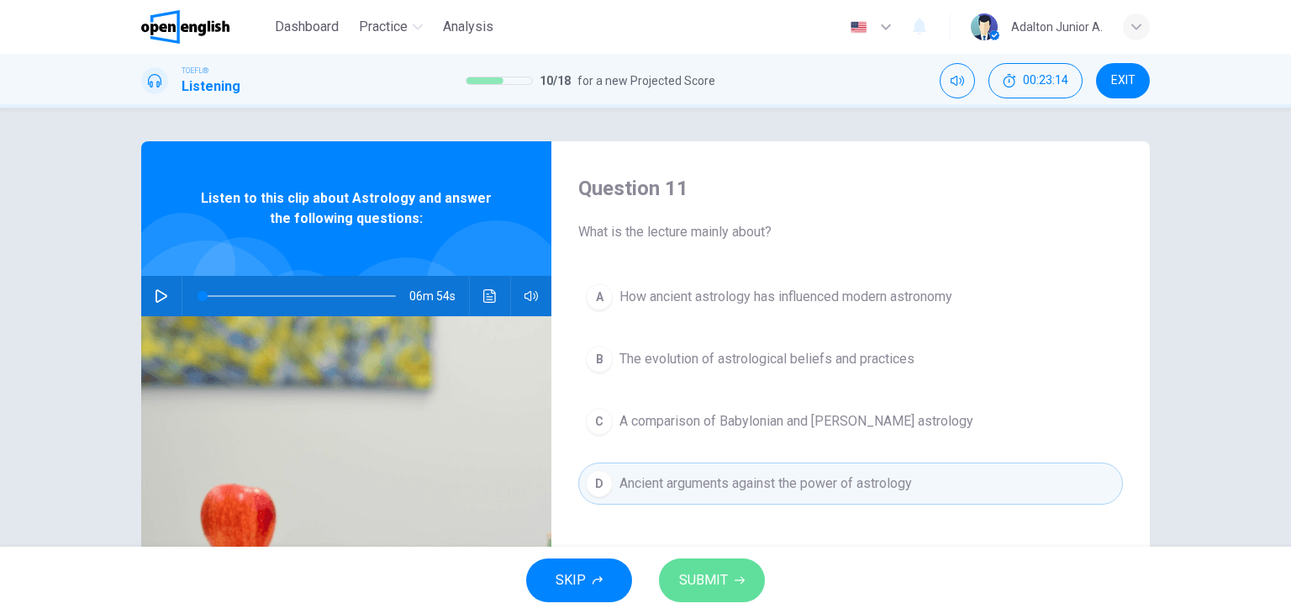
click at [735, 575] on icon "button" at bounding box center [740, 580] width 10 height 10
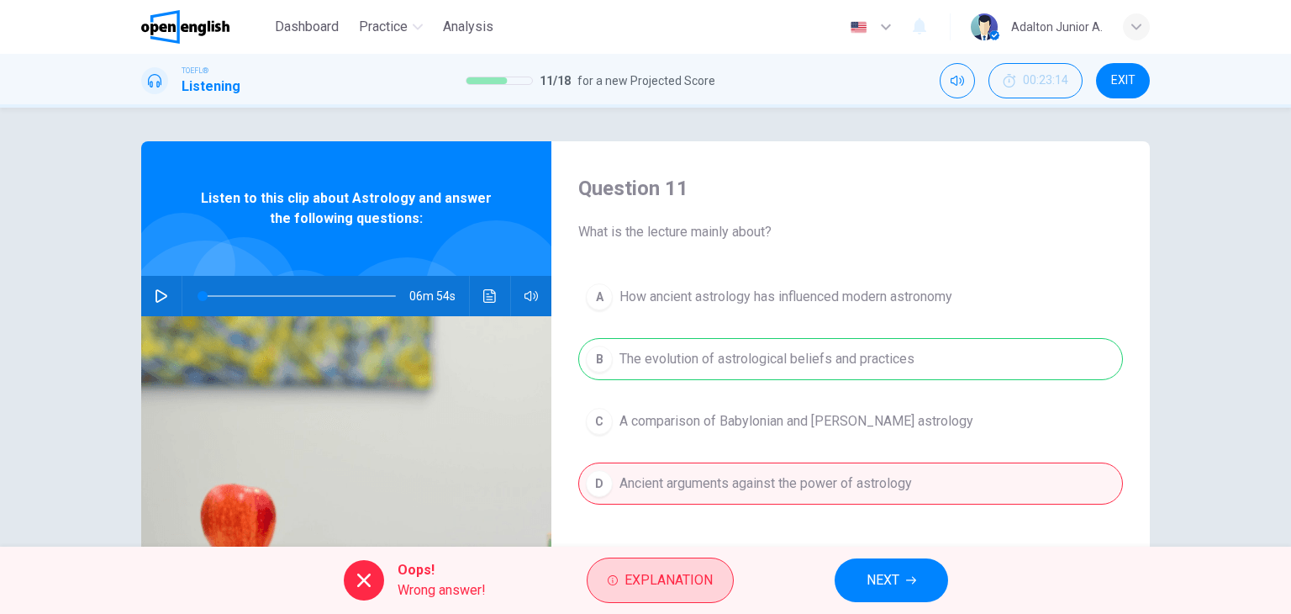
click at [727, 572] on button "Explanation" at bounding box center [660, 579] width 147 height 45
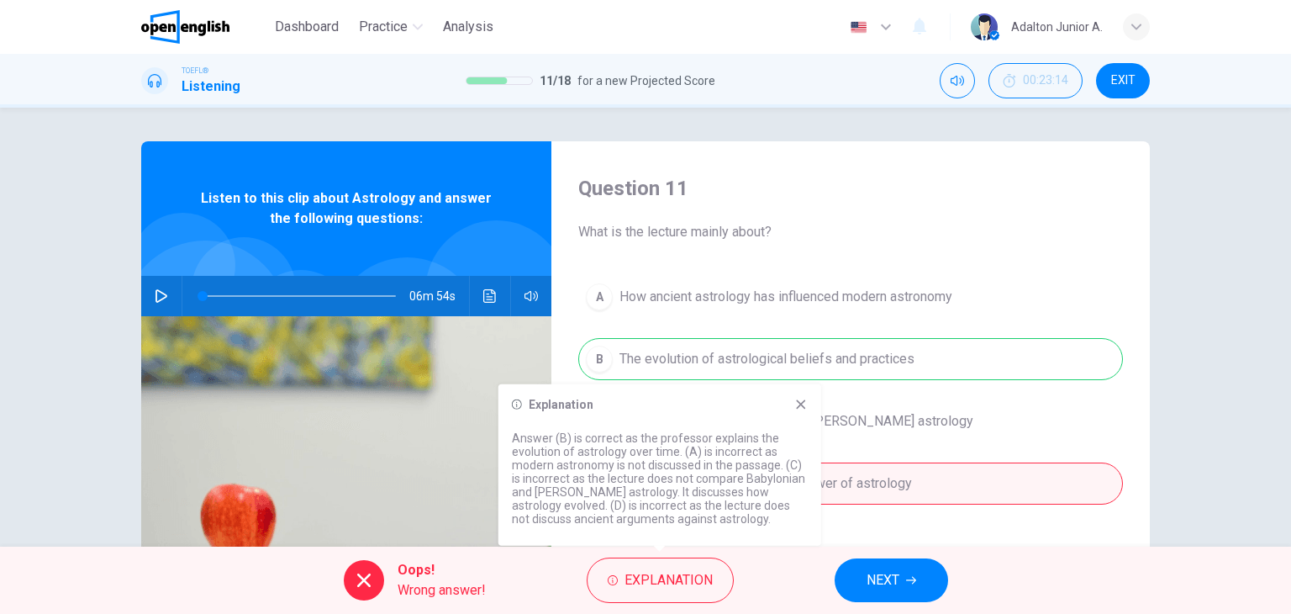
click at [909, 581] on icon "button" at bounding box center [911, 580] width 10 height 10
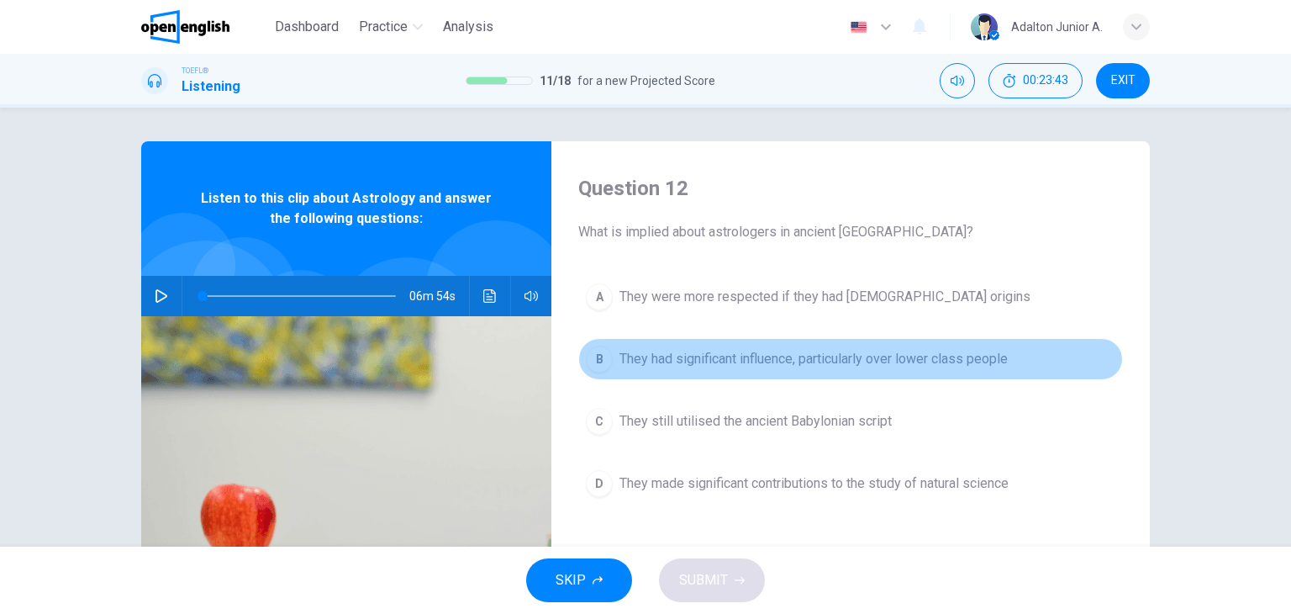
click at [820, 349] on span "They had significant influence, particularly over lower class people" at bounding box center [813, 359] width 388 height 20
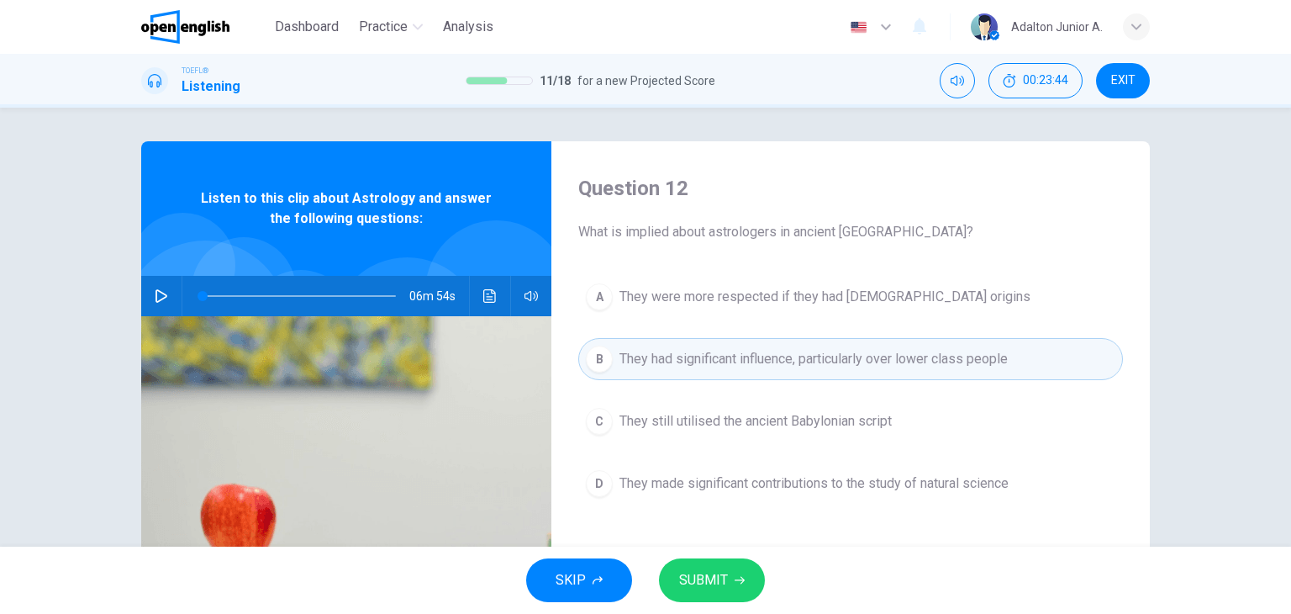
click at [729, 573] on button "SUBMIT" at bounding box center [712, 580] width 106 height 44
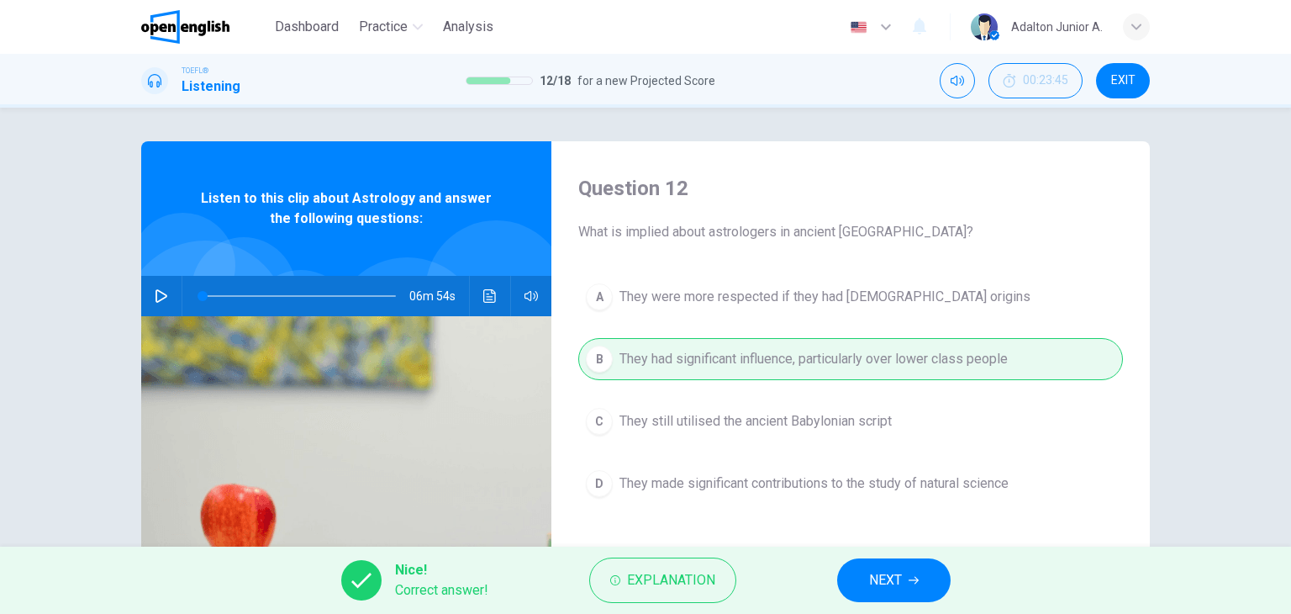
click at [872, 590] on span "NEXT" at bounding box center [885, 580] width 33 height 24
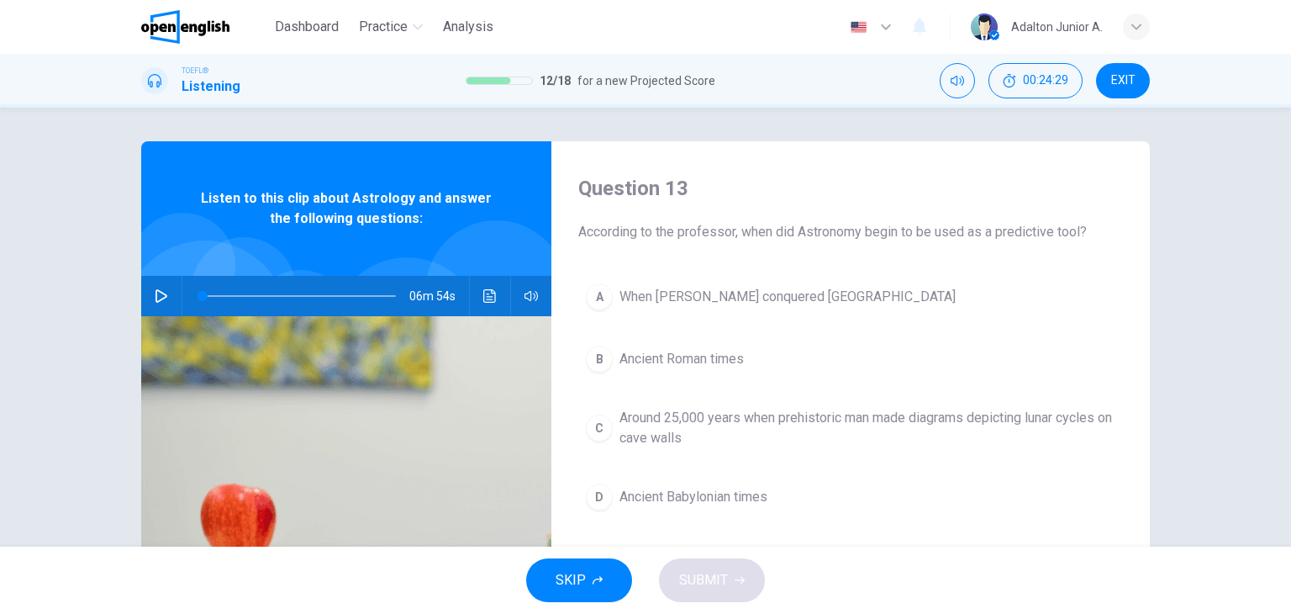
click at [680, 433] on span "Around 25,000 years when prehistoric man made diagrams depicting lunar cycles o…" at bounding box center [867, 428] width 496 height 40
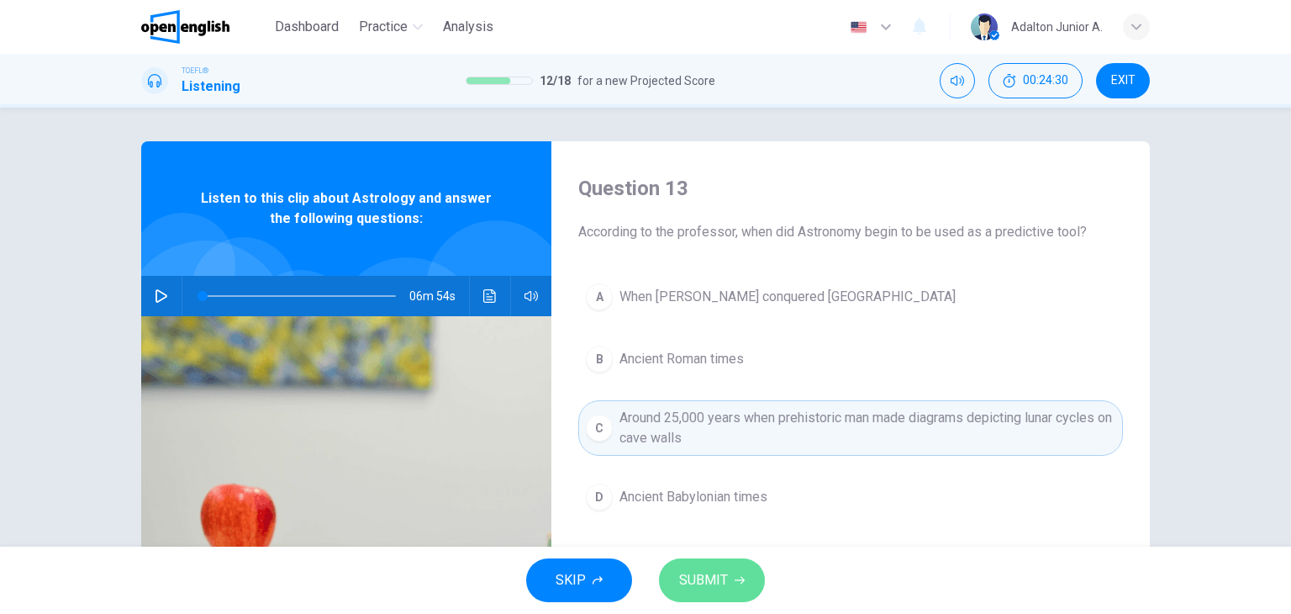
click at [705, 595] on button "SUBMIT" at bounding box center [712, 580] width 106 height 44
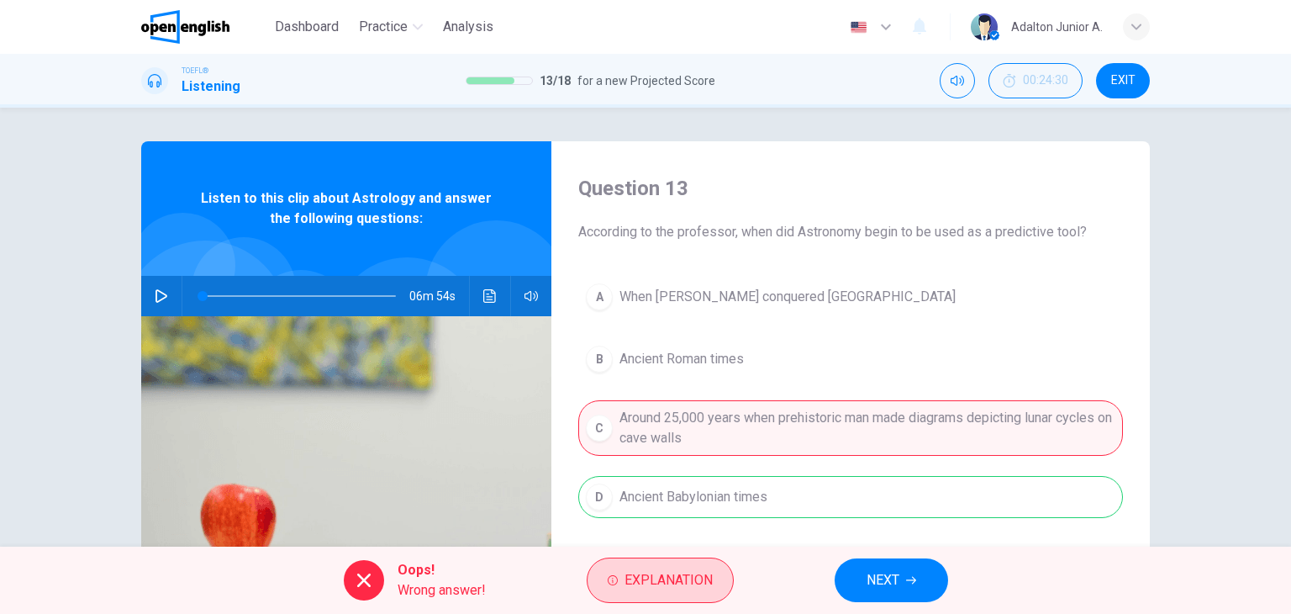
click at [709, 577] on span "Explanation" at bounding box center [668, 580] width 88 height 24
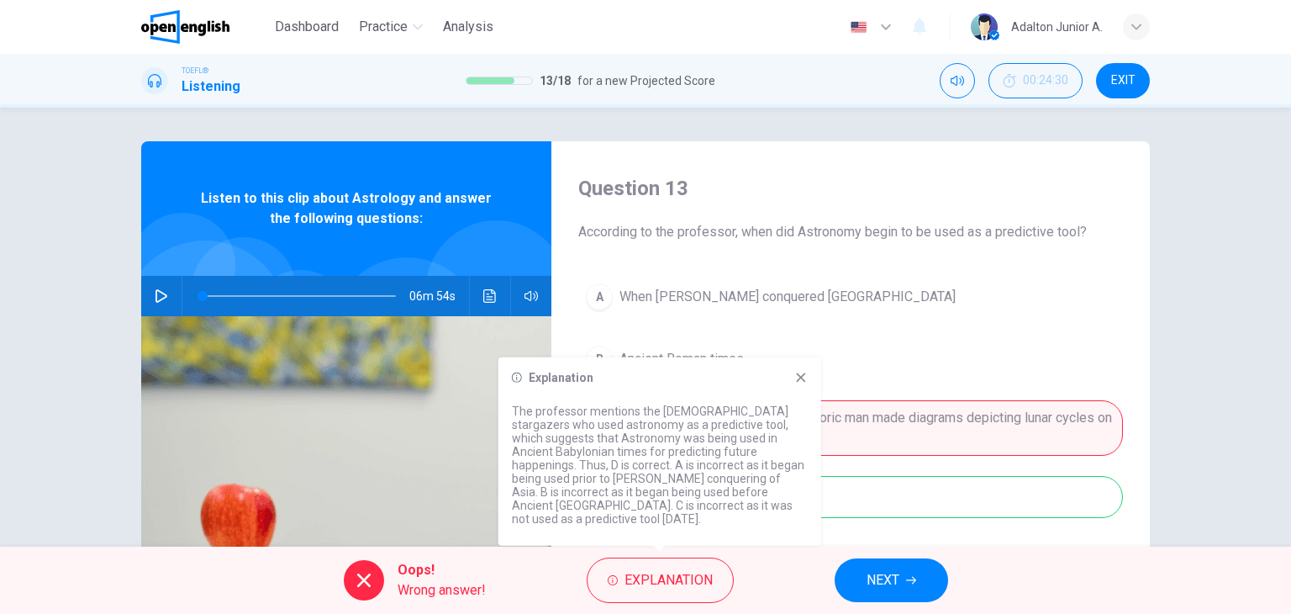
click at [888, 582] on span "NEXT" at bounding box center [883, 580] width 33 height 24
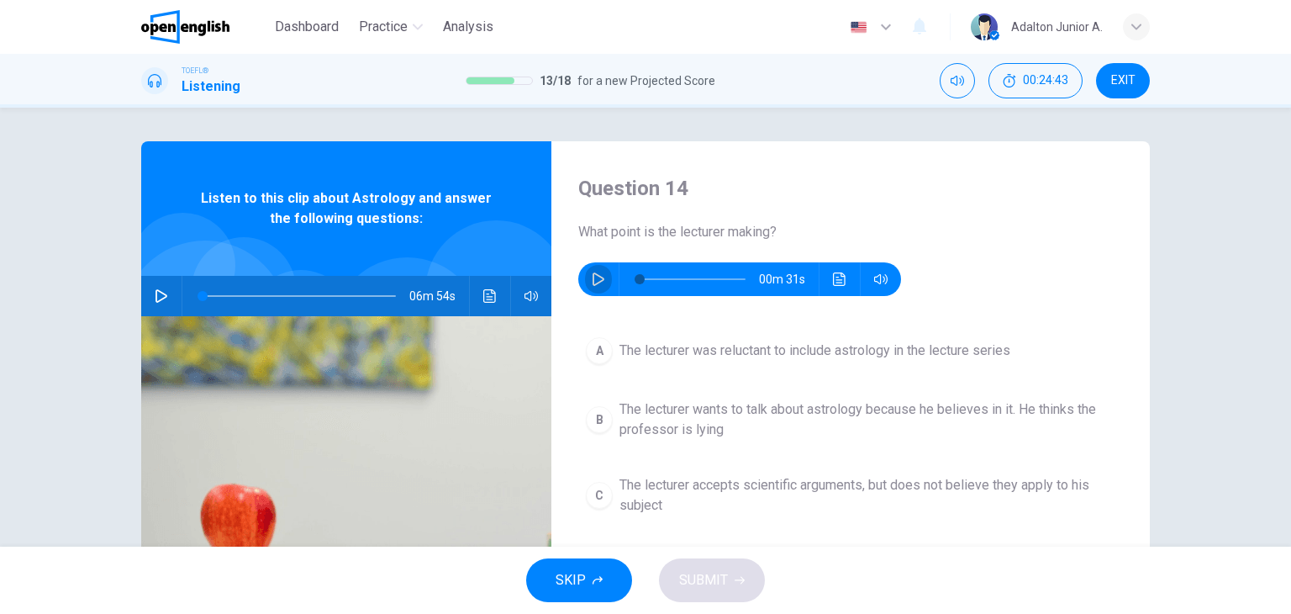
click at [585, 272] on button "button" at bounding box center [598, 279] width 27 height 34
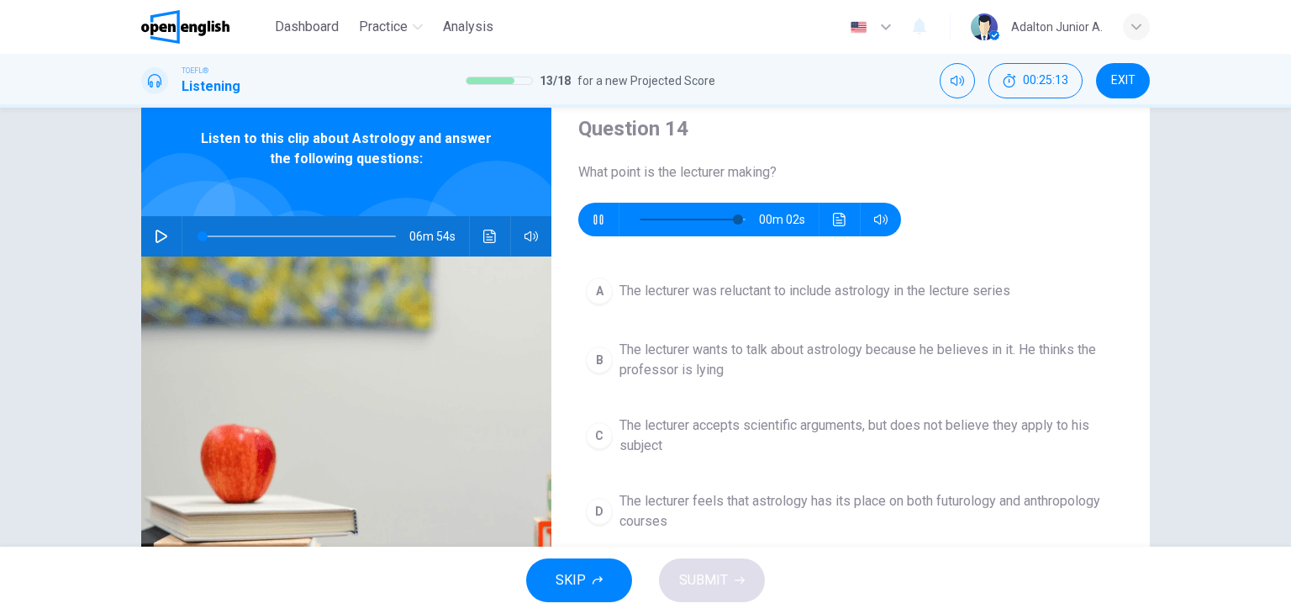
scroll to position [84, 0]
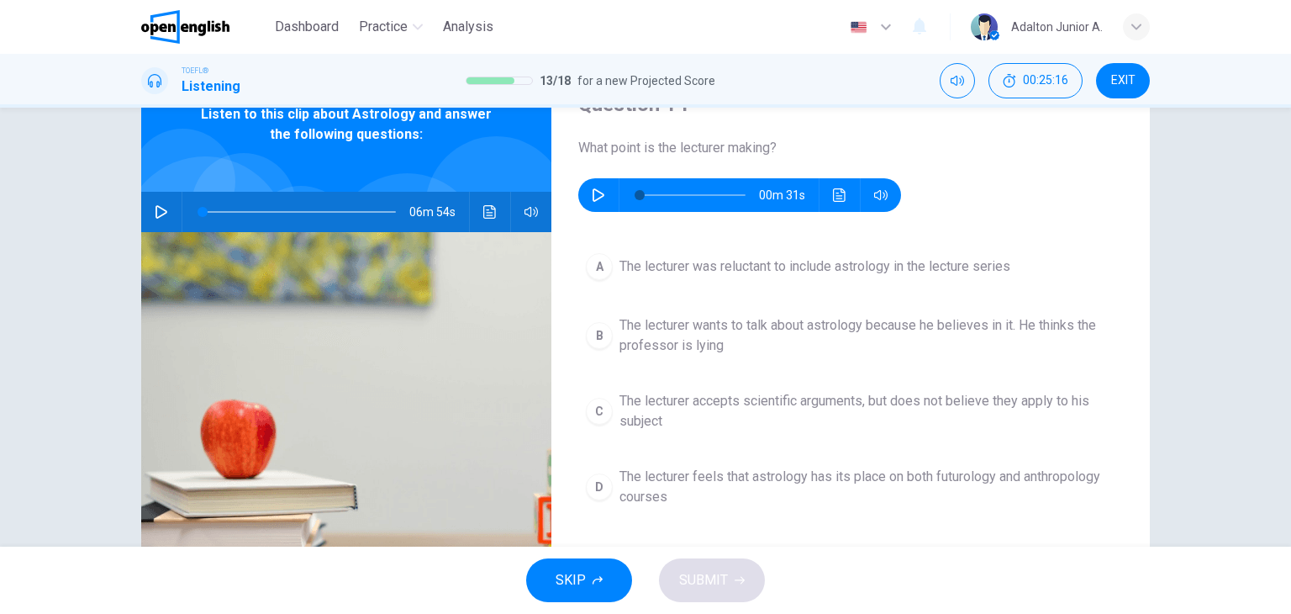
click at [602, 194] on button "button" at bounding box center [598, 195] width 27 height 34
type input "*"
click at [627, 414] on span "The lecturer accepts scientific arguments, but does not believe they apply to h…" at bounding box center [867, 411] width 496 height 40
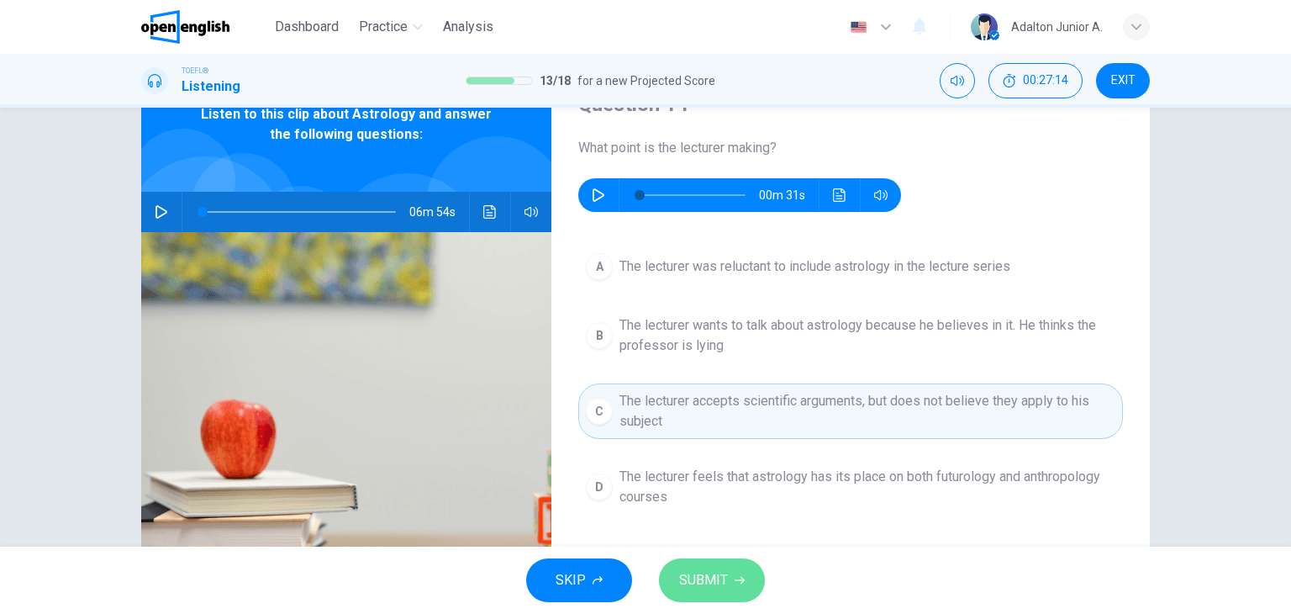
click at [693, 572] on span "SUBMIT" at bounding box center [703, 580] width 49 height 24
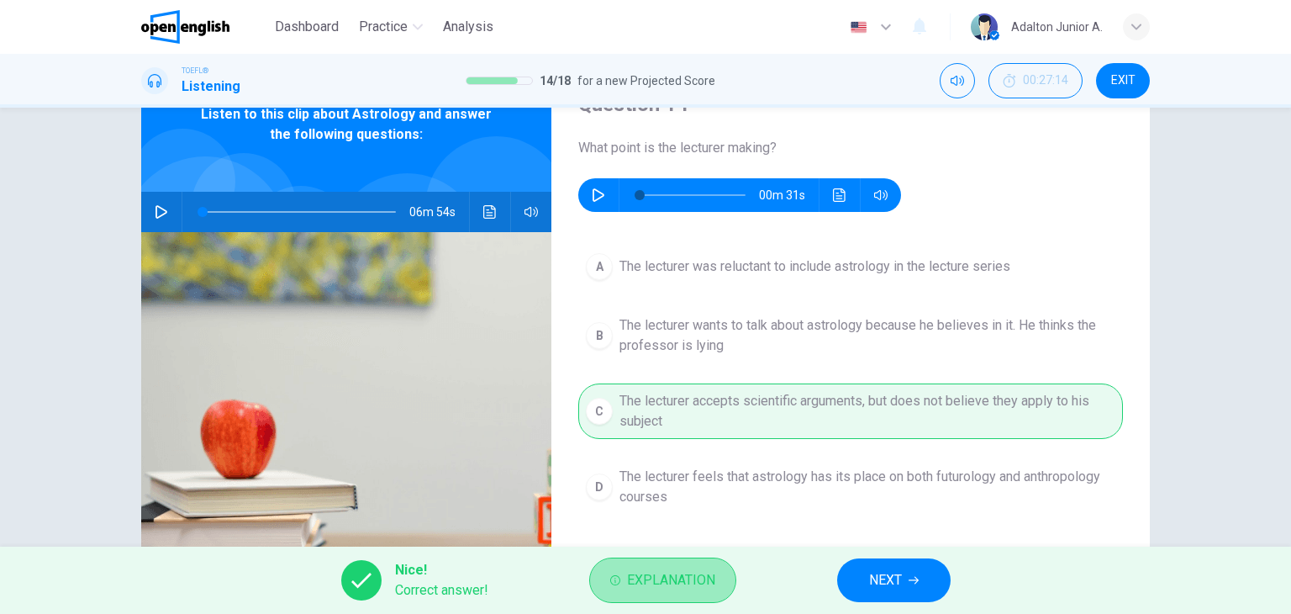
click at [693, 572] on span "Explanation" at bounding box center [671, 580] width 88 height 24
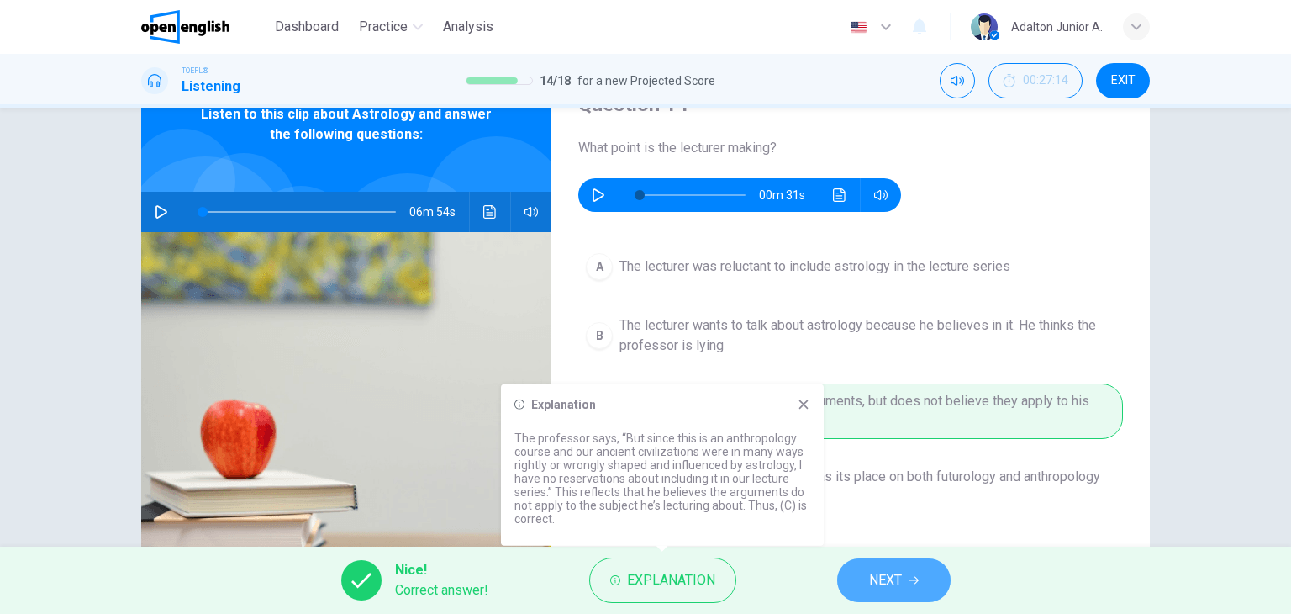
click at [891, 568] on span "NEXT" at bounding box center [885, 580] width 33 height 24
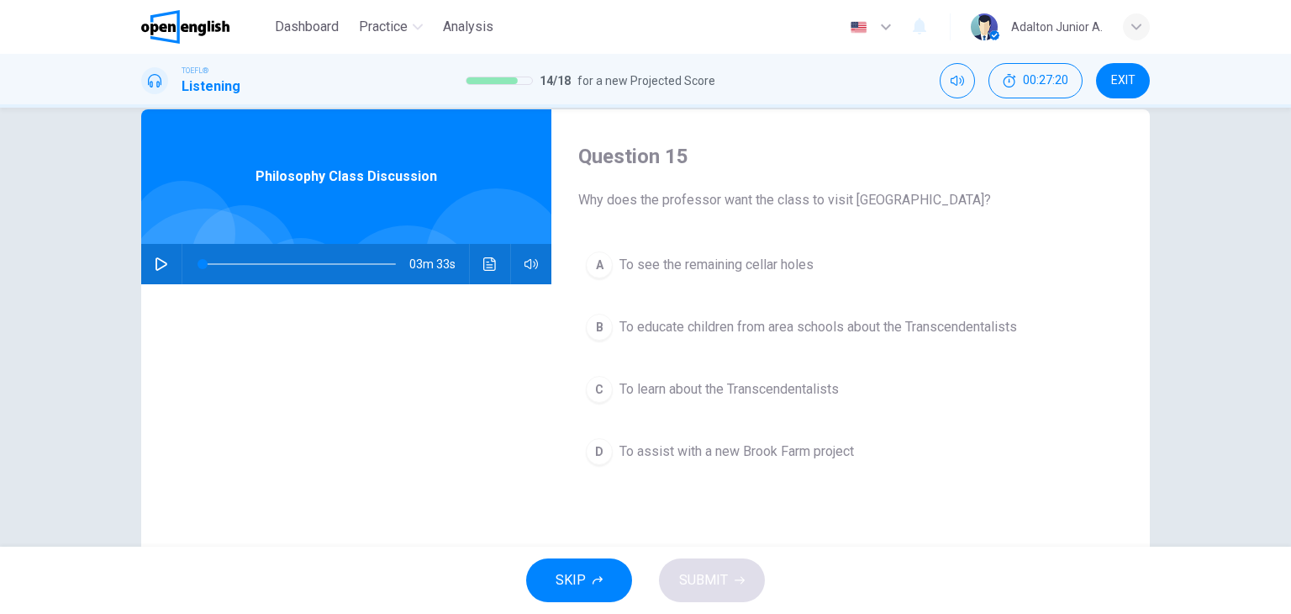
scroll to position [0, 0]
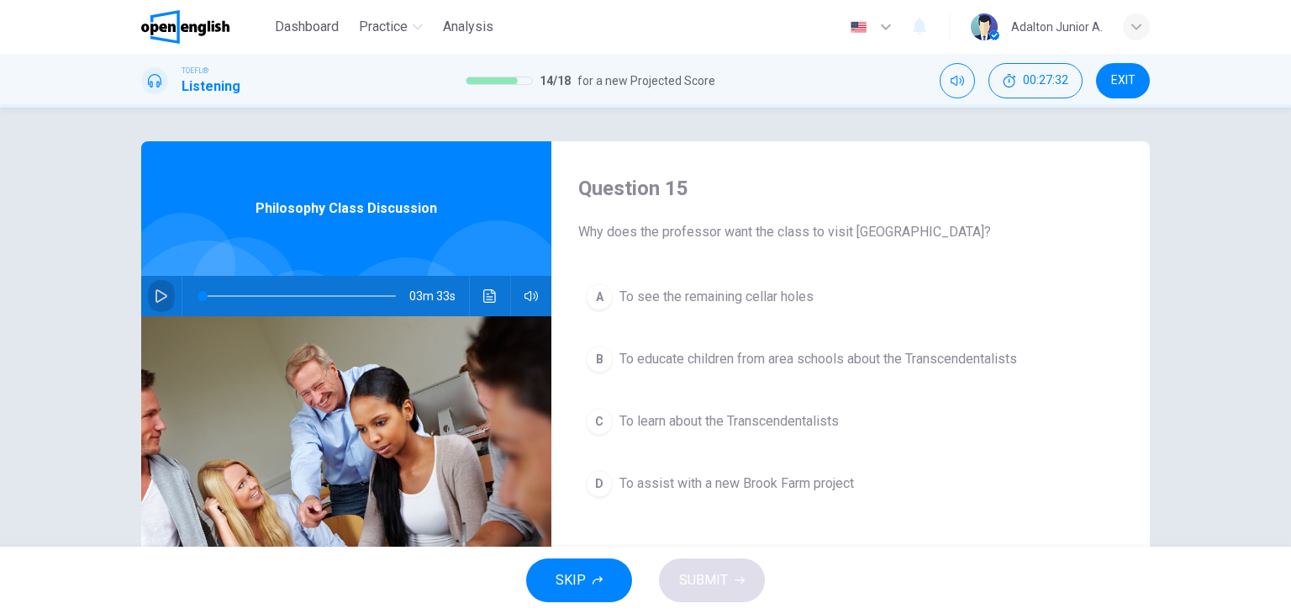
click at [153, 303] on button "button" at bounding box center [161, 296] width 27 height 40
type input "*"
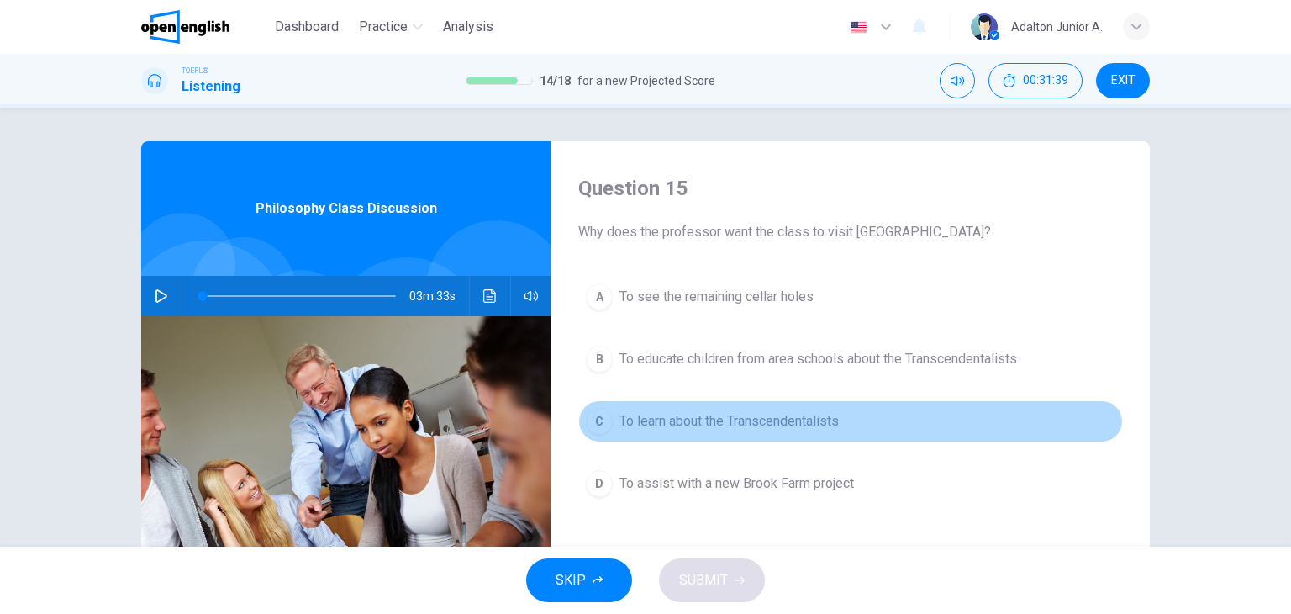
click at [635, 411] on span "To learn about the Transcendentalists" at bounding box center [728, 421] width 219 height 20
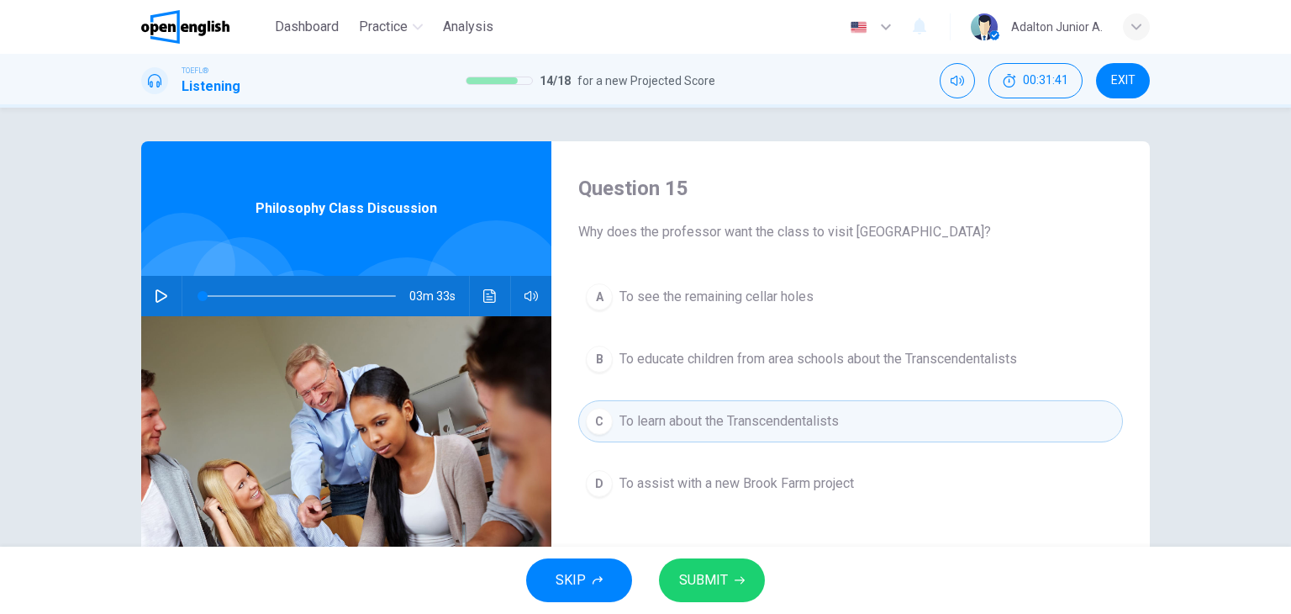
click at [713, 571] on span "SUBMIT" at bounding box center [703, 580] width 49 height 24
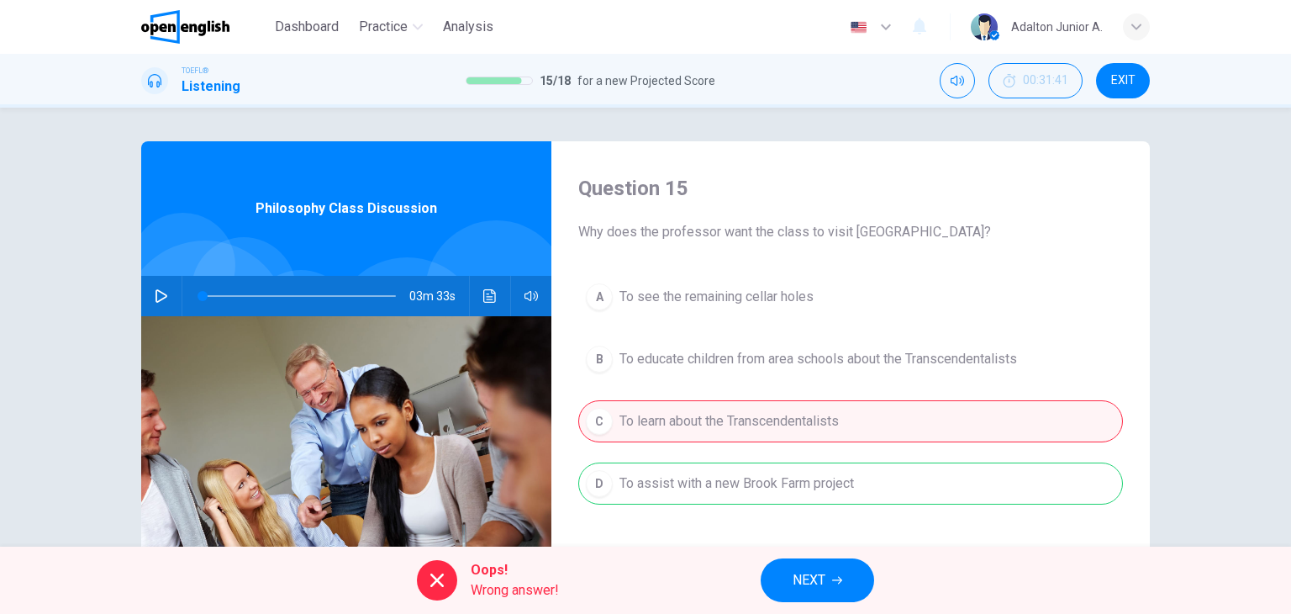
click at [799, 576] on span "NEXT" at bounding box center [809, 580] width 33 height 24
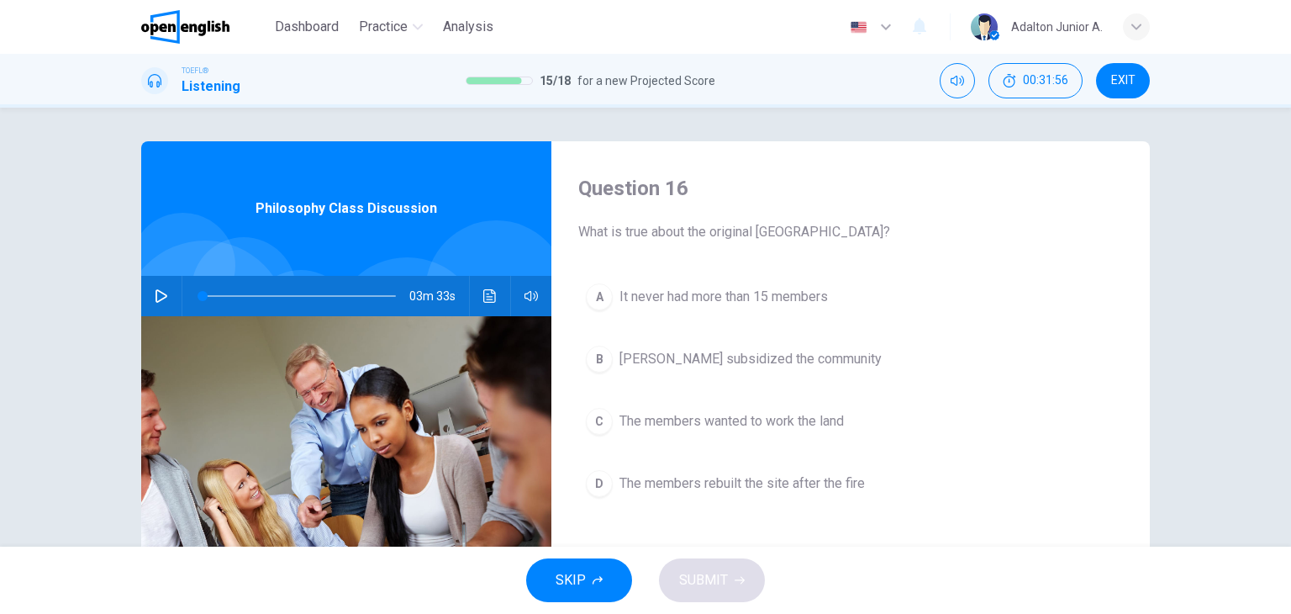
click at [676, 290] on span "It never had more than 15 members" at bounding box center [723, 297] width 208 height 20
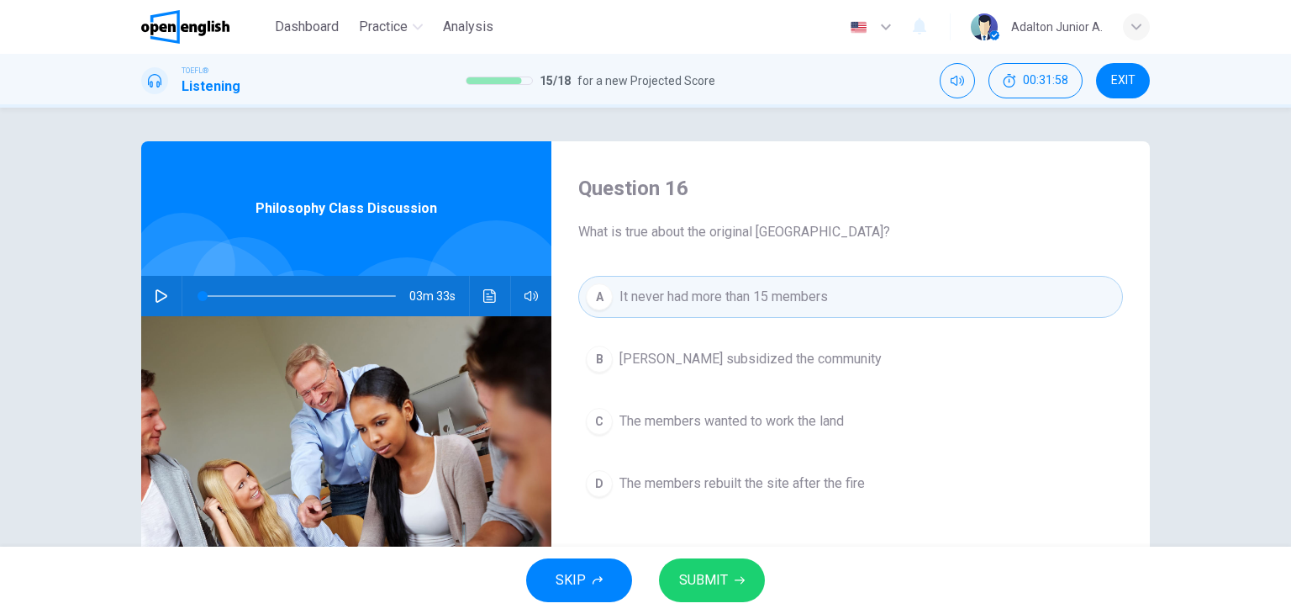
click at [719, 569] on span "SUBMIT" at bounding box center [703, 580] width 49 height 24
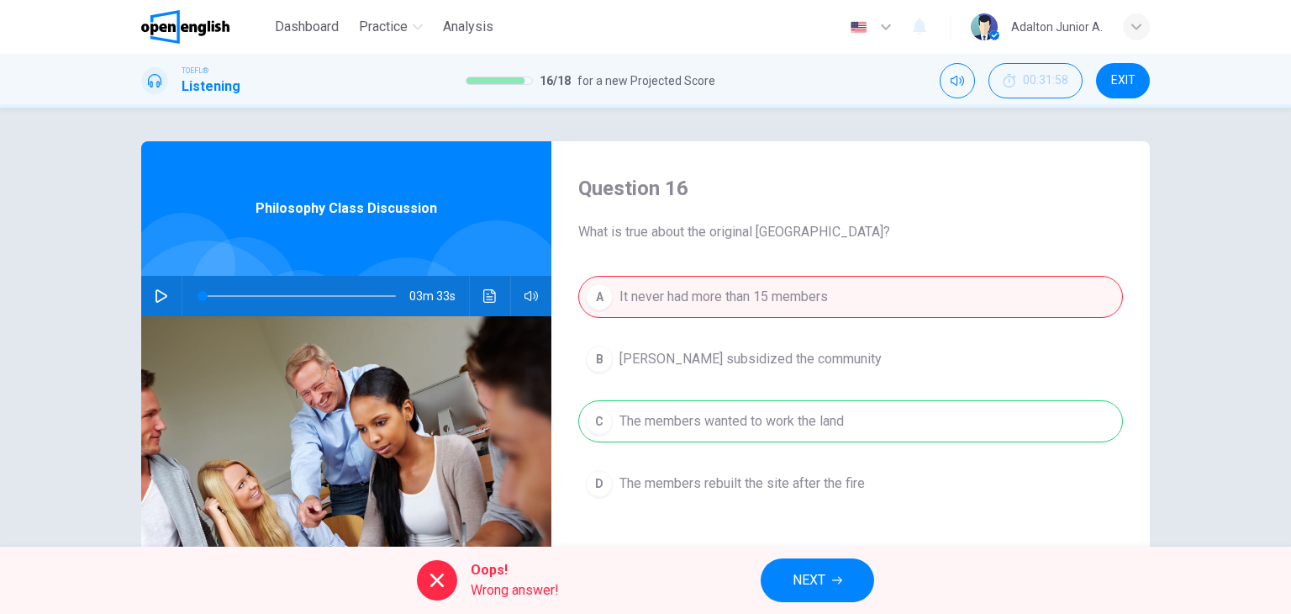
click at [831, 572] on button "NEXT" at bounding box center [817, 580] width 113 height 44
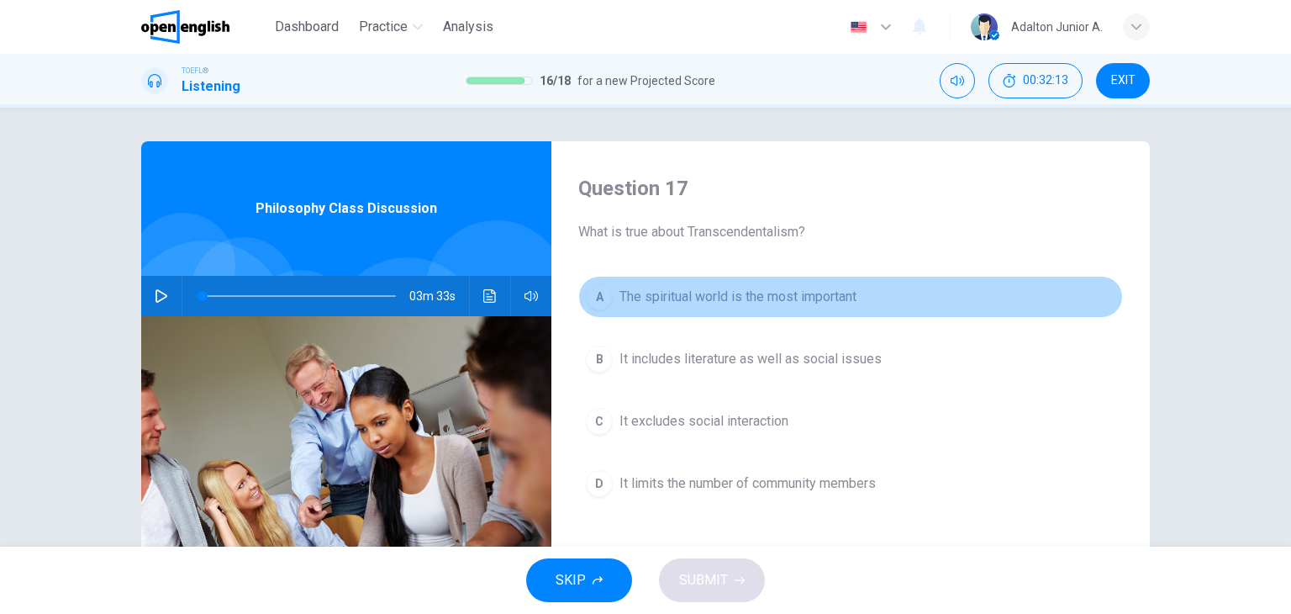
click at [677, 303] on span "The spiritual world is the most important" at bounding box center [737, 297] width 237 height 20
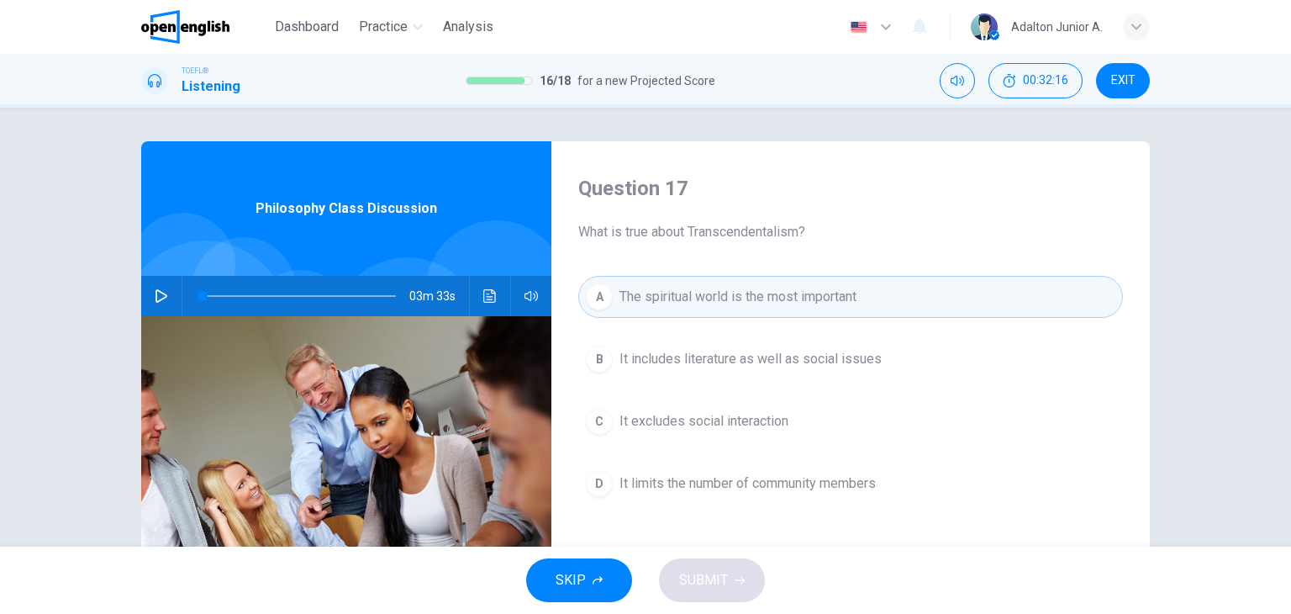
click at [666, 488] on span "It limits the number of community members" at bounding box center [747, 483] width 256 height 20
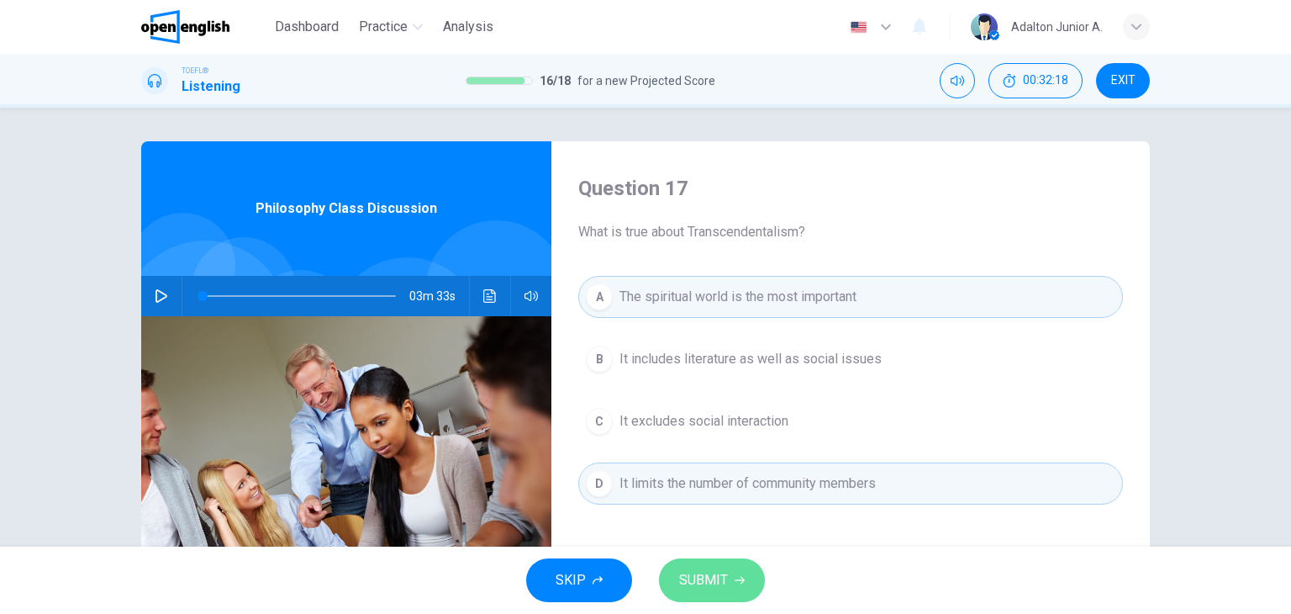
click at [693, 582] on span "SUBMIT" at bounding box center [703, 580] width 49 height 24
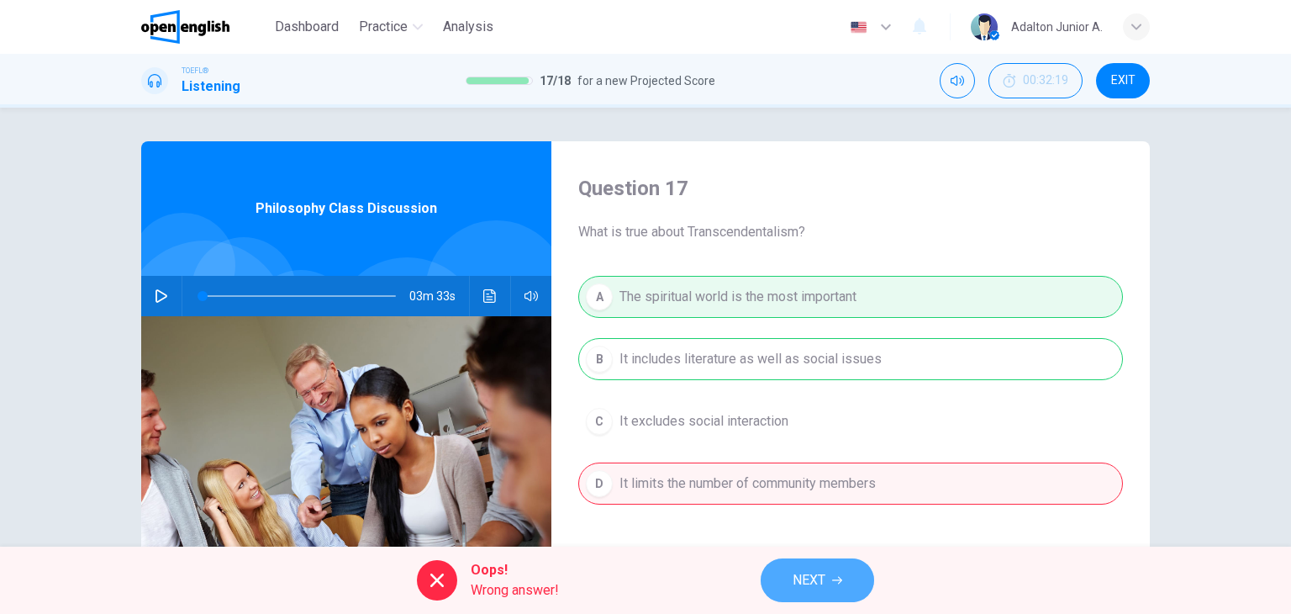
click at [834, 572] on button "NEXT" at bounding box center [817, 580] width 113 height 44
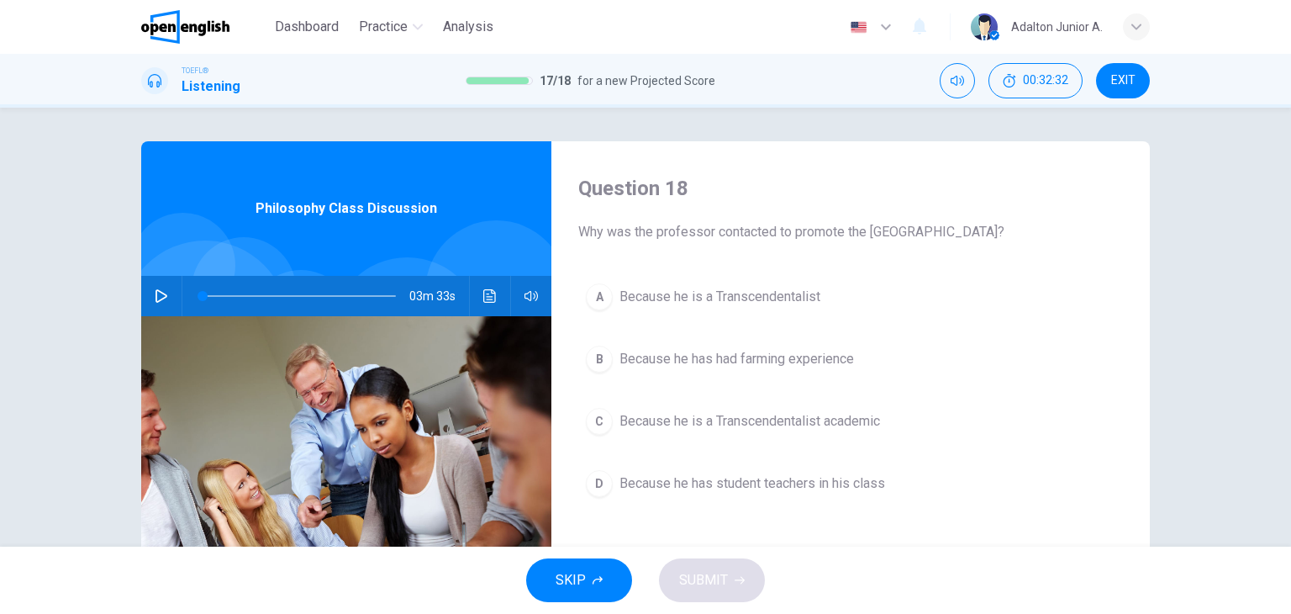
click at [791, 421] on span "Because he is a Transcendentalist academic" at bounding box center [749, 421] width 261 height 20
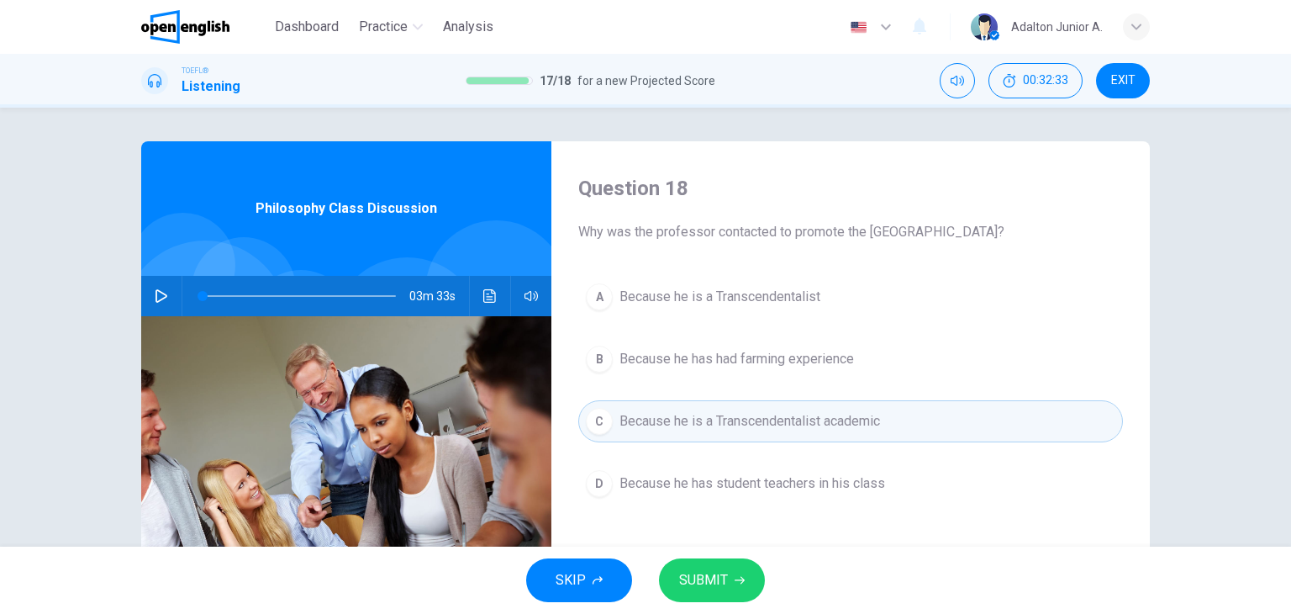
click at [736, 586] on button "SUBMIT" at bounding box center [712, 580] width 106 height 44
